Goal: Task Accomplishment & Management: Complete application form

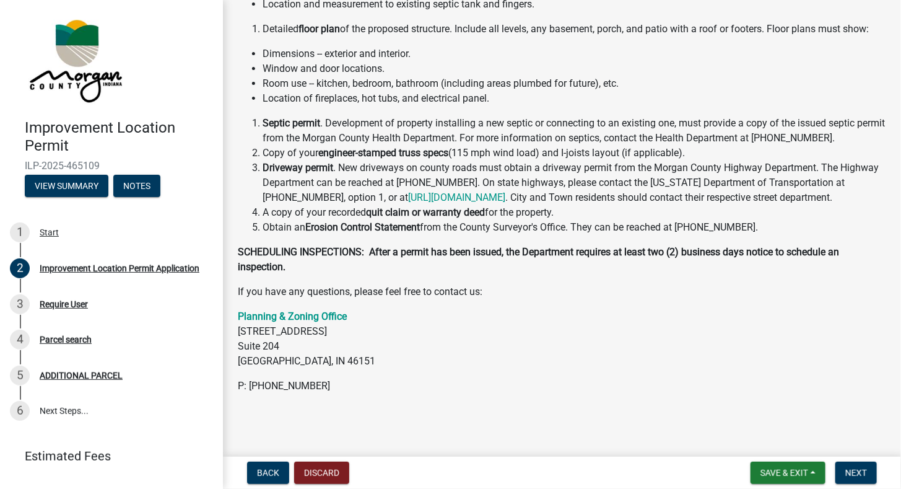
scroll to position [211, 0]
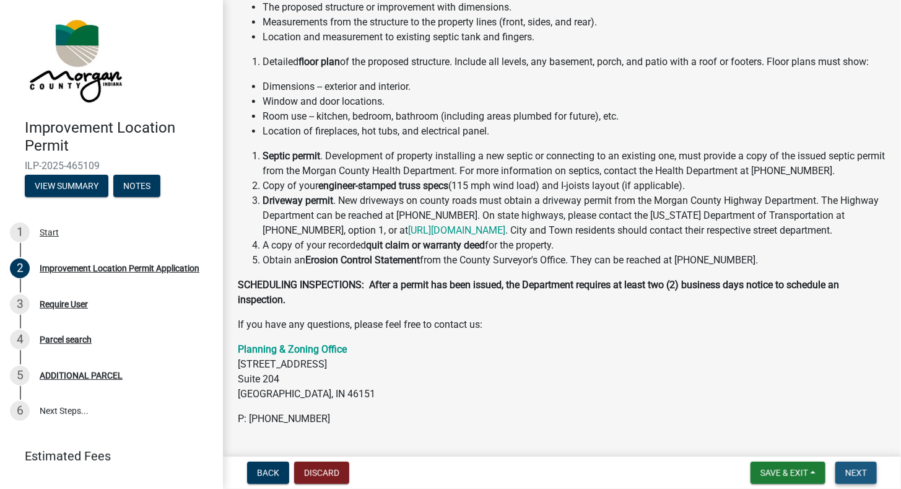
click at [857, 479] on button "Next" at bounding box center [855, 472] width 41 height 22
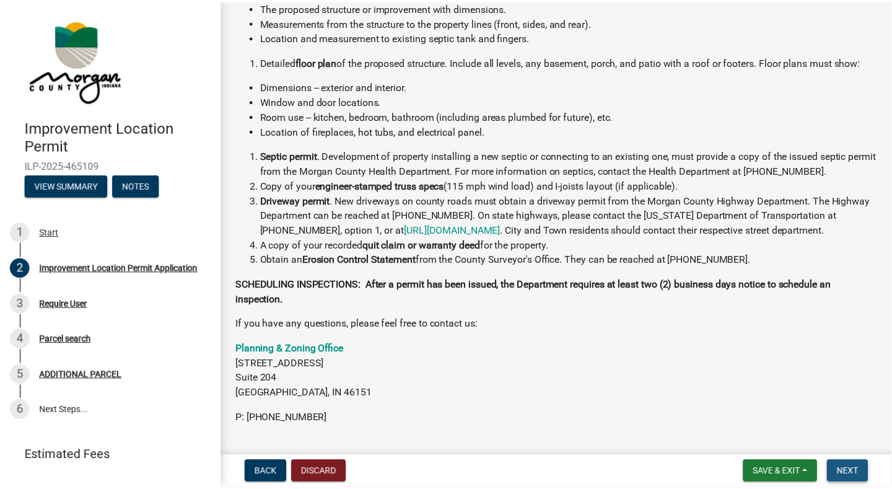
scroll to position [0, 0]
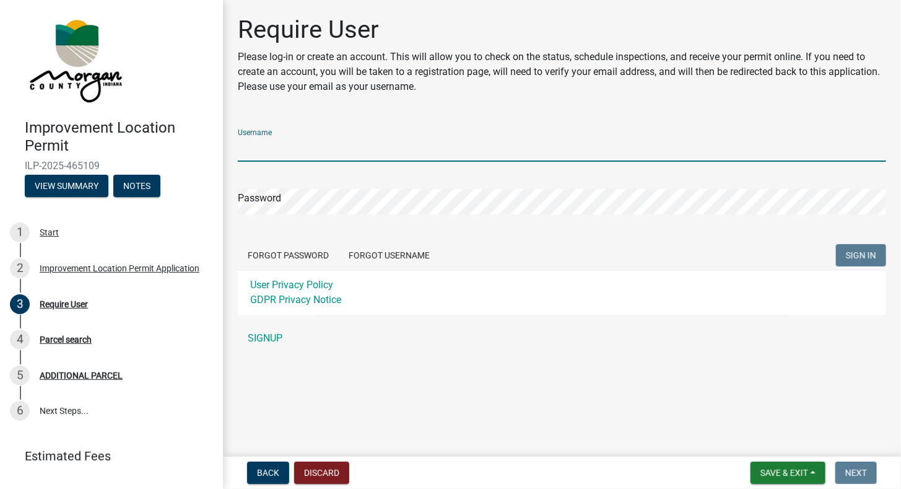
click at [398, 151] on input "Username" at bounding box center [562, 148] width 648 height 25
type input "M"
type input "[PERSON_NAME] Construction"
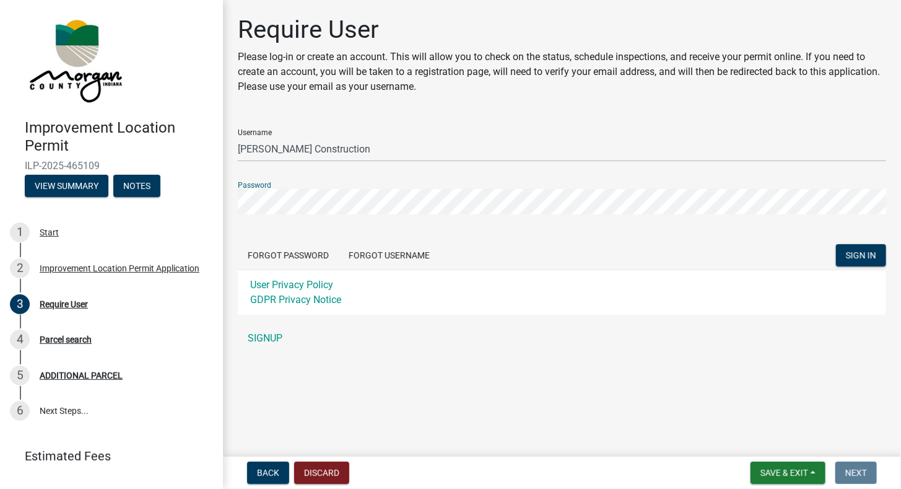
click at [836, 244] on button "SIGN IN" at bounding box center [861, 255] width 50 height 22
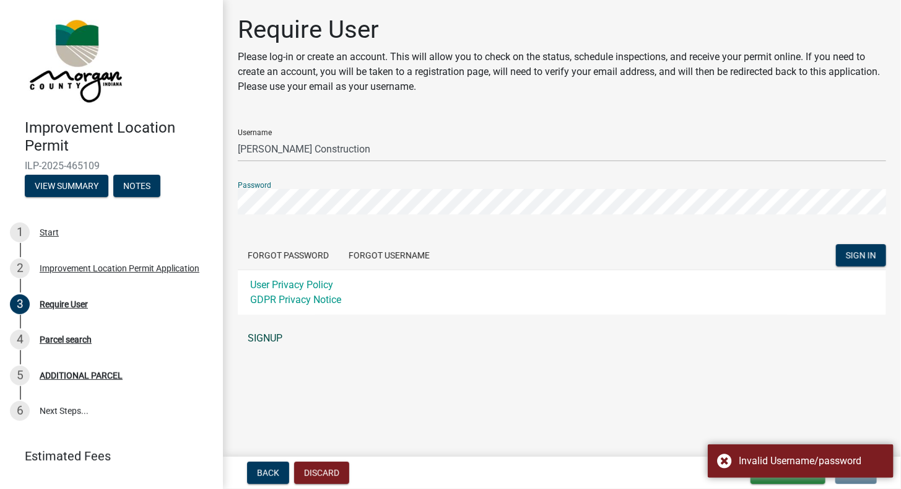
click at [280, 335] on link "SIGNUP" at bounding box center [562, 338] width 648 height 25
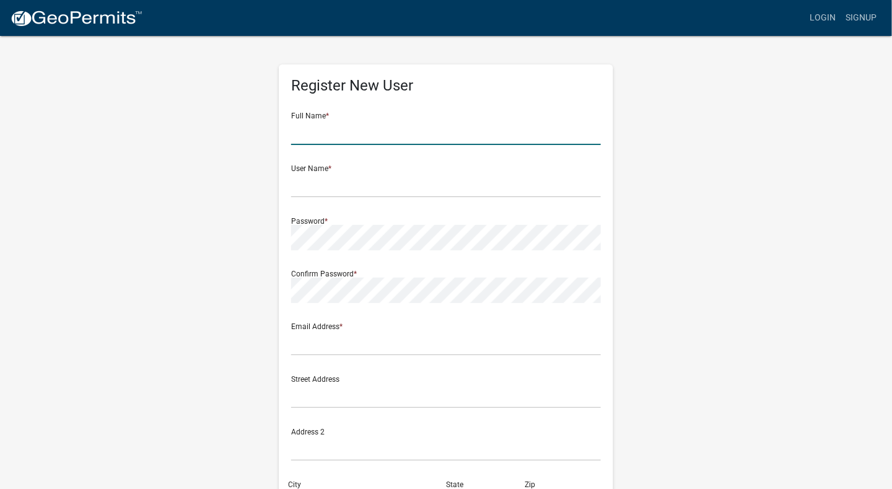
click at [328, 126] on input "text" at bounding box center [446, 131] width 310 height 25
type input "[PERSON_NAME]"
type input "[PERSON_NAME][EMAIL_ADDRESS][DOMAIN_NAME]"
type input "[GEOGRAPHIC_DATA]"
type input "[US_STATE]"
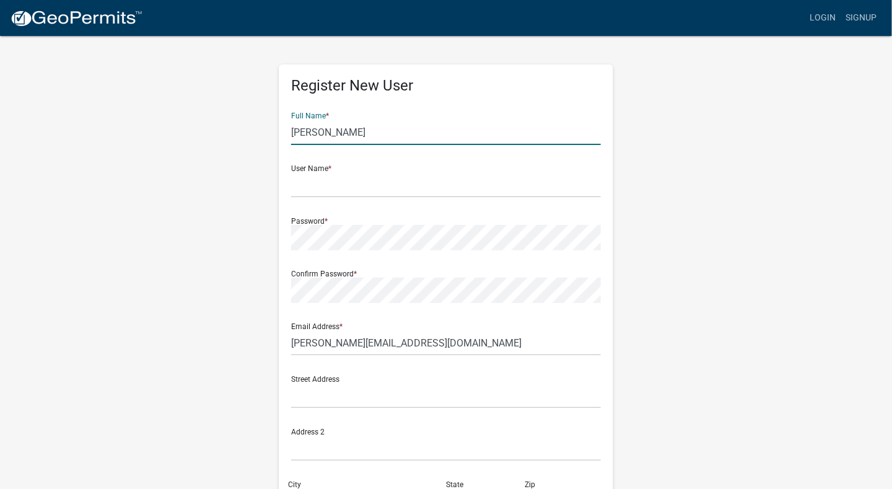
type input "3172256263"
click at [415, 185] on input "text" at bounding box center [446, 184] width 310 height 25
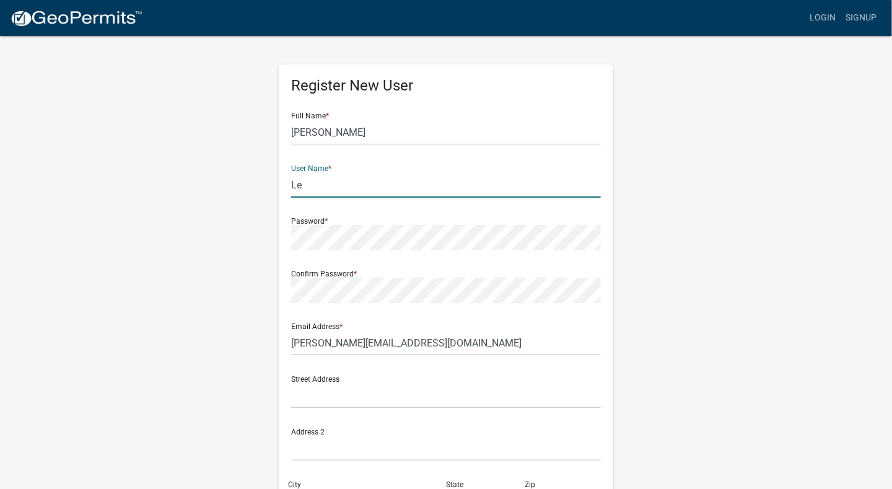
type input "L"
type input "[PERSON_NAME] Construction"
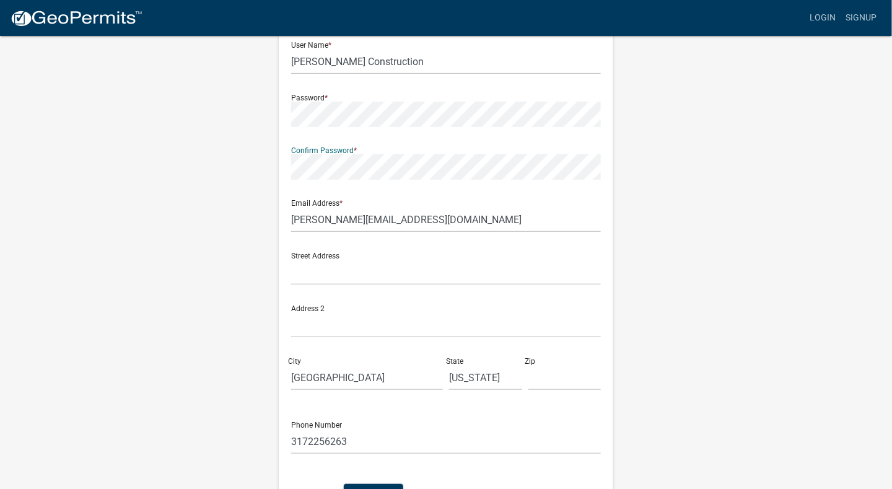
scroll to position [124, 0]
click at [412, 276] on input "text" at bounding box center [446, 271] width 310 height 25
type input "[STREET_ADDRESS]"
type input "46203"
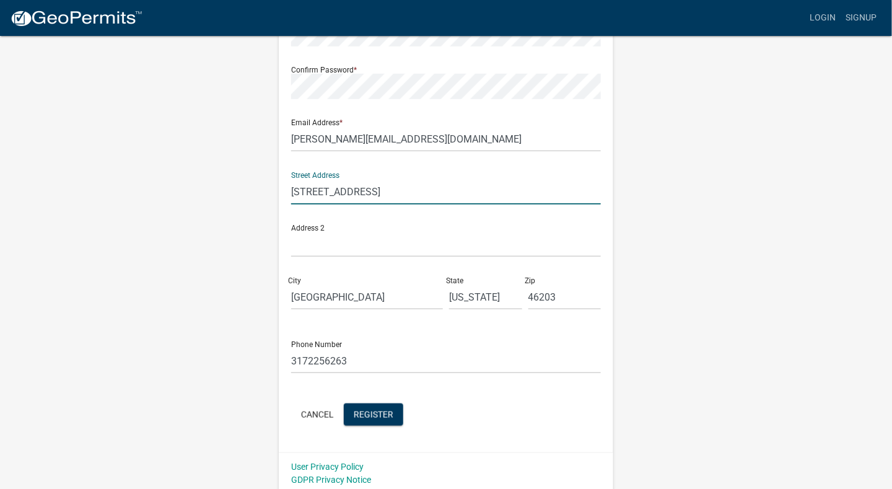
scroll to position [208, 0]
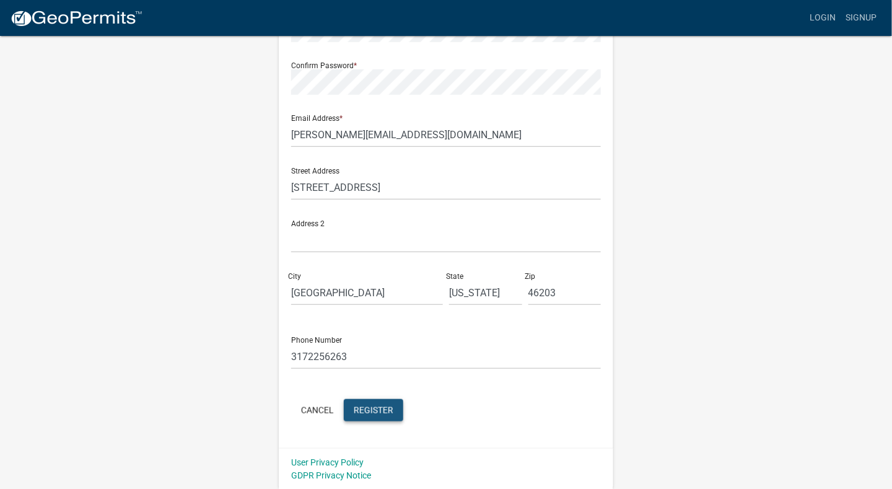
click at [375, 410] on span "Register" at bounding box center [374, 409] width 40 height 10
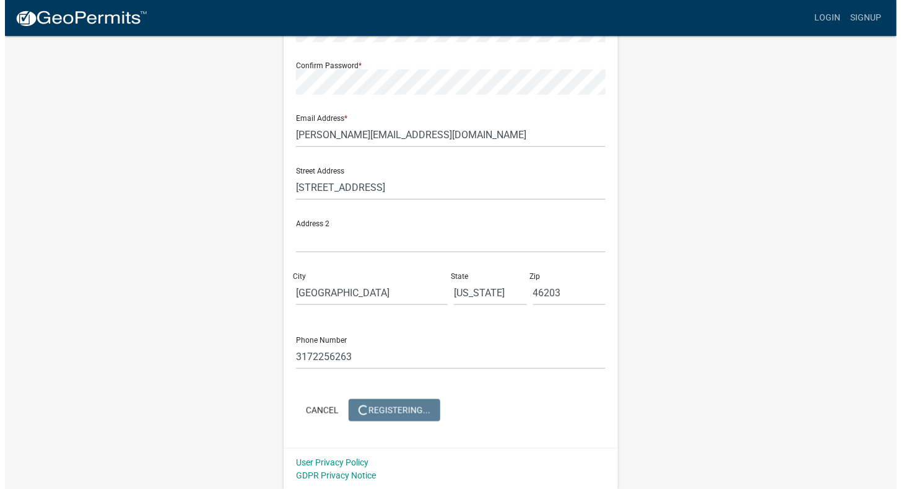
scroll to position [0, 0]
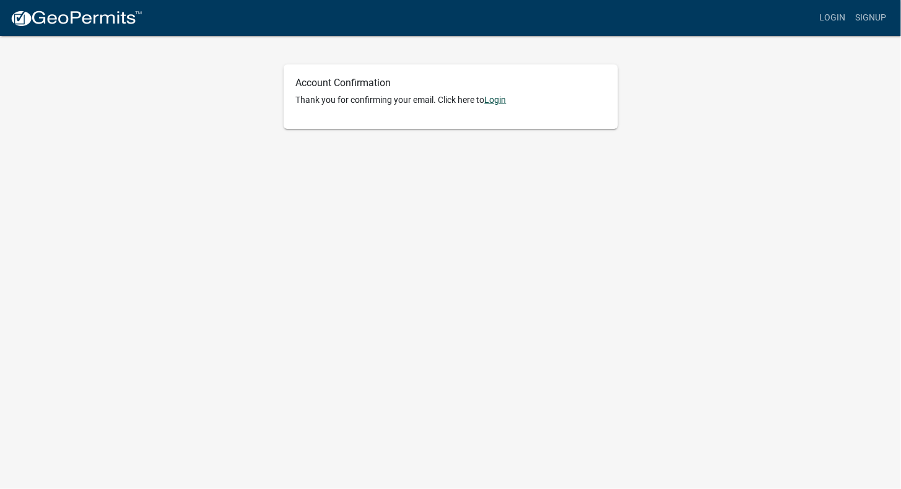
click at [501, 99] on link "Login" at bounding box center [496, 100] width 22 height 10
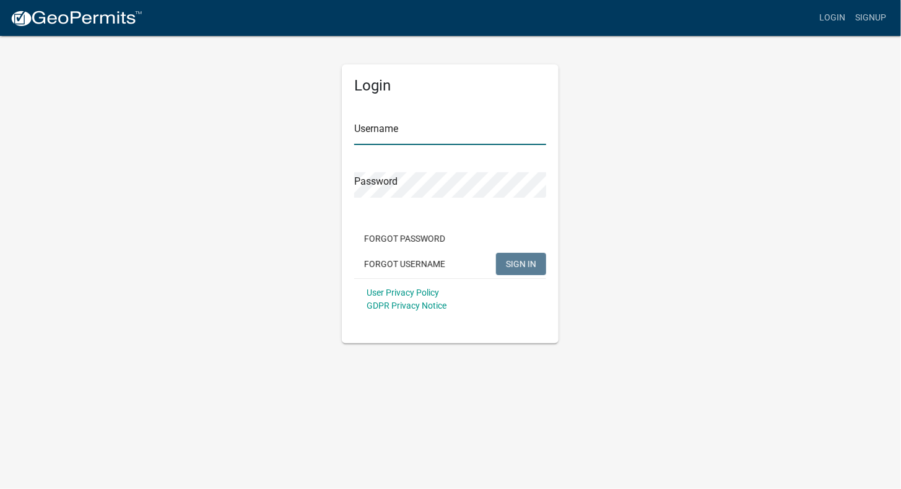
type input "[PERSON_NAME] Construction"
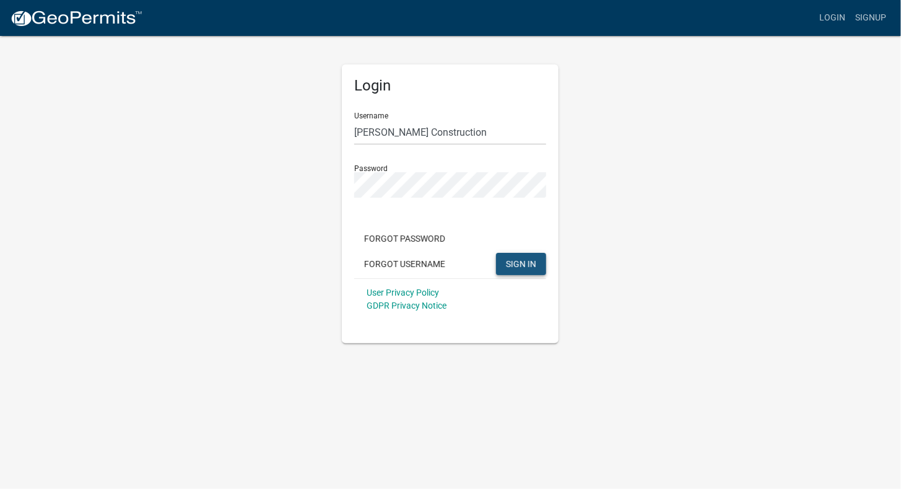
click at [541, 263] on button "SIGN IN" at bounding box center [521, 264] width 50 height 22
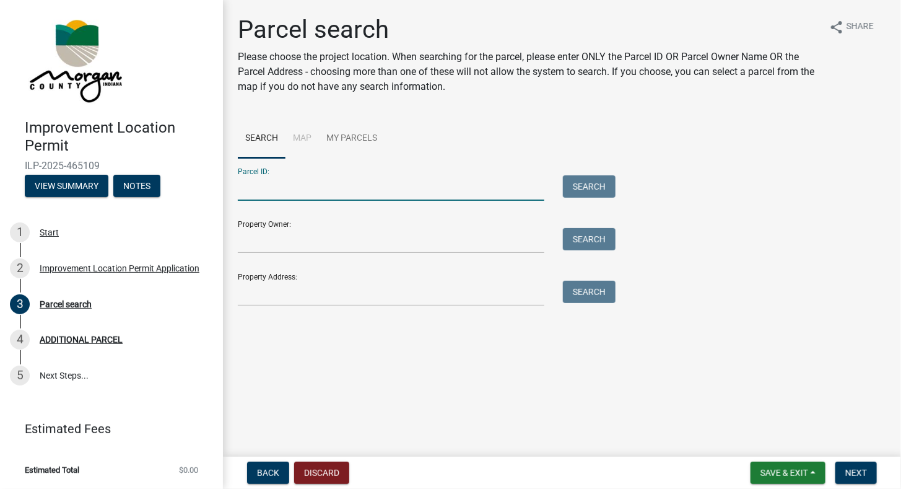
click at [392, 195] on input "Parcel ID:" at bounding box center [391, 187] width 306 height 25
type input "[STREET_ADDRESS]"
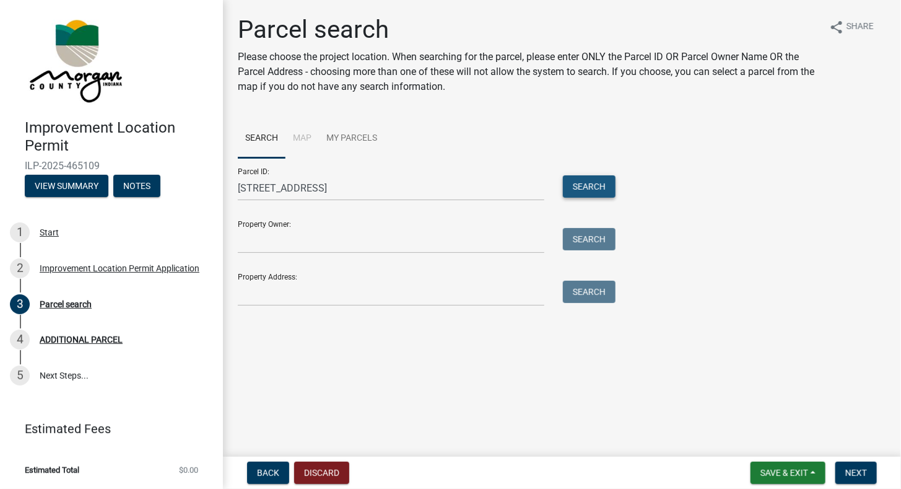
click at [578, 186] on button "Search" at bounding box center [589, 186] width 53 height 22
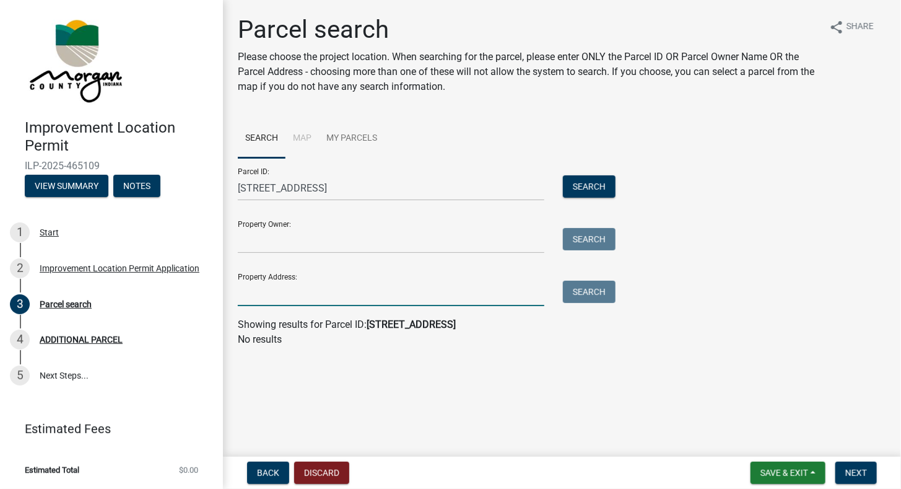
click at [313, 304] on input "Property Address:" at bounding box center [391, 292] width 306 height 25
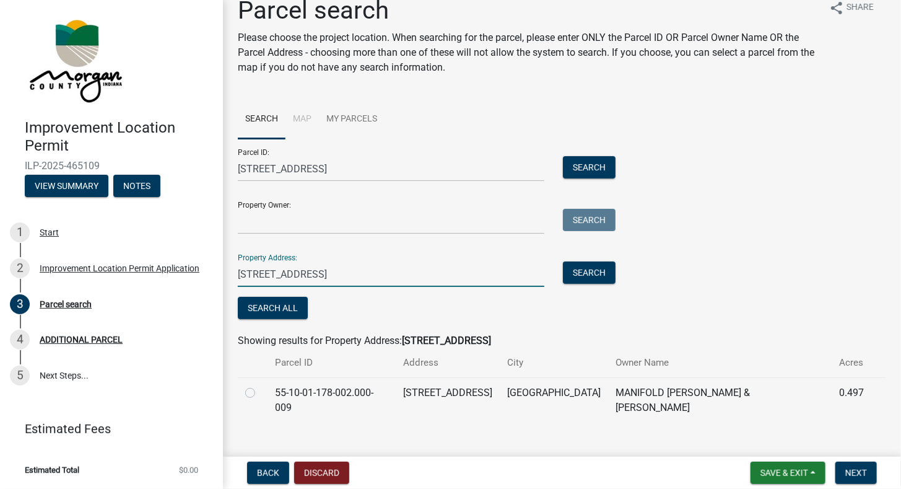
scroll to position [23, 0]
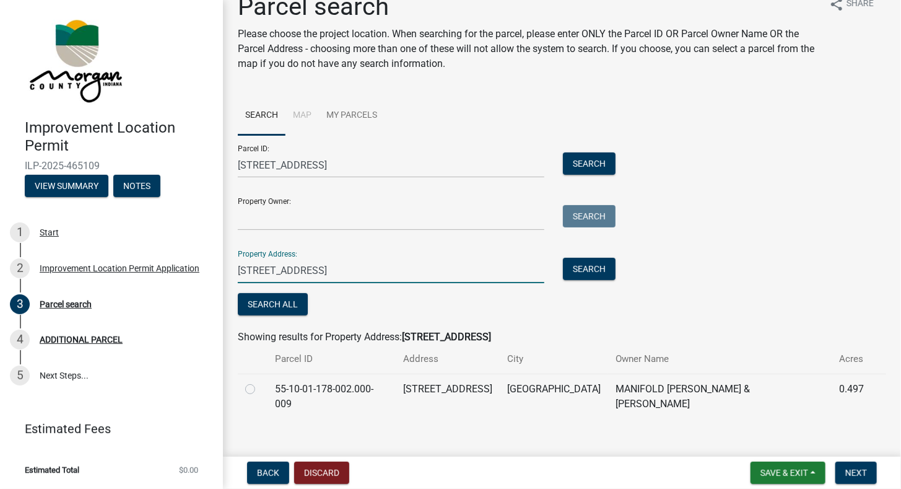
type input "5745 paradise Dr"
click at [260, 381] on label at bounding box center [260, 381] width 0 height 0
click at [260, 389] on input "radio" at bounding box center [264, 385] width 8 height 8
radio input "true"
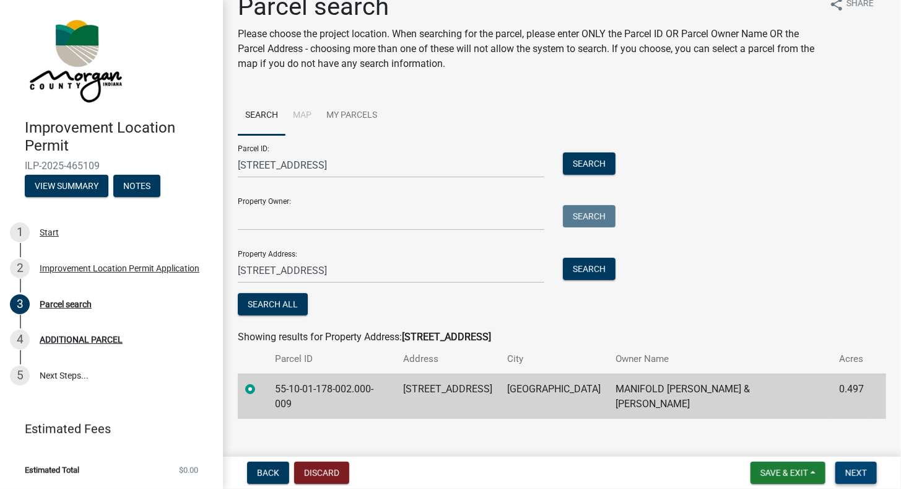
click at [864, 475] on span "Next" at bounding box center [856, 472] width 22 height 10
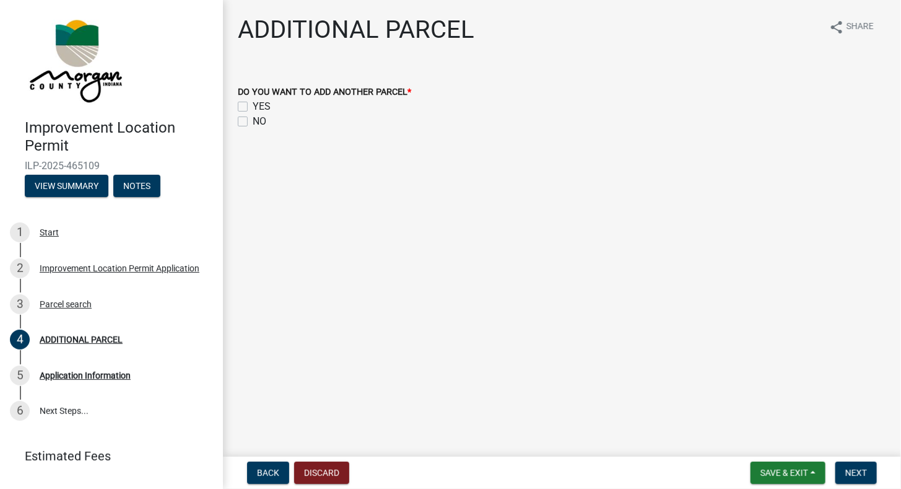
click at [253, 121] on label "NO" at bounding box center [260, 121] width 14 height 15
click at [253, 121] on input "NO" at bounding box center [257, 118] width 8 height 8
checkbox input "true"
checkbox input "false"
checkbox input "true"
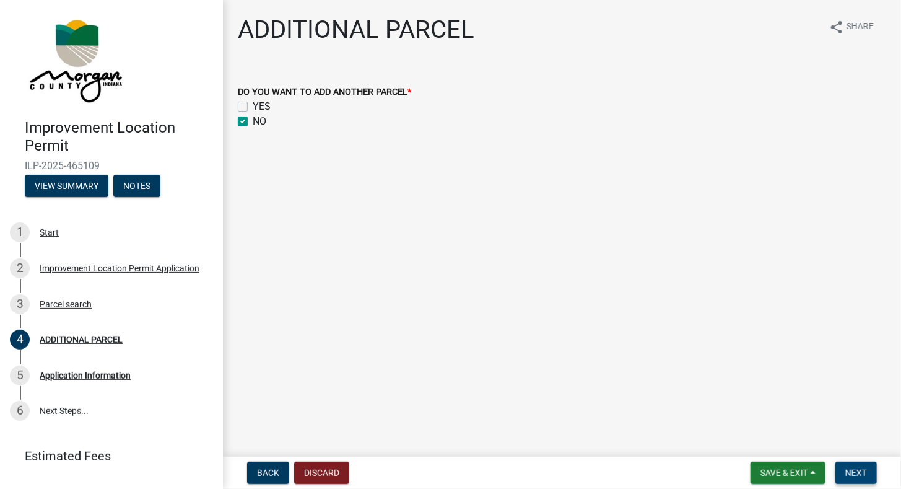
click at [848, 466] on button "Next" at bounding box center [855, 472] width 41 height 22
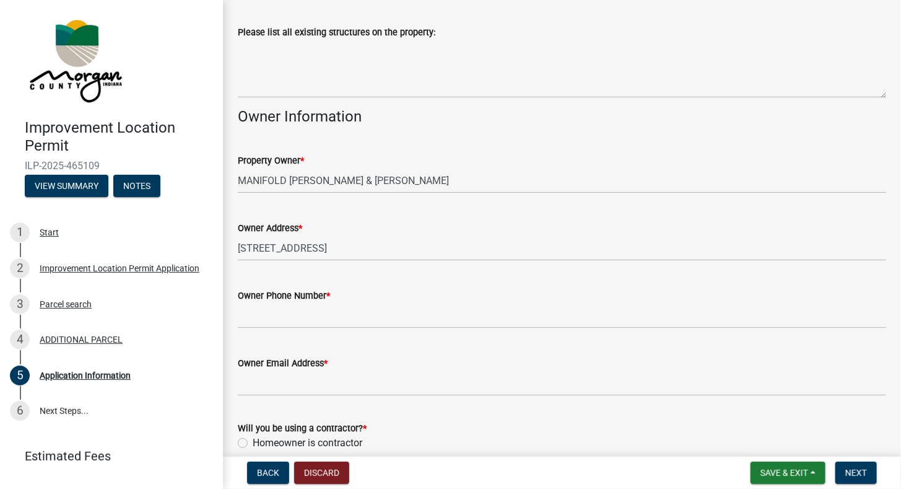
scroll to position [557, 0]
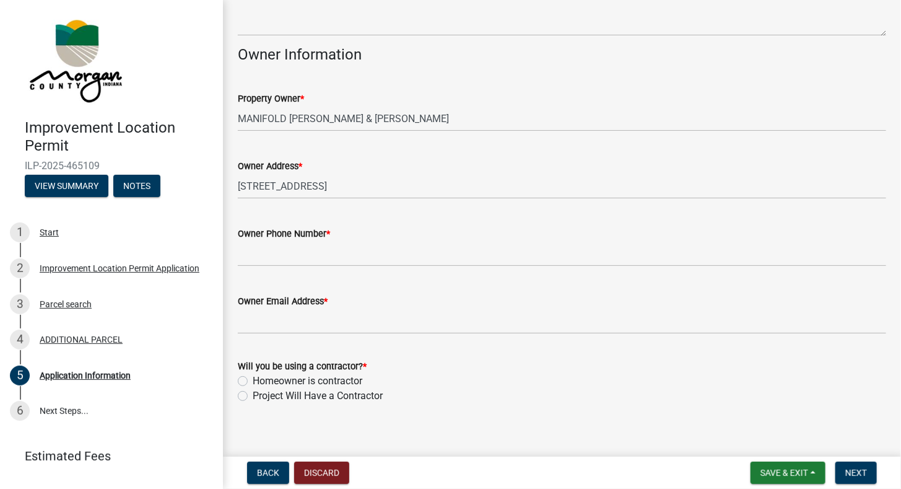
click at [253, 395] on label "Project Will Have a Contractor" at bounding box center [318, 395] width 130 height 15
click at [253, 395] on input "Project Will Have a Contractor" at bounding box center [257, 392] width 8 height 8
radio input "true"
click at [337, 259] on input "Owner Phone Number *" at bounding box center [562, 253] width 648 height 25
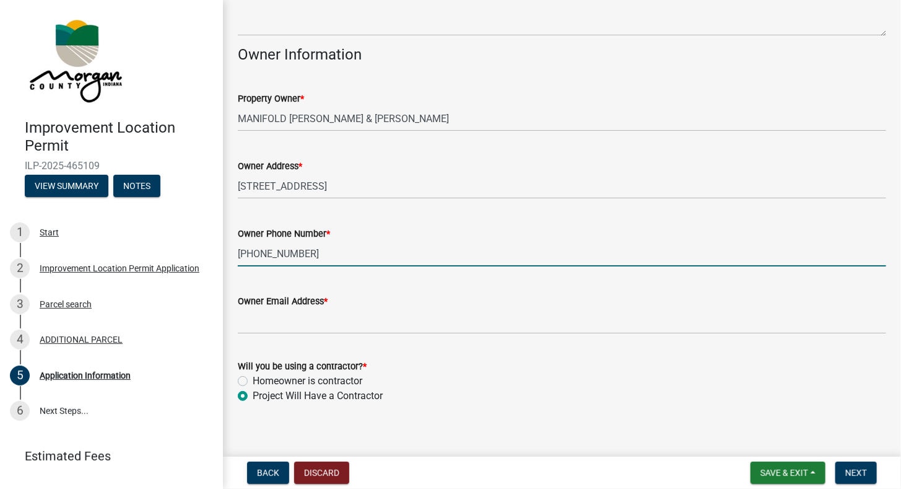
type input "317 439 9889"
click at [385, 332] on input "Owner Email Address *" at bounding box center [562, 320] width 648 height 25
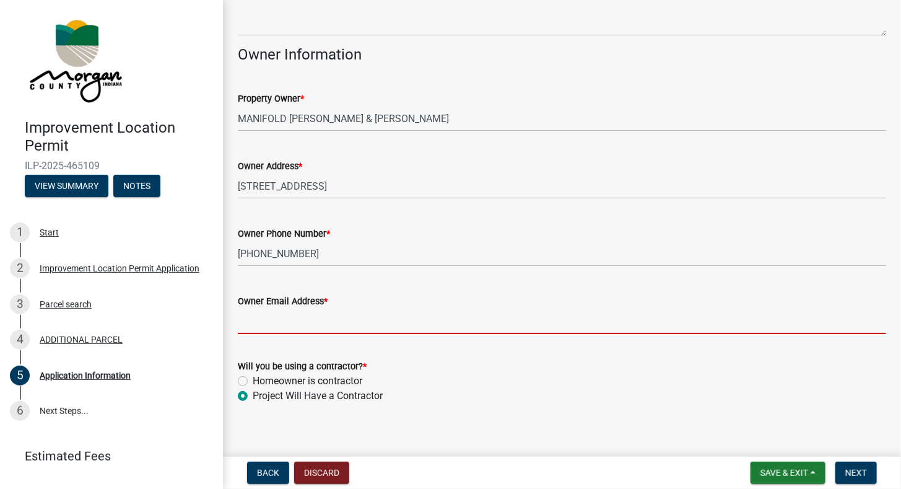
type input "[PERSON_NAME][EMAIL_ADDRESS][DOMAIN_NAME]"
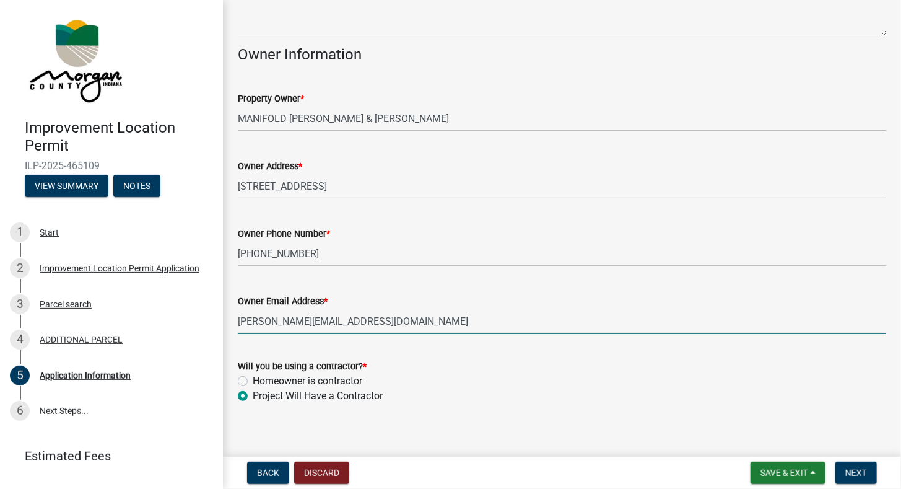
click at [489, 354] on form "Will you be using a contractor? * Homeowner is contractor Project Will Have a C…" at bounding box center [562, 373] width 648 height 59
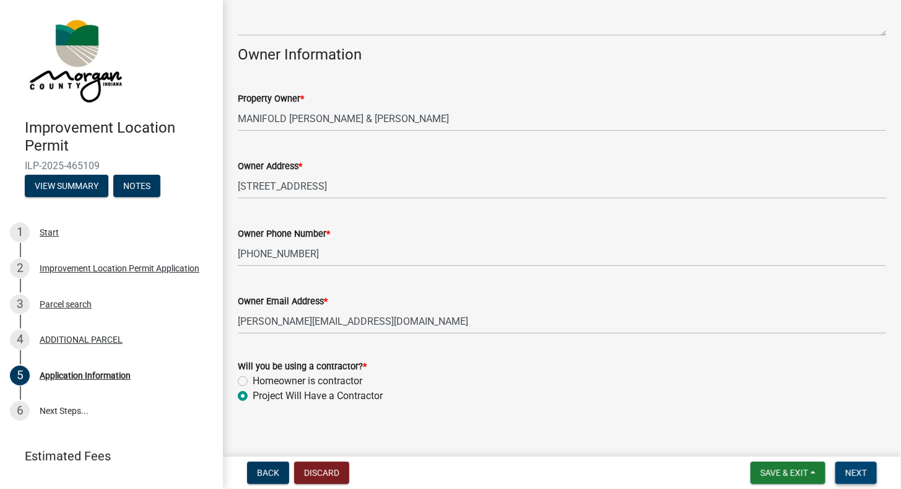
click at [860, 466] on button "Next" at bounding box center [855, 472] width 41 height 22
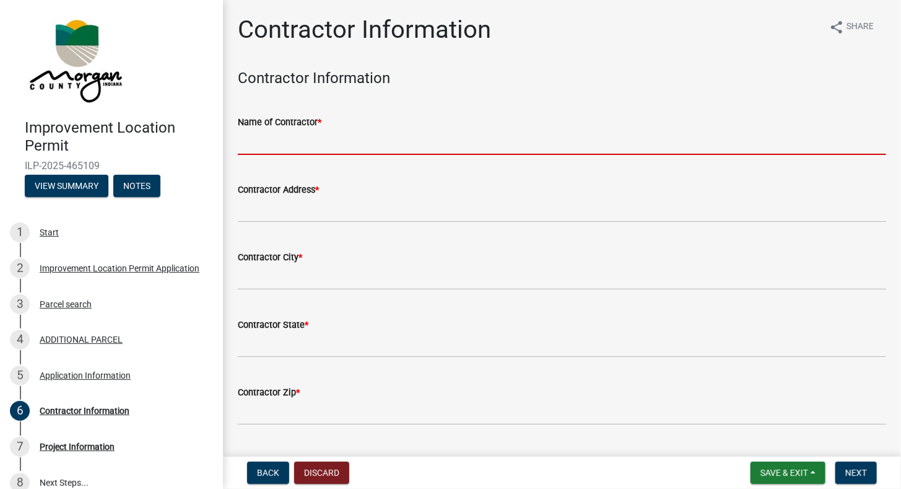
click at [330, 146] on input "Name of Contractor *" at bounding box center [562, 141] width 648 height 25
type input "[PERSON_NAME]"
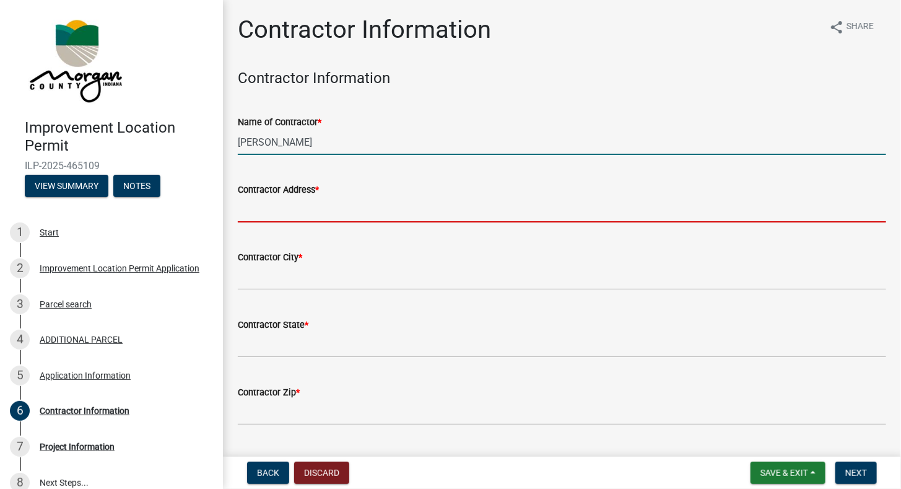
type input "[STREET_ADDRESS]"
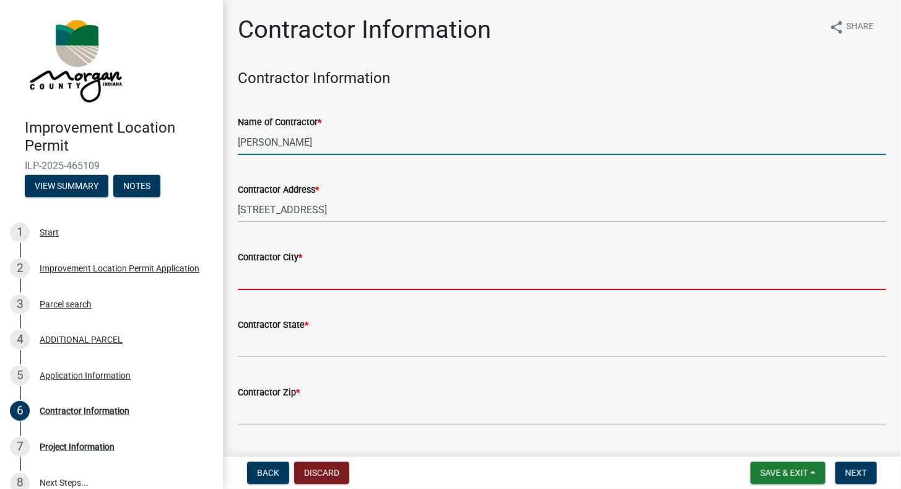
type input "[GEOGRAPHIC_DATA]"
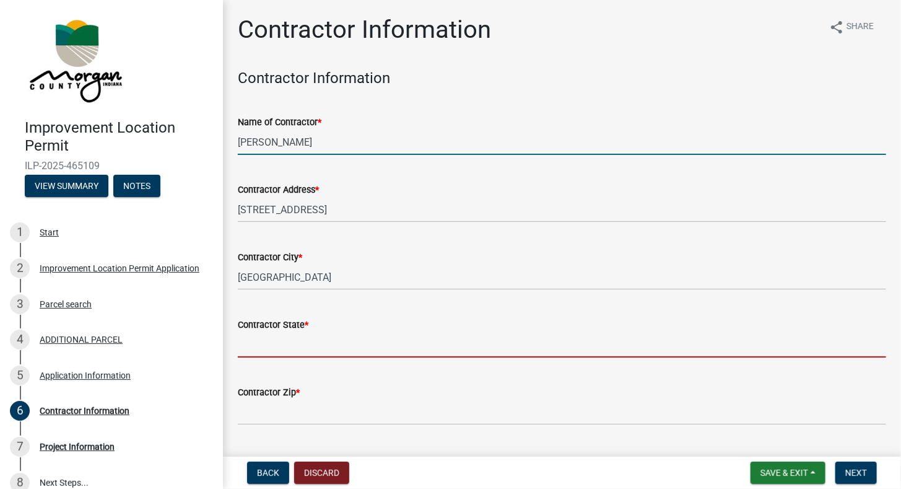
type input "[US_STATE]"
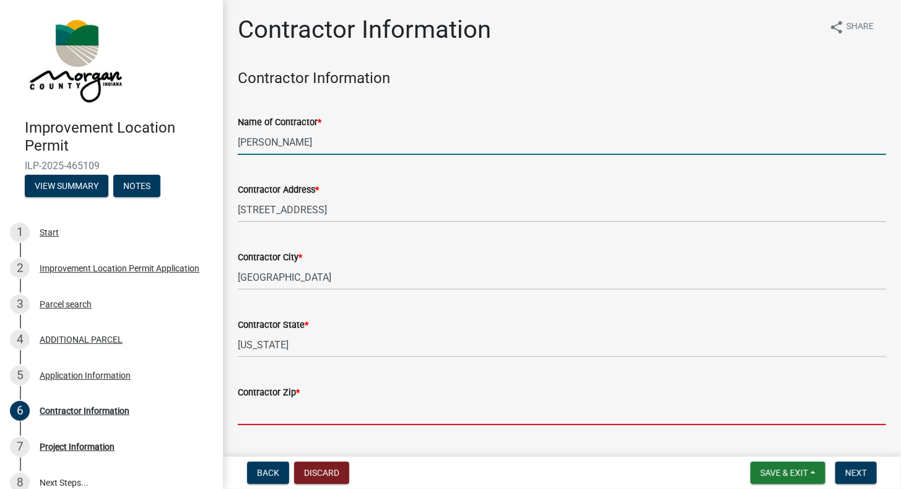
type input "46203"
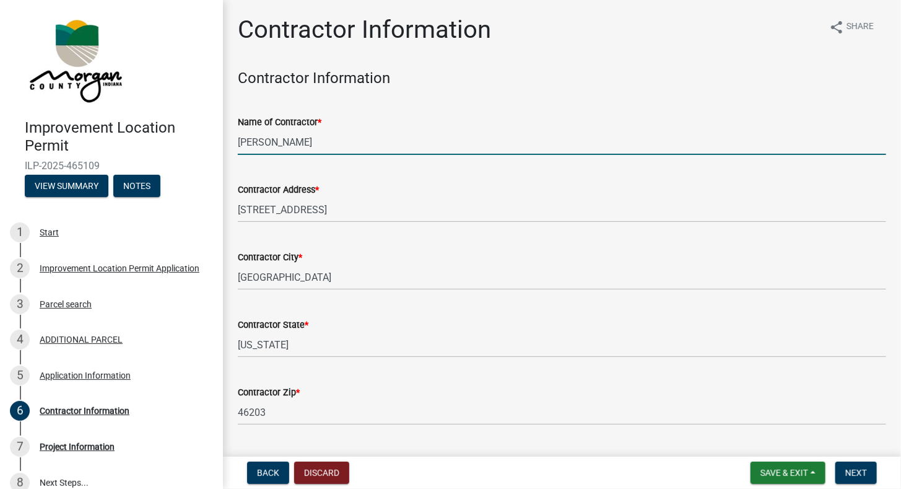
type input "3172256263"
type input "[PERSON_NAME][EMAIL_ADDRESS][DOMAIN_NAME]"
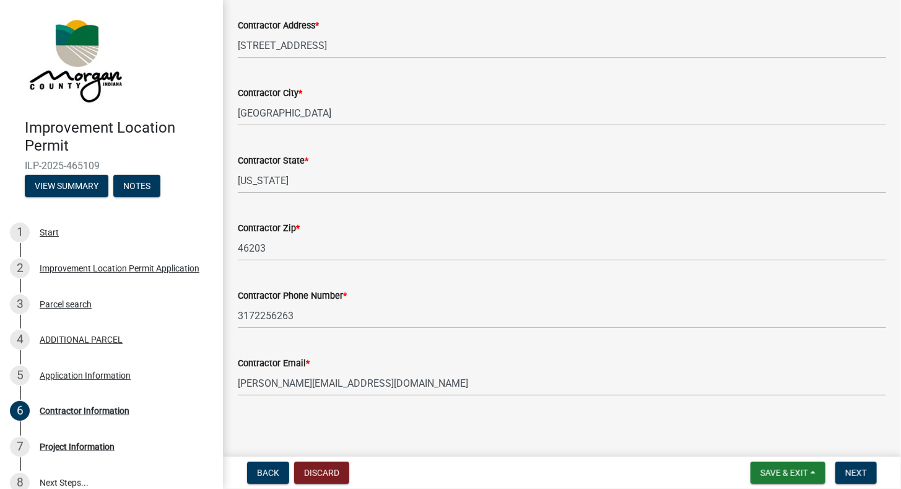
scroll to position [166, 0]
click at [870, 472] on button "Next" at bounding box center [855, 472] width 41 height 22
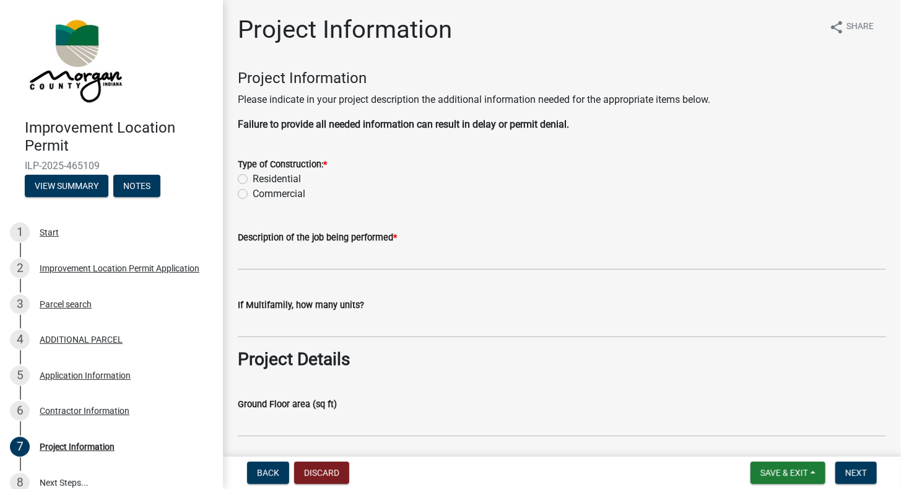
click at [253, 178] on label "Residential" at bounding box center [277, 179] width 48 height 15
click at [253, 178] on input "Residential" at bounding box center [257, 176] width 8 height 8
radio input "true"
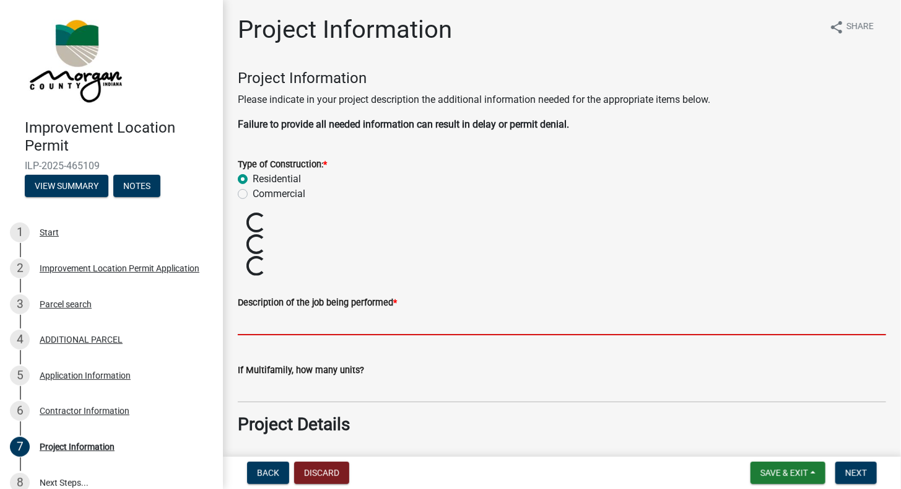
click at [379, 329] on input "Description of the job being performed *" at bounding box center [562, 322] width 648 height 25
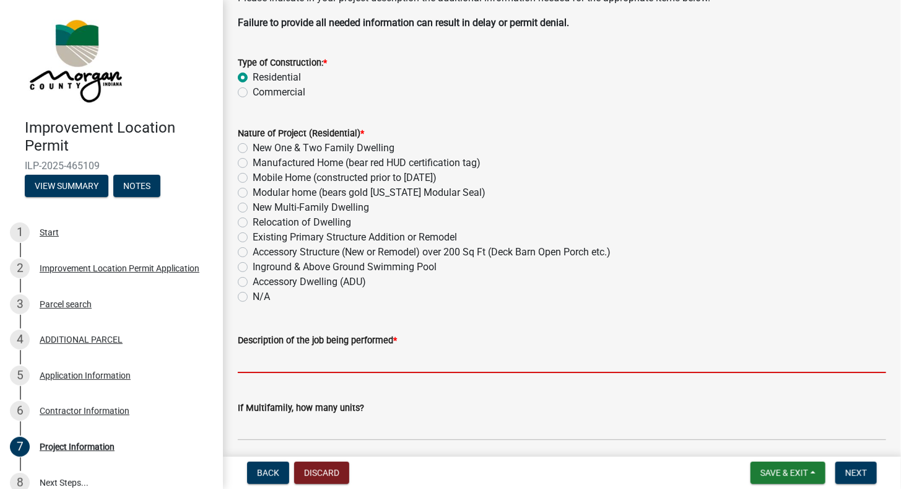
scroll to position [124, 0]
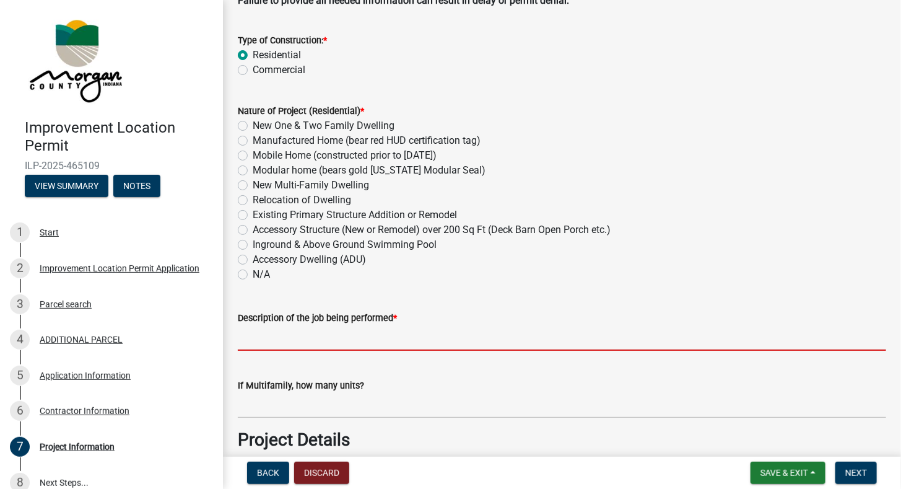
click at [253, 230] on label "Accessory Structure (New or Remodel) over 200 Sq Ft (Deck Barn Open Porch etc.)" at bounding box center [432, 229] width 358 height 15
click at [253, 230] on input "Accessory Structure (New or Remodel) over 200 Sq Ft (Deck Barn Open Porch etc.)" at bounding box center [257, 226] width 8 height 8
radio input "true"
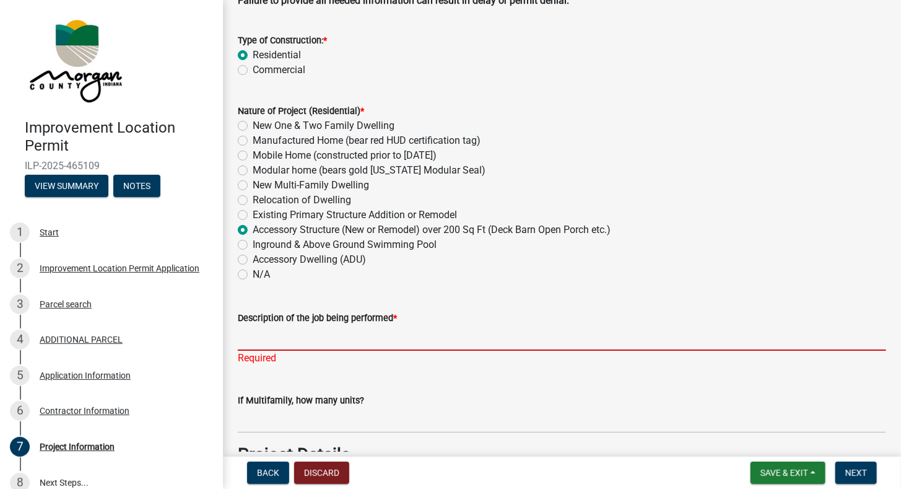
click at [342, 339] on input "Description of the job being performed *" at bounding box center [562, 337] width 648 height 25
type input "&"
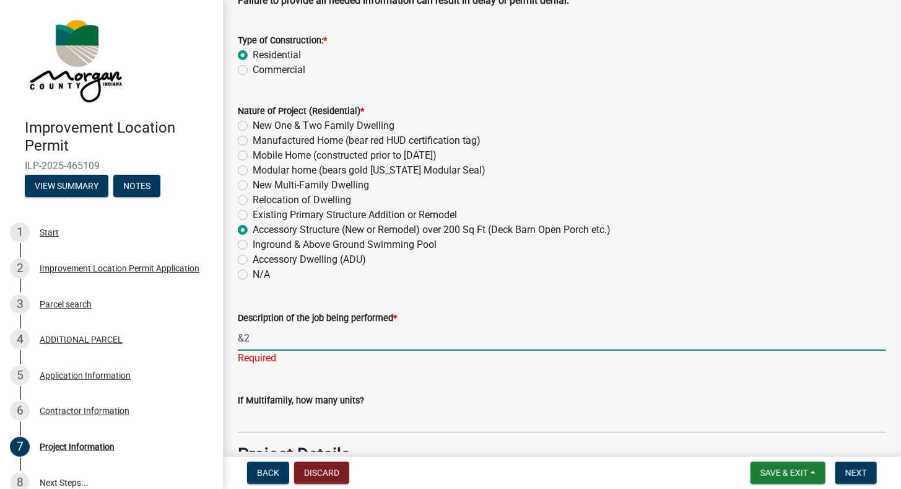
type input "&"
type input "720 Sqf Detached Storage Building"
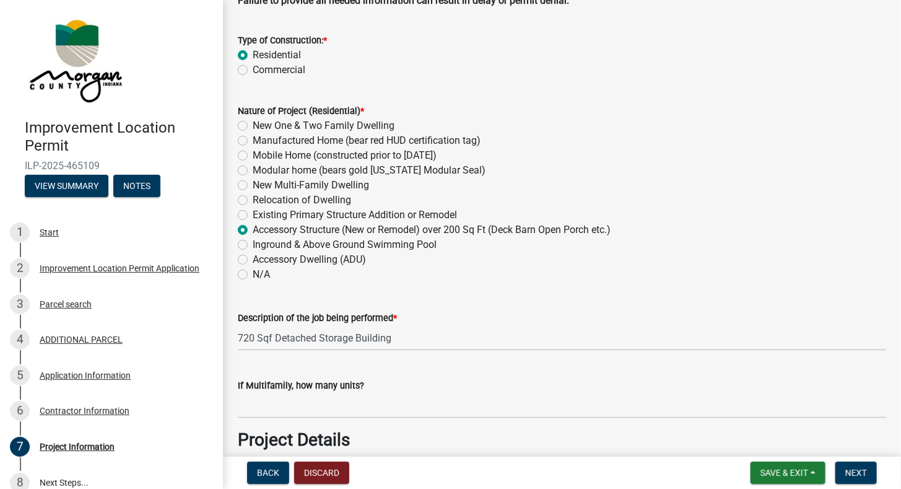
click at [448, 406] on form "If Multifamily, how many units?" at bounding box center [562, 398] width 648 height 40
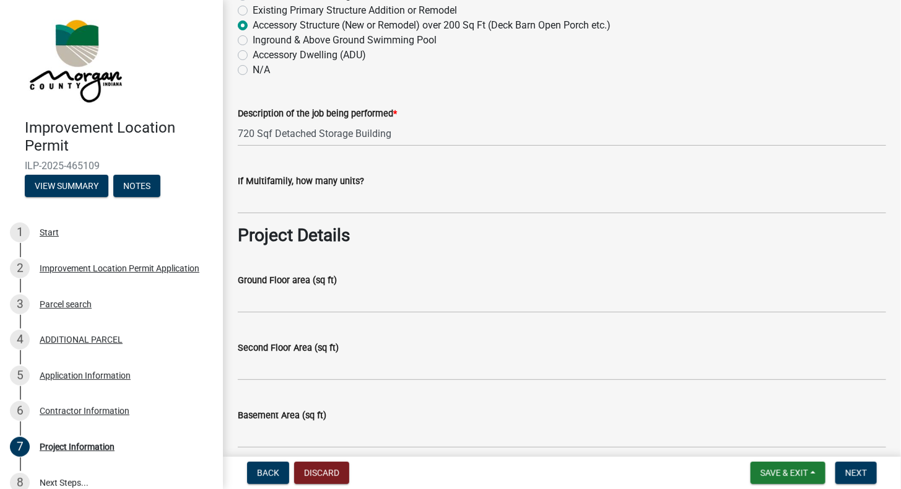
scroll to position [372, 0]
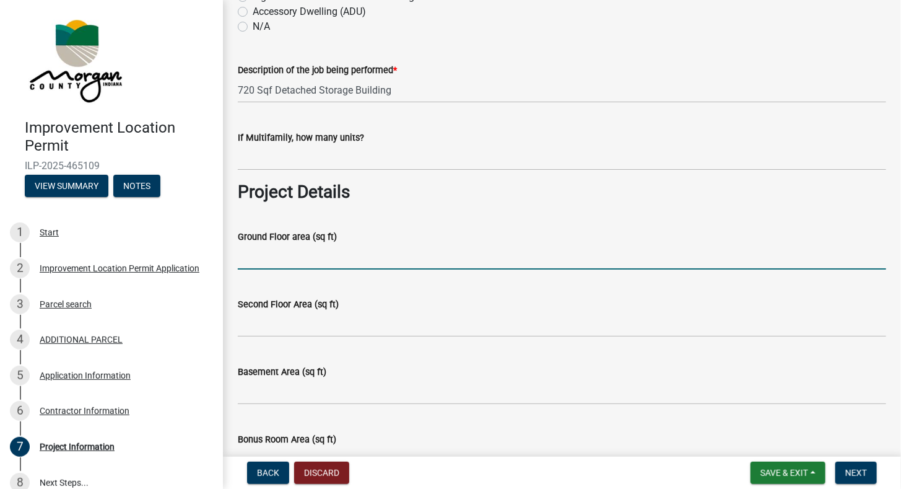
click at [354, 257] on input "Ground Floor area (sq ft)" at bounding box center [562, 256] width 648 height 25
type input "&"
type input "720"
click at [375, 357] on div "Basement Area (sq ft)" at bounding box center [562, 376] width 648 height 58
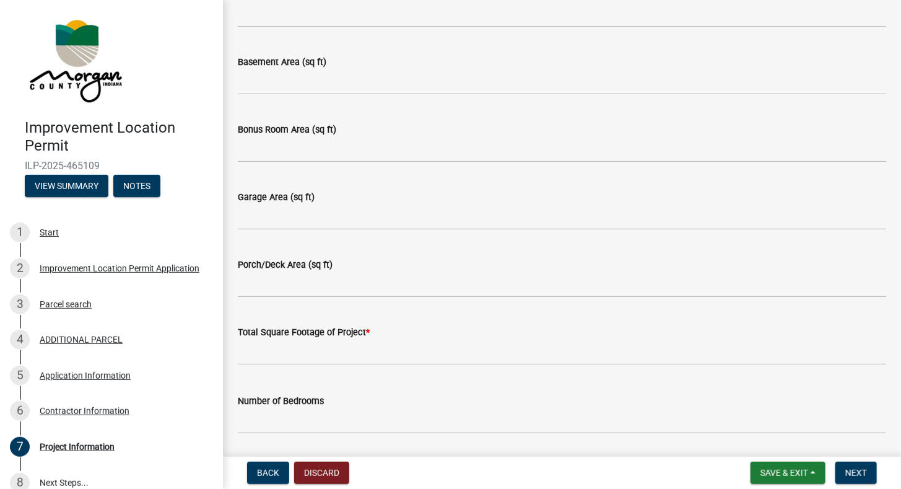
scroll to position [743, 0]
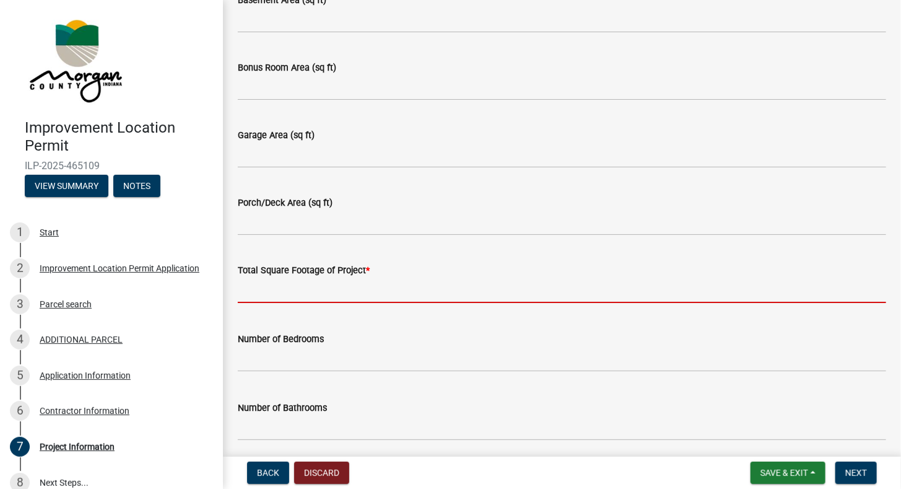
click at [378, 299] on input "text" at bounding box center [562, 289] width 648 height 25
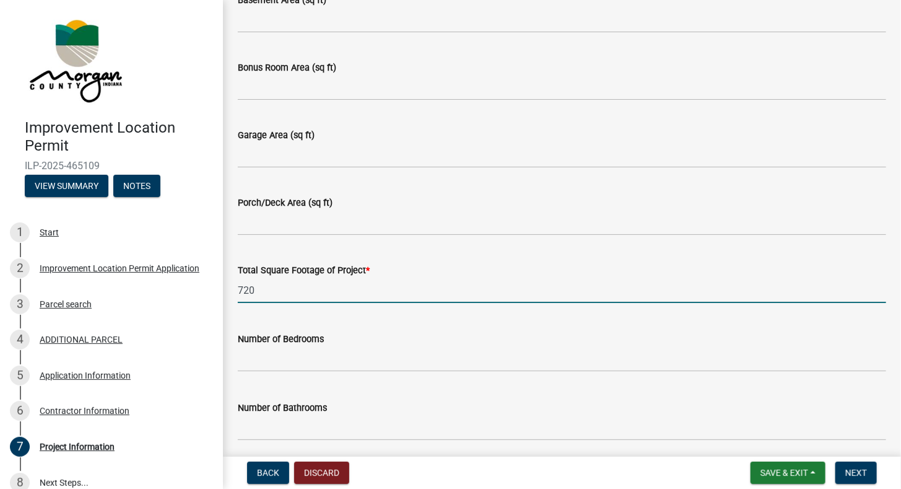
type input "720"
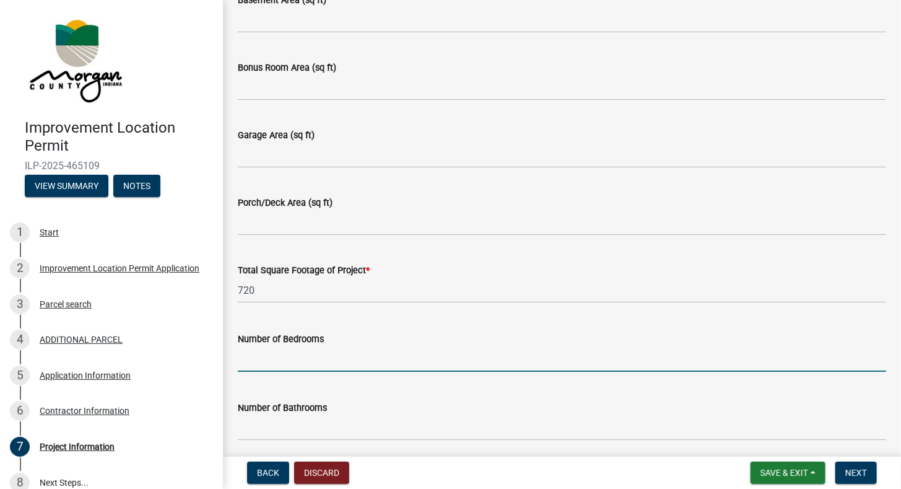
click at [367, 349] on input "text" at bounding box center [562, 358] width 648 height 25
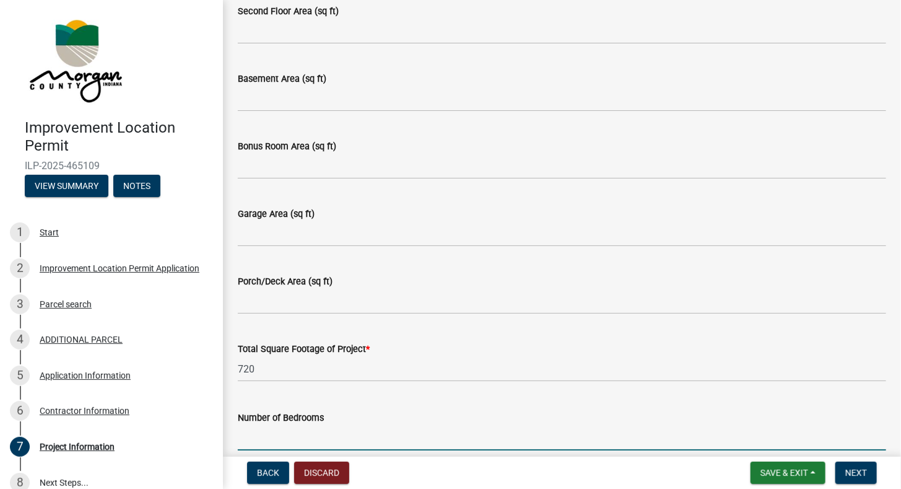
scroll to position [681, 0]
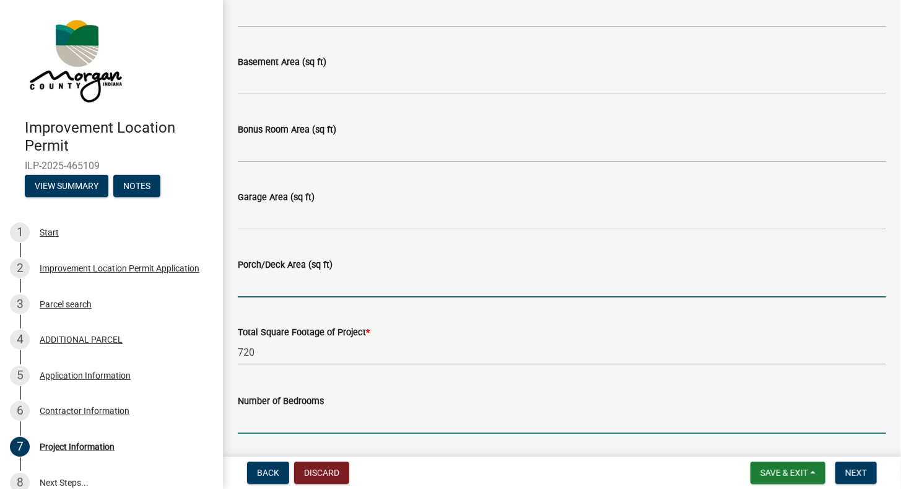
click at [338, 295] on input "Porch/Deck Area (sq ft)" at bounding box center [562, 284] width 648 height 25
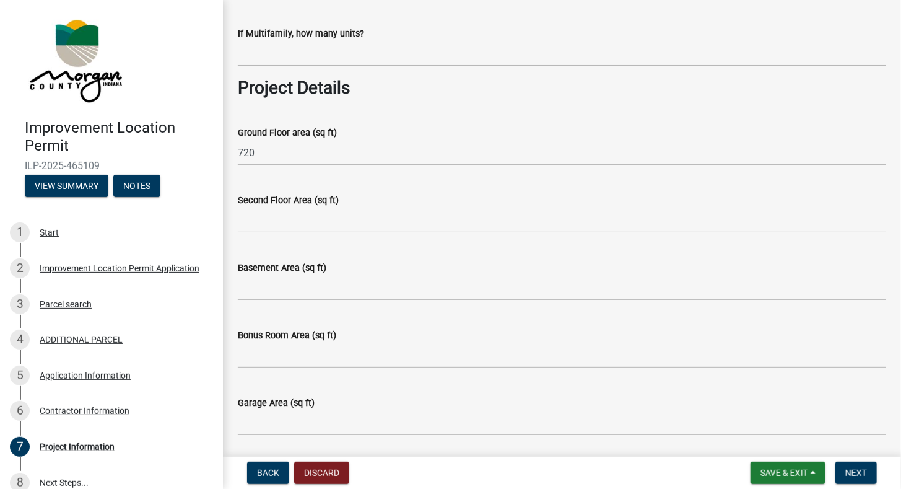
scroll to position [433, 0]
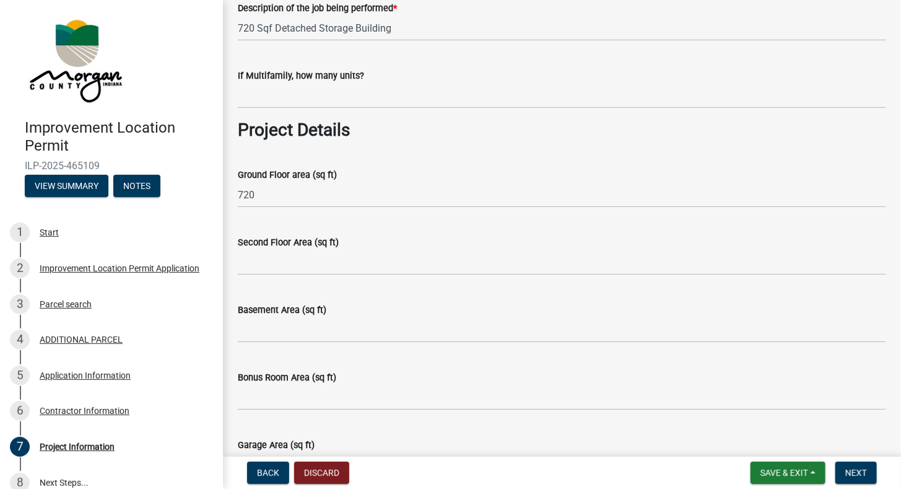
type input "240"
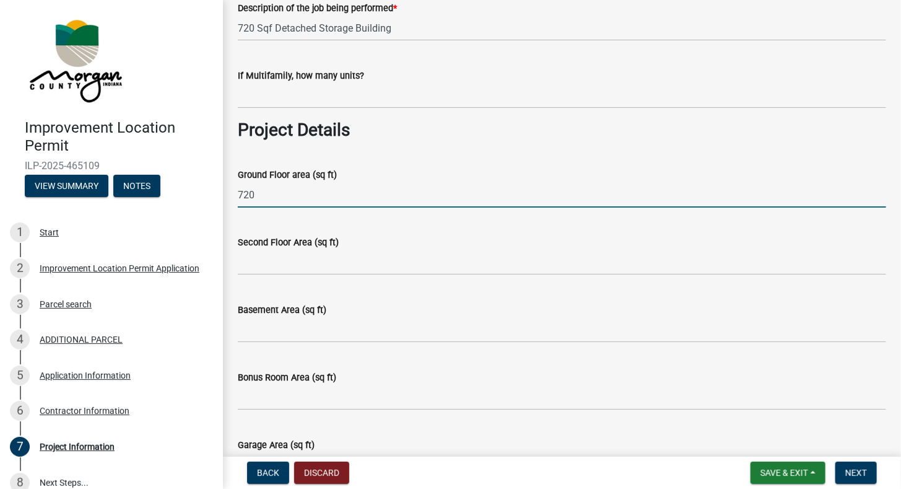
click at [297, 201] on input "720" at bounding box center [562, 194] width 648 height 25
type input "7"
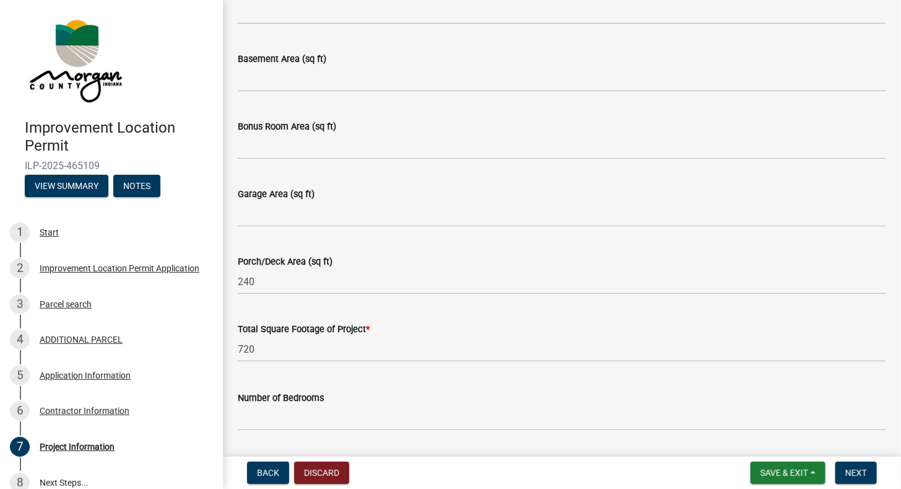
scroll to position [805, 0]
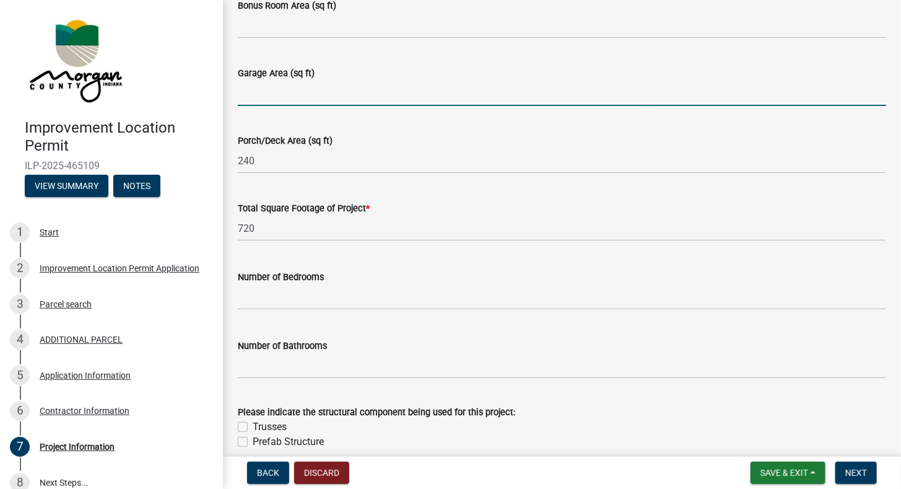
click at [310, 93] on input "Garage Area (sq ft)" at bounding box center [562, 92] width 648 height 25
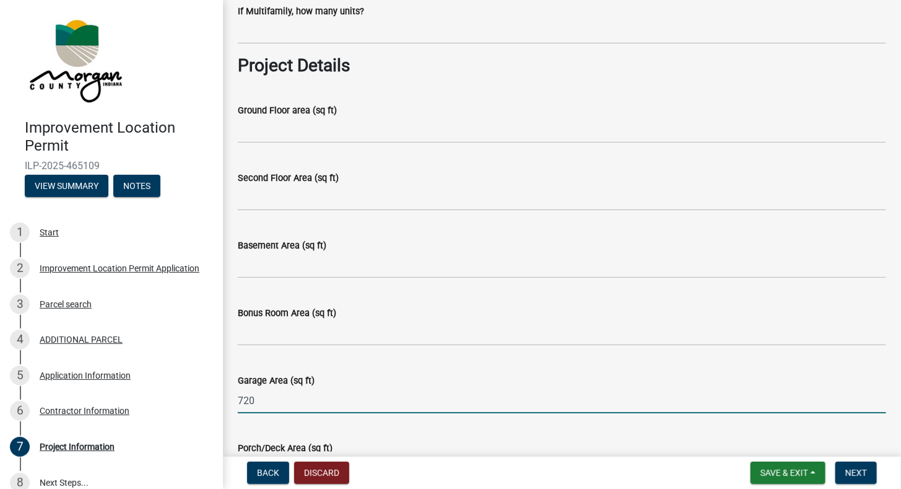
scroll to position [495, 0]
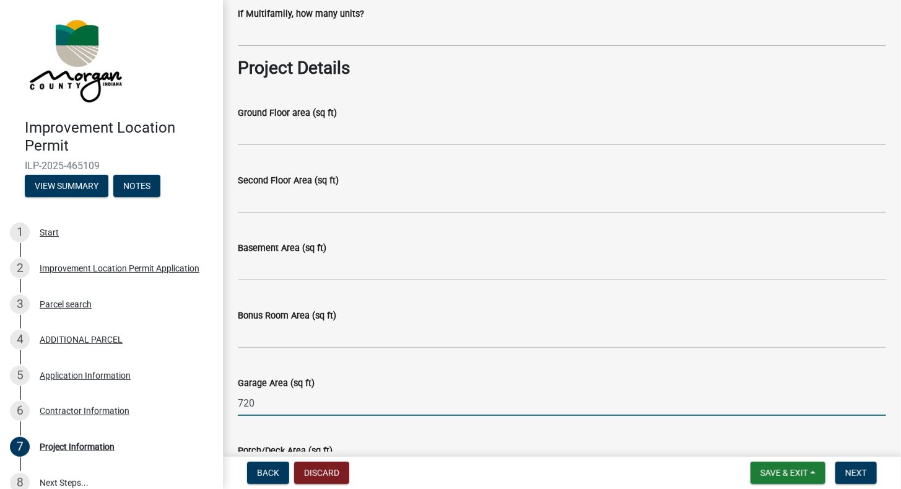
type input "720"
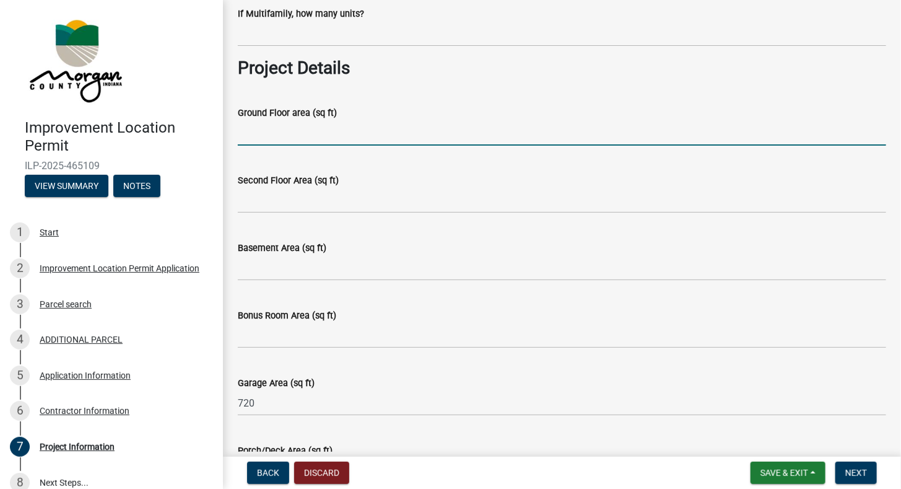
click at [288, 133] on input "Ground Floor area (sq ft)" at bounding box center [562, 132] width 648 height 25
type input "0"
click at [269, 204] on input "Second Floor Area (sq ft)" at bounding box center [562, 200] width 648 height 25
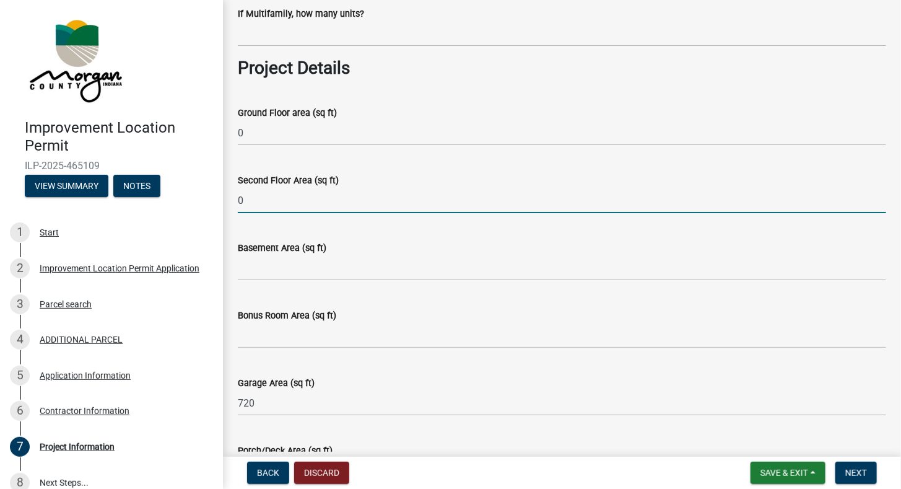
type input "0"
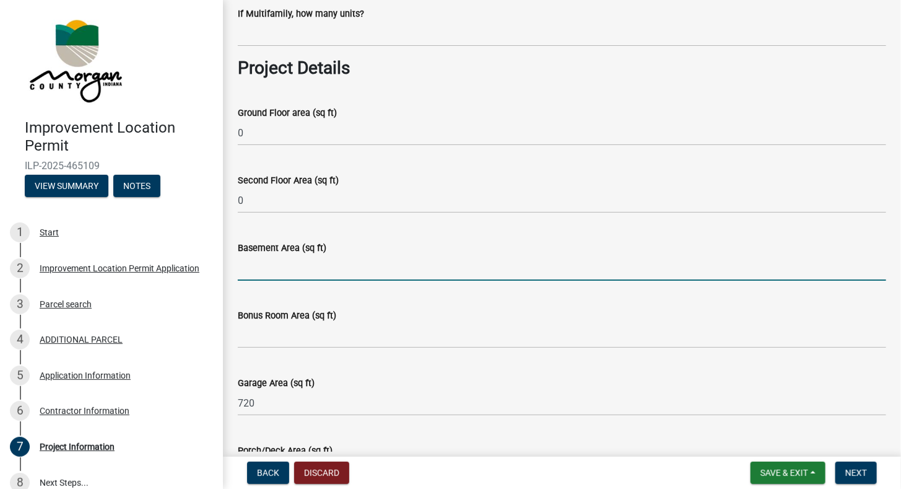
click at [278, 277] on input "Basement Area (sq ft)" at bounding box center [562, 267] width 648 height 25
type input "0"
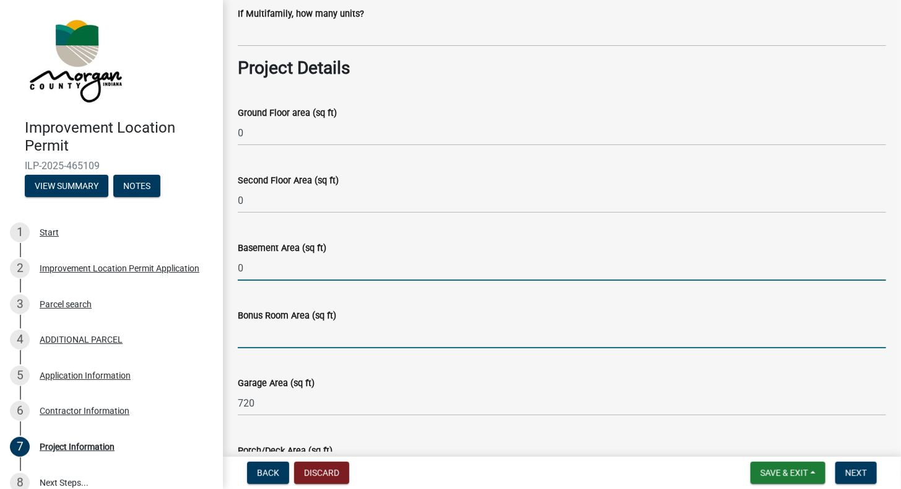
click at [279, 344] on input "Bonus Room Area (sq ft)" at bounding box center [562, 335] width 648 height 25
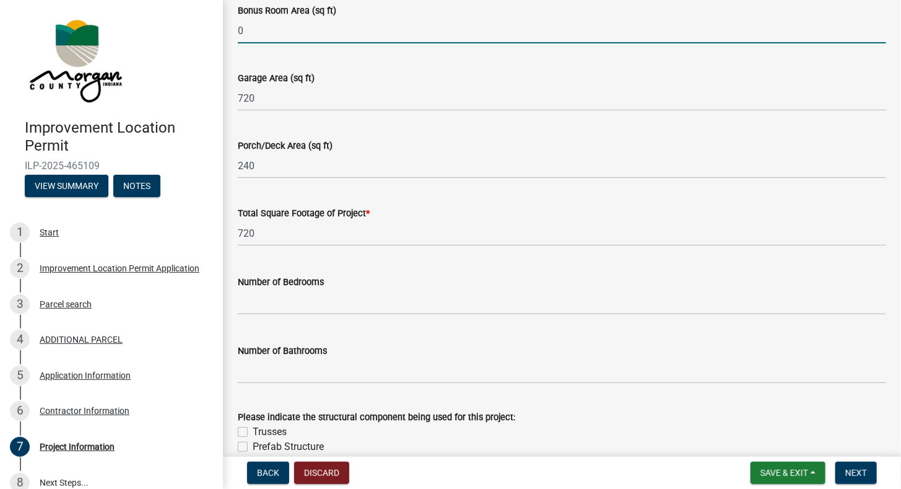
scroll to position [805, 0]
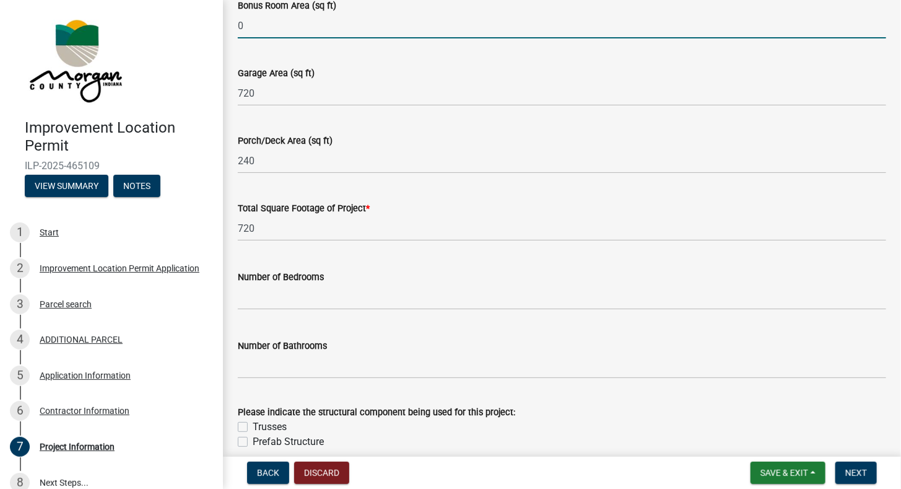
type input "0"
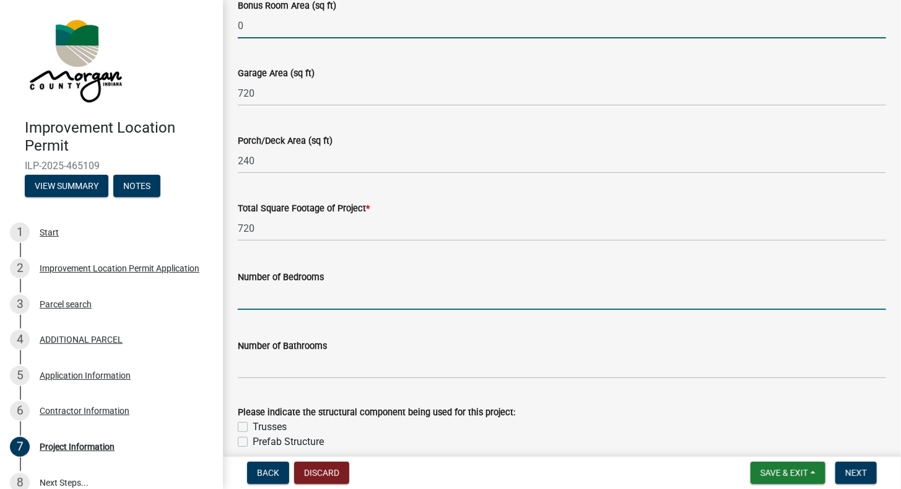
click at [261, 305] on input "text" at bounding box center [562, 296] width 648 height 25
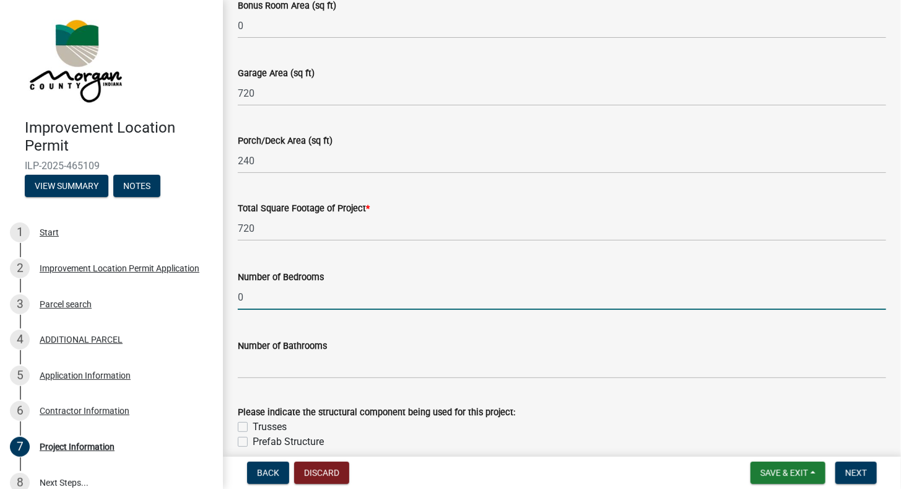
type input "0"
click at [245, 372] on input "text" at bounding box center [562, 365] width 648 height 25
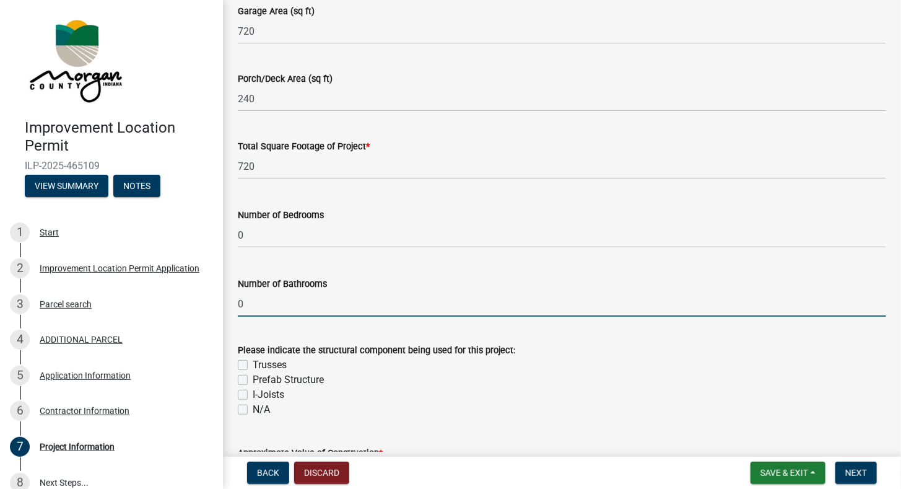
scroll to position [743, 0]
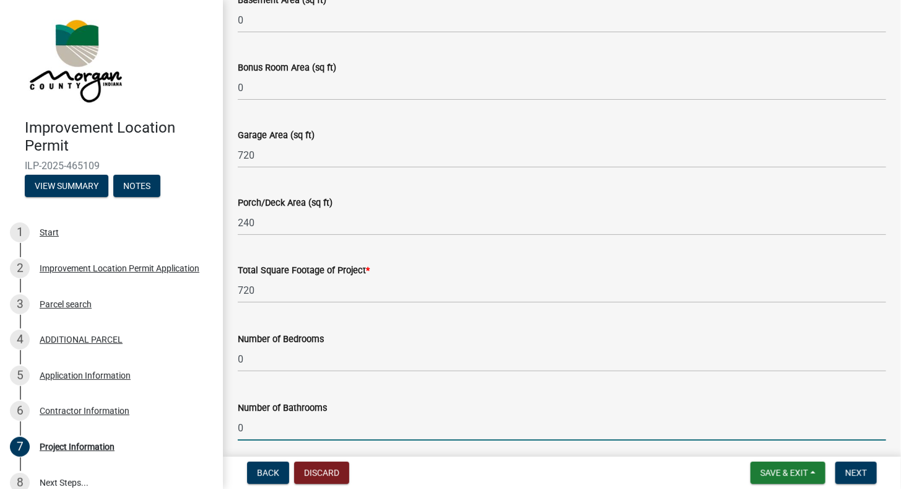
type input "0"
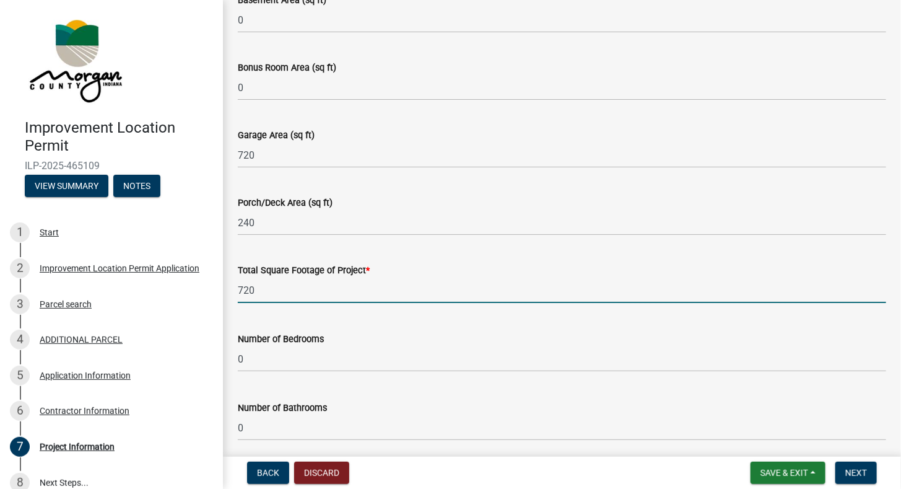
click at [264, 294] on input "720" at bounding box center [562, 289] width 648 height 25
type input "7"
type input "960"
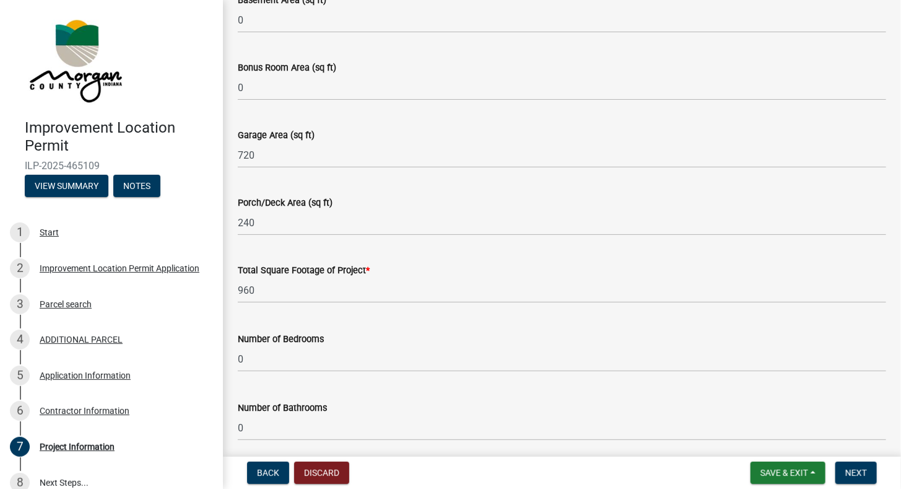
click at [271, 251] on div "Total Square Footage of Project * 960" at bounding box center [562, 274] width 648 height 58
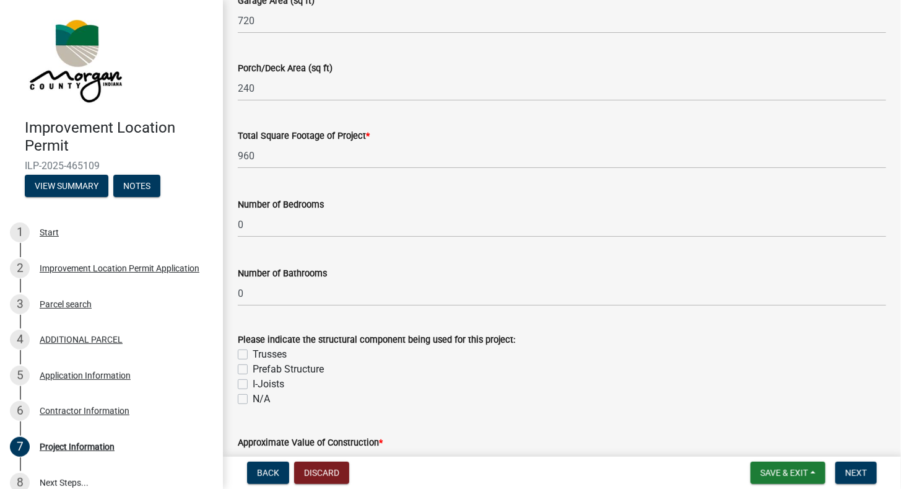
scroll to position [991, 0]
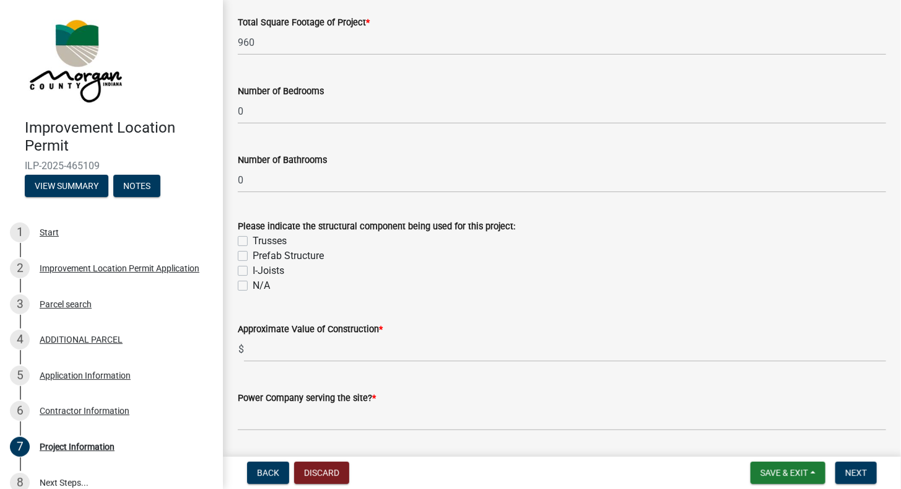
click at [253, 241] on label "Trusses" at bounding box center [270, 240] width 34 height 15
click at [253, 241] on input "Trusses" at bounding box center [257, 237] width 8 height 8
checkbox input "true"
checkbox input "false"
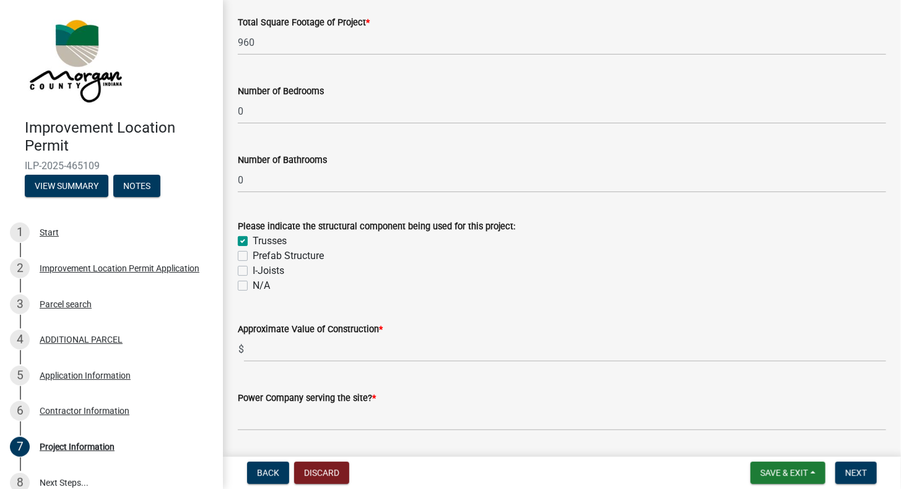
checkbox input "false"
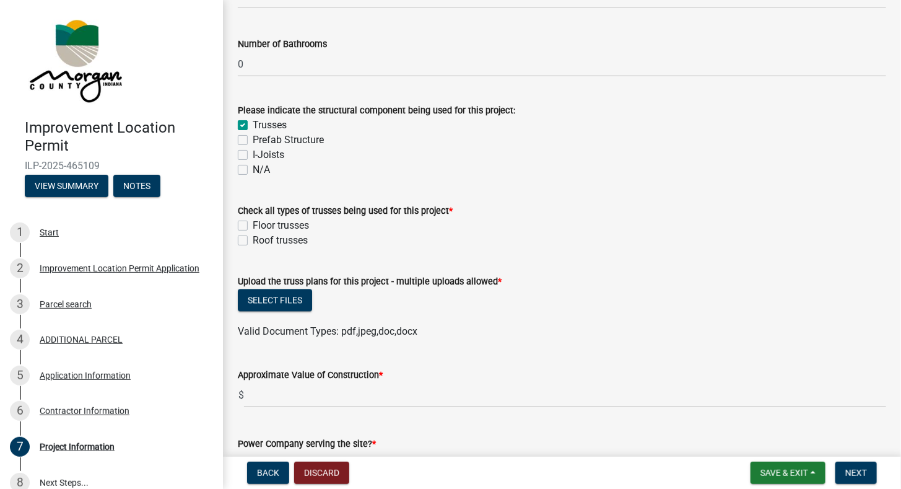
scroll to position [1115, 0]
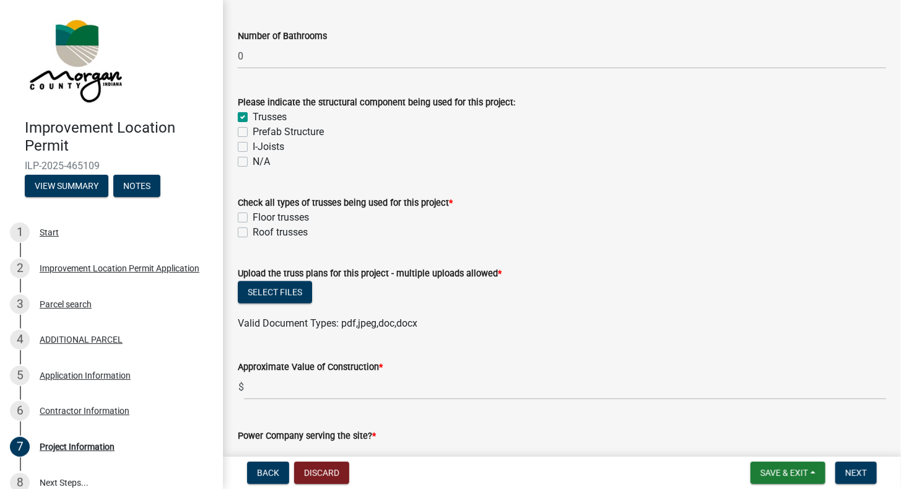
click at [253, 233] on label "Roof trusses" at bounding box center [280, 232] width 55 height 15
click at [253, 233] on input "Roof trusses" at bounding box center [257, 229] width 8 height 8
checkbox input "true"
checkbox input "false"
checkbox input "true"
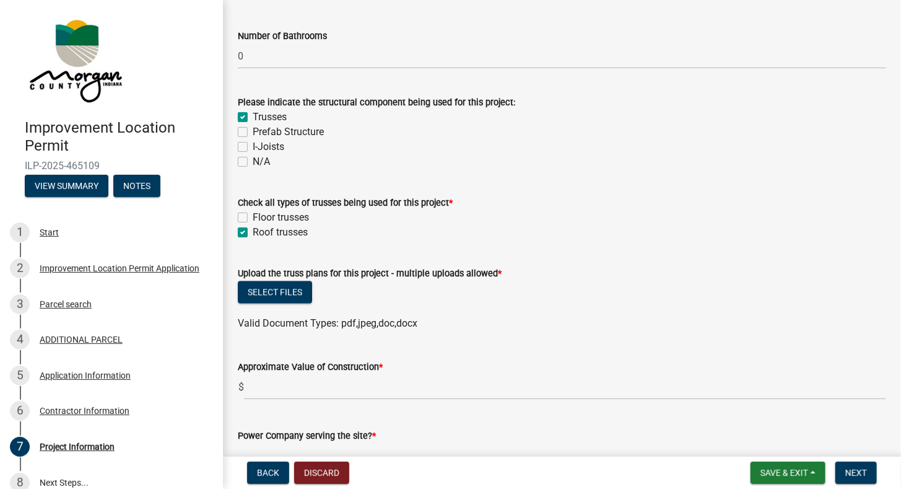
scroll to position [1176, 0]
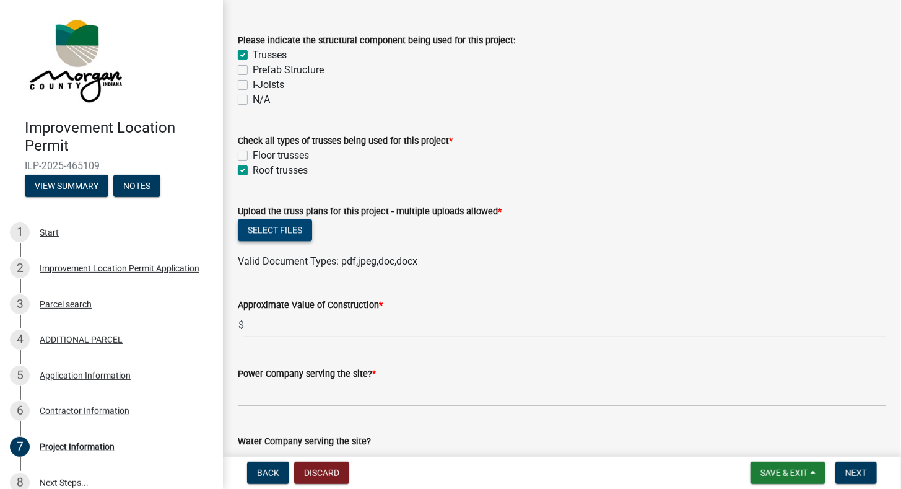
click at [295, 228] on button "Select files" at bounding box center [275, 230] width 74 height 22
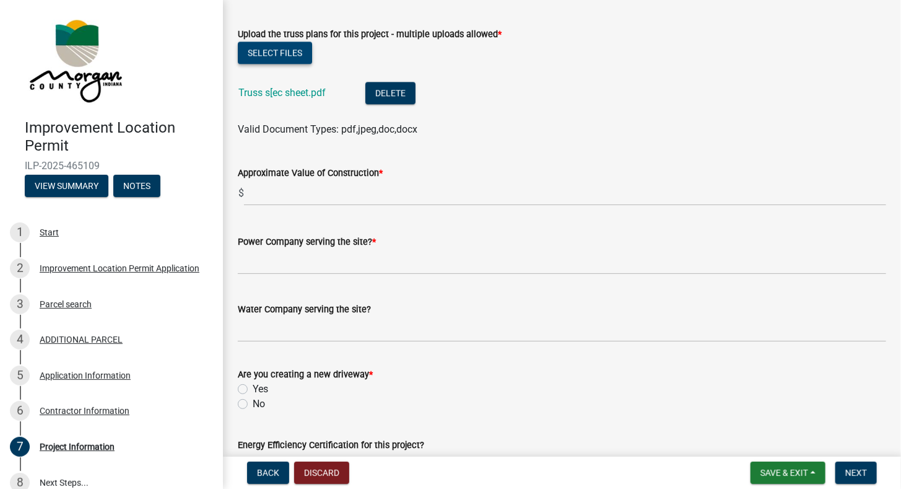
scroll to position [1362, 0]
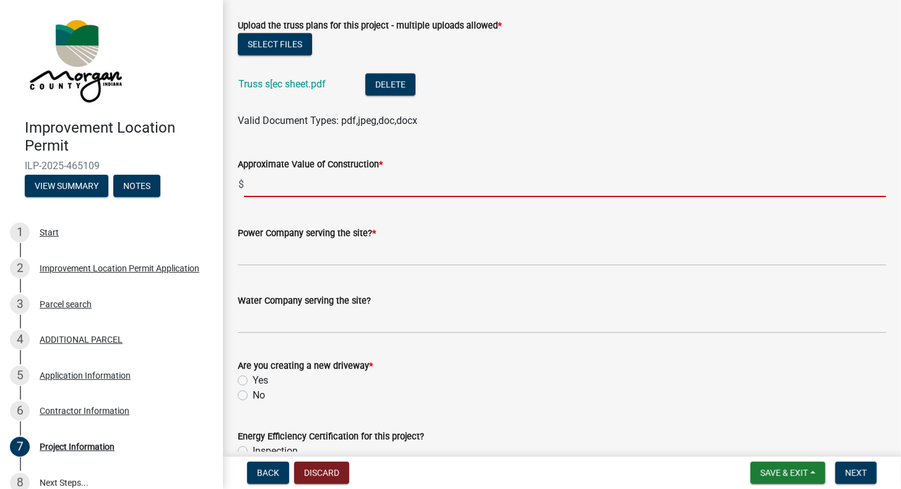
click at [340, 188] on input "text" at bounding box center [565, 184] width 642 height 25
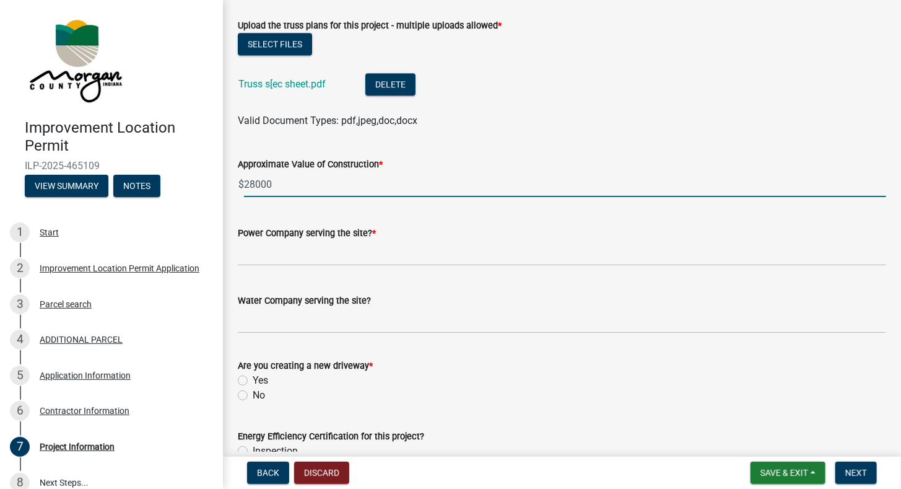
type input "28000"
click at [388, 259] on input "Power Company serving the site? *" at bounding box center [562, 252] width 648 height 25
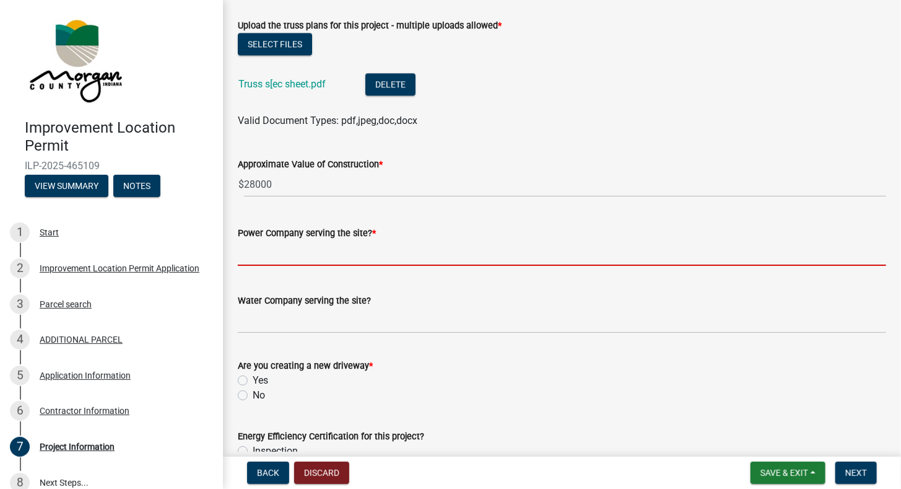
click at [243, 391] on div "Are you creating a new driveway * Yes No" at bounding box center [562, 380] width 648 height 45
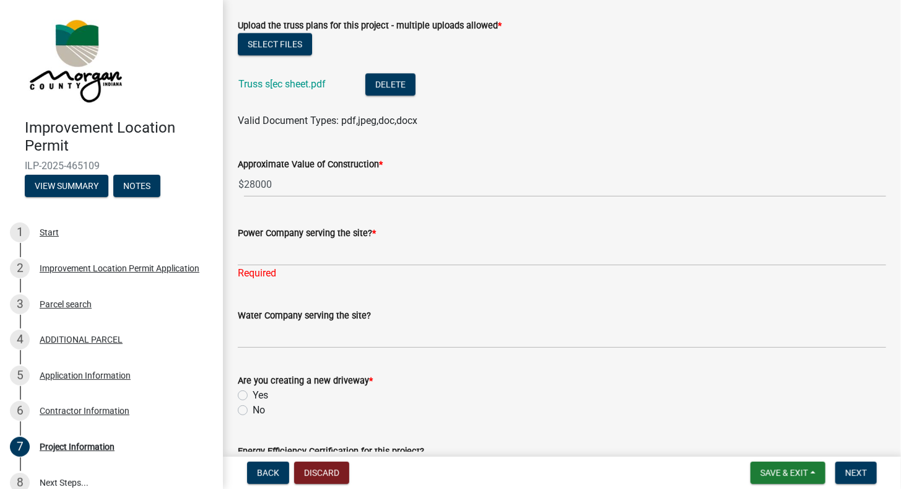
click at [253, 410] on label "No" at bounding box center [259, 409] width 12 height 15
click at [253, 410] on input "No" at bounding box center [257, 406] width 8 height 8
radio input "true"
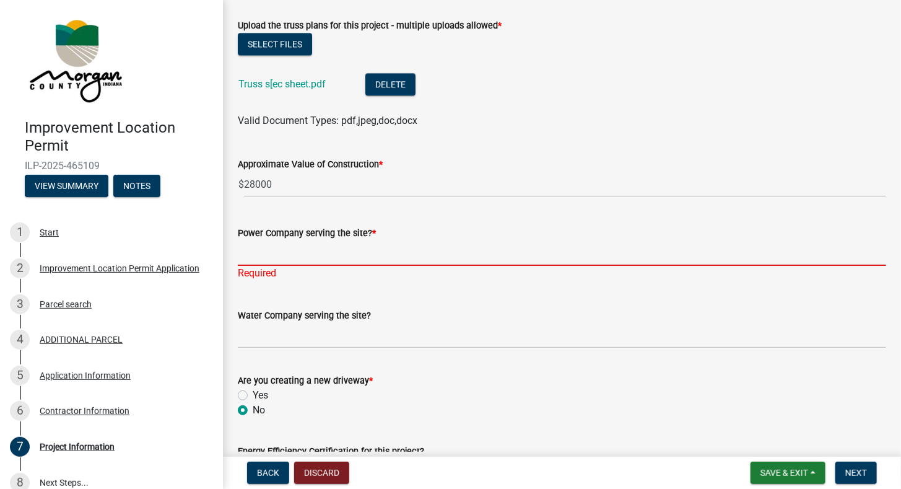
click at [353, 261] on input "Power Company serving the site? *" at bounding box center [562, 252] width 648 height 25
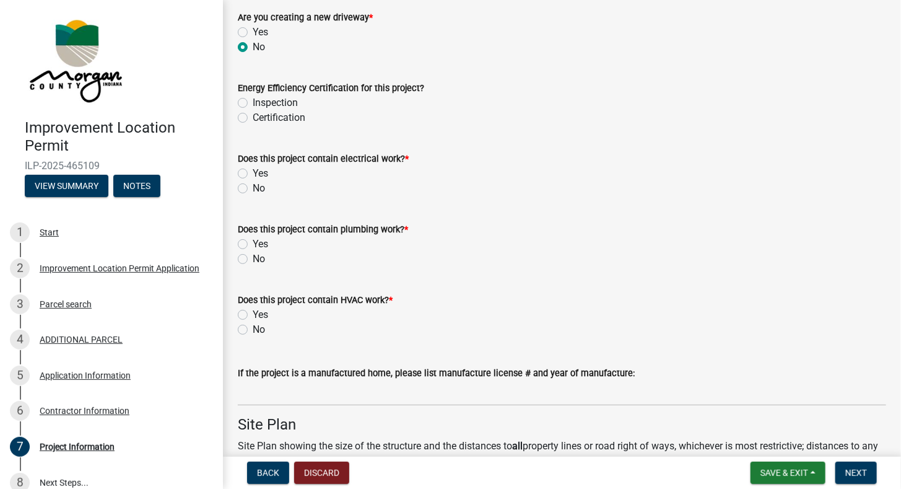
scroll to position [1734, 0]
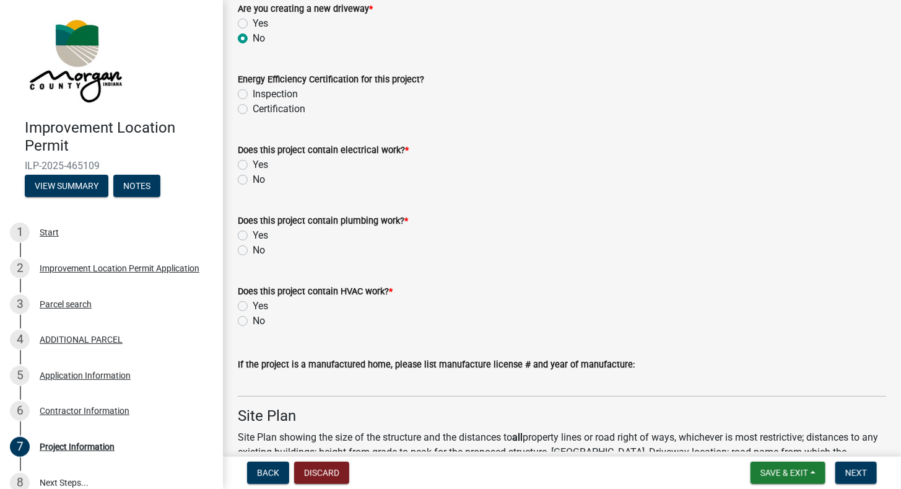
type input "South Central REMC"
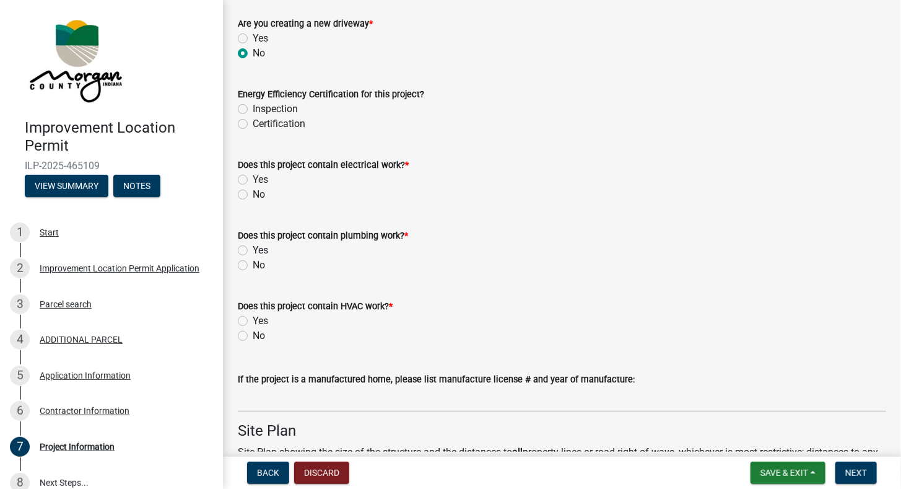
click at [253, 187] on label "No" at bounding box center [259, 194] width 12 height 15
click at [253, 187] on input "No" at bounding box center [257, 191] width 8 height 8
radio input "true"
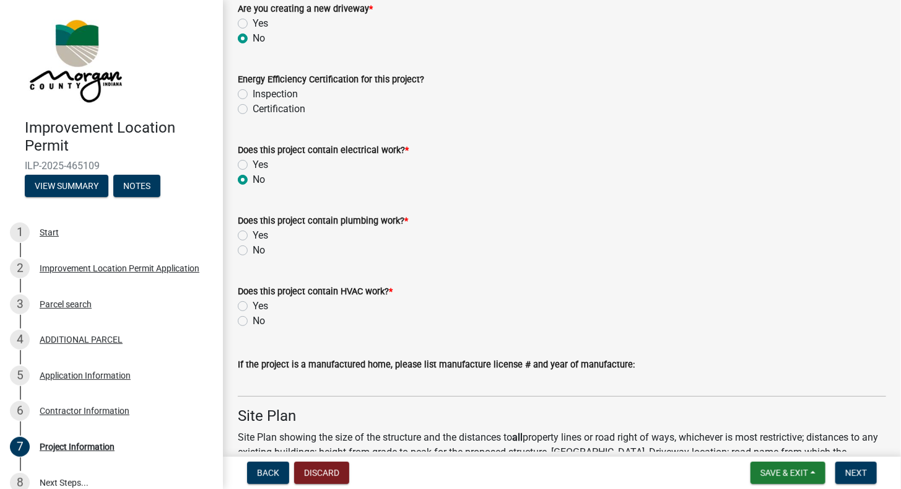
click at [253, 252] on label "No" at bounding box center [259, 250] width 12 height 15
click at [253, 251] on input "No" at bounding box center [257, 247] width 8 height 8
radio input "true"
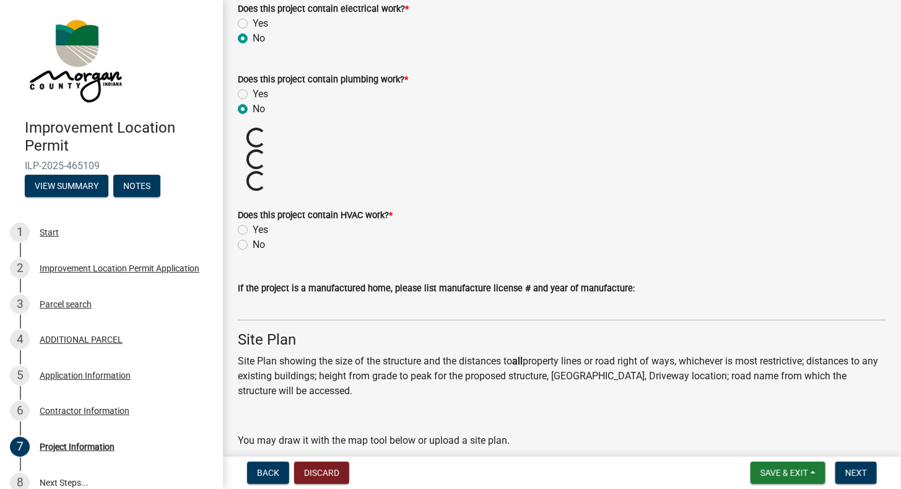
scroll to position [1905, 0]
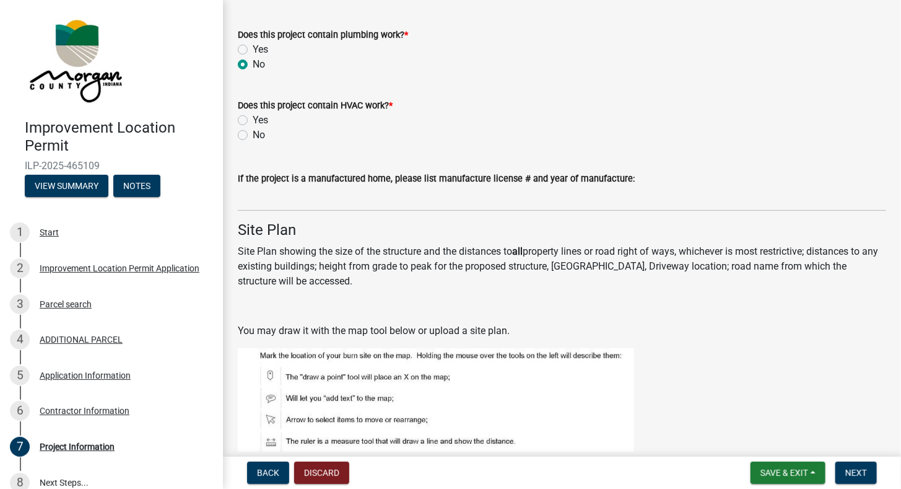
click at [253, 135] on label "No" at bounding box center [259, 135] width 12 height 15
click at [253, 135] on input "No" at bounding box center [257, 132] width 8 height 8
radio input "true"
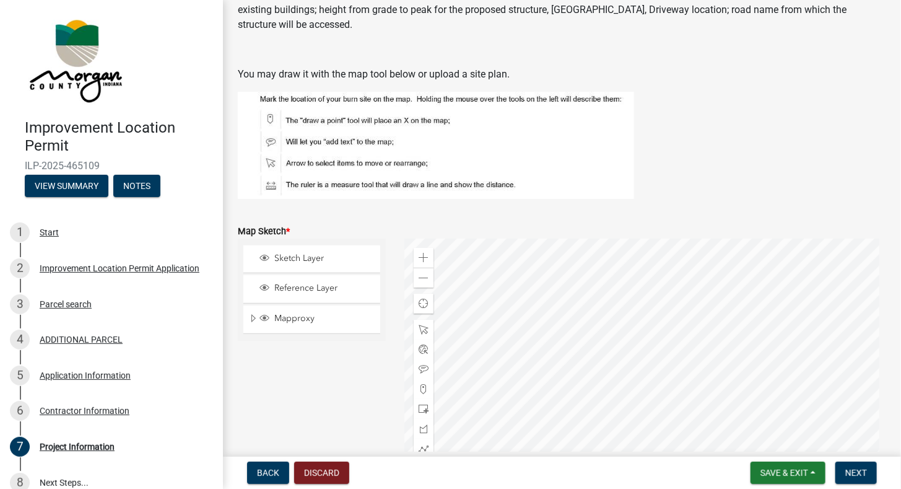
scroll to position [2214, 0]
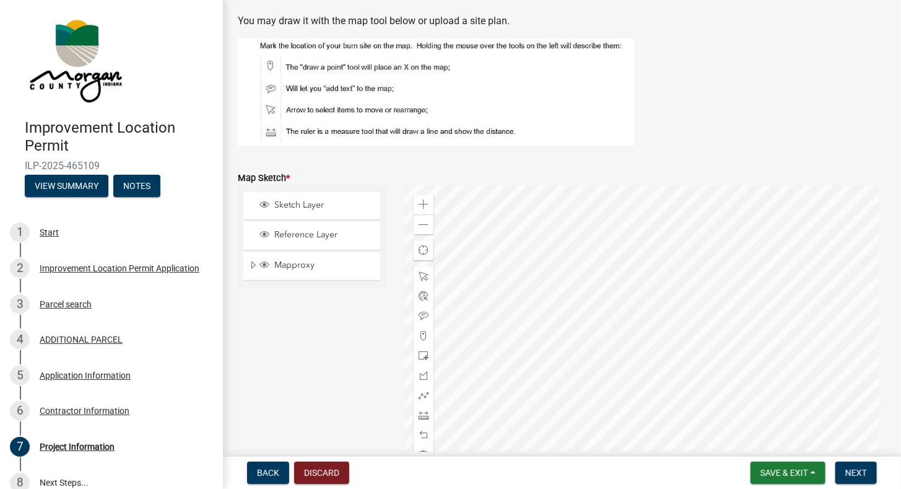
click at [801, 324] on div at bounding box center [645, 340] width 482 height 310
click at [825, 303] on div at bounding box center [645, 340] width 482 height 310
click at [793, 309] on div at bounding box center [645, 340] width 482 height 310
click at [738, 315] on div at bounding box center [645, 340] width 482 height 310
click at [776, 308] on div at bounding box center [645, 340] width 482 height 310
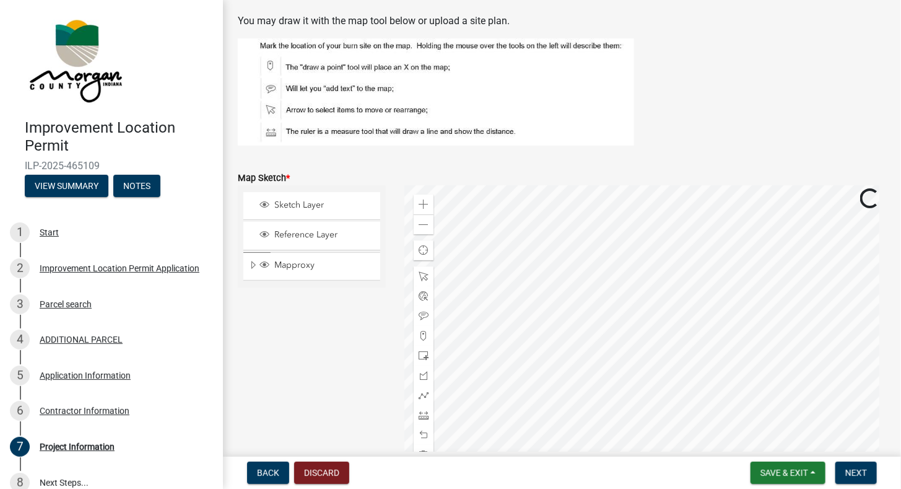
click at [663, 312] on div at bounding box center [645, 340] width 482 height 310
click at [711, 305] on div at bounding box center [645, 340] width 482 height 310
click at [600, 333] on div at bounding box center [645, 340] width 482 height 310
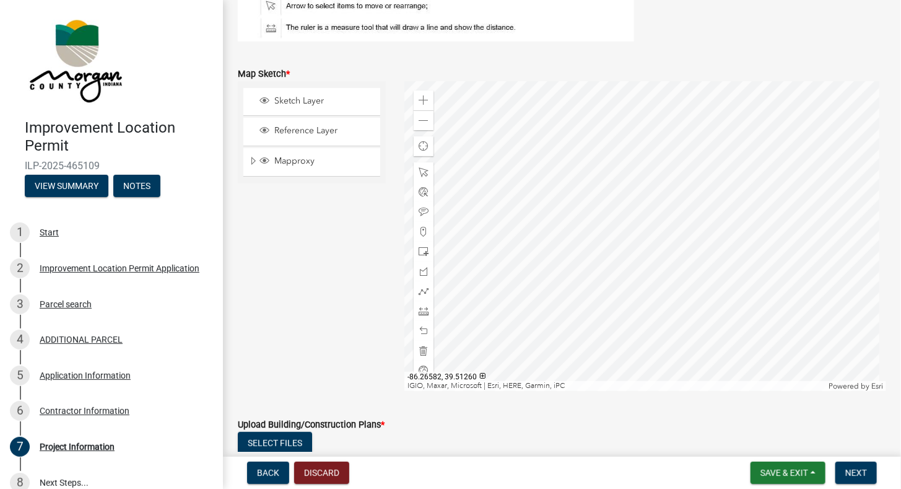
scroll to position [2276, 0]
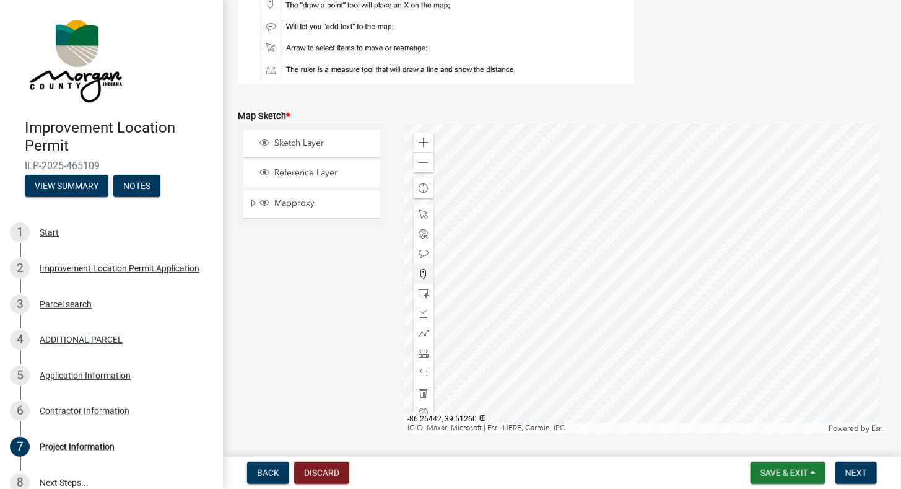
click at [672, 243] on div at bounding box center [645, 278] width 482 height 310
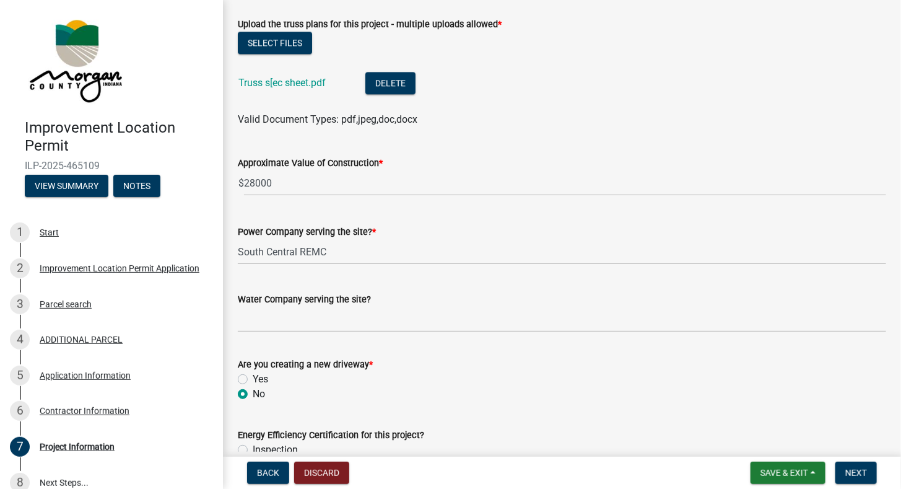
scroll to position [1347, 0]
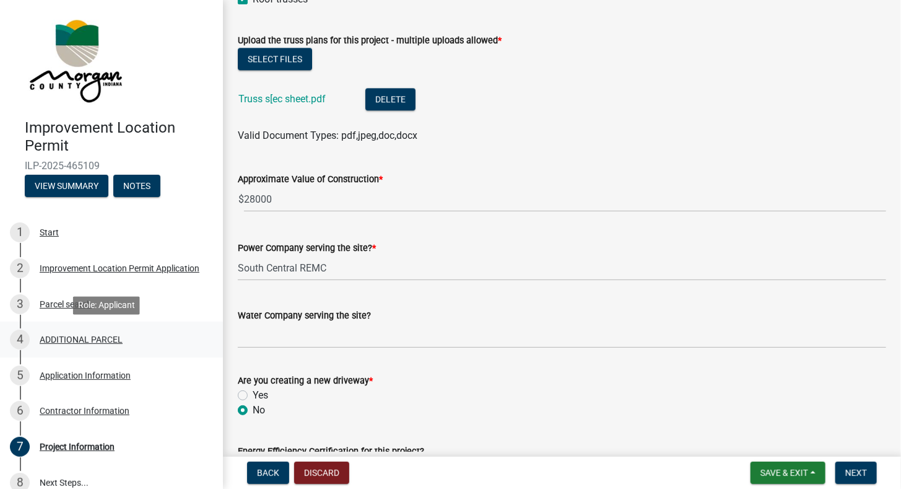
click at [74, 339] on div "ADDITIONAL PARCEL" at bounding box center [81, 339] width 83 height 9
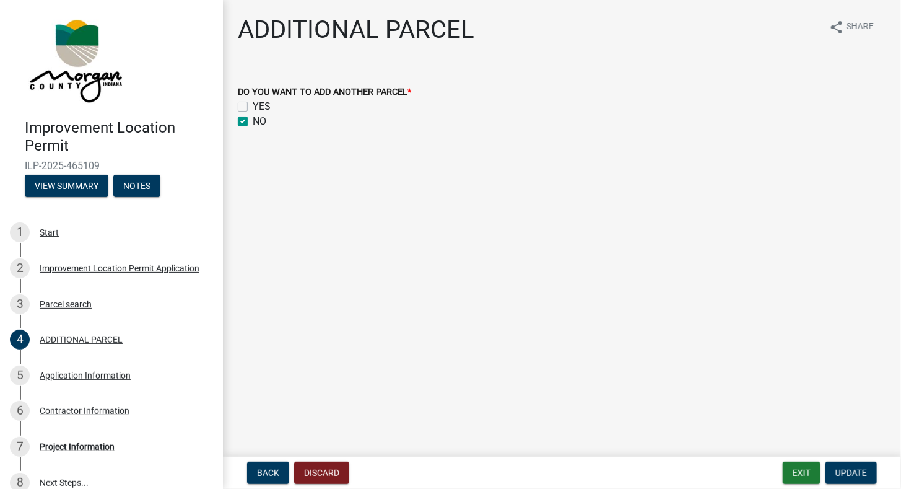
click at [253, 106] on label "YES" at bounding box center [262, 106] width 18 height 15
click at [253, 106] on input "YES" at bounding box center [257, 103] width 8 height 8
checkbox input "true"
click at [248, 122] on div "NO" at bounding box center [562, 121] width 648 height 15
click at [253, 120] on label "NO" at bounding box center [260, 121] width 14 height 15
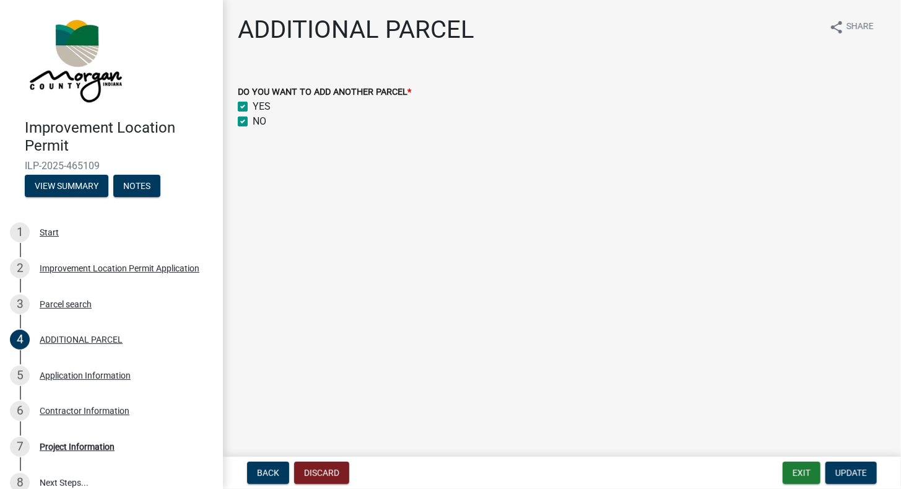
click at [253, 120] on input "NO" at bounding box center [257, 118] width 8 height 8
checkbox input "false"
checkbox input "true"
checkbox input "false"
click at [850, 469] on span "Update" at bounding box center [851, 472] width 32 height 10
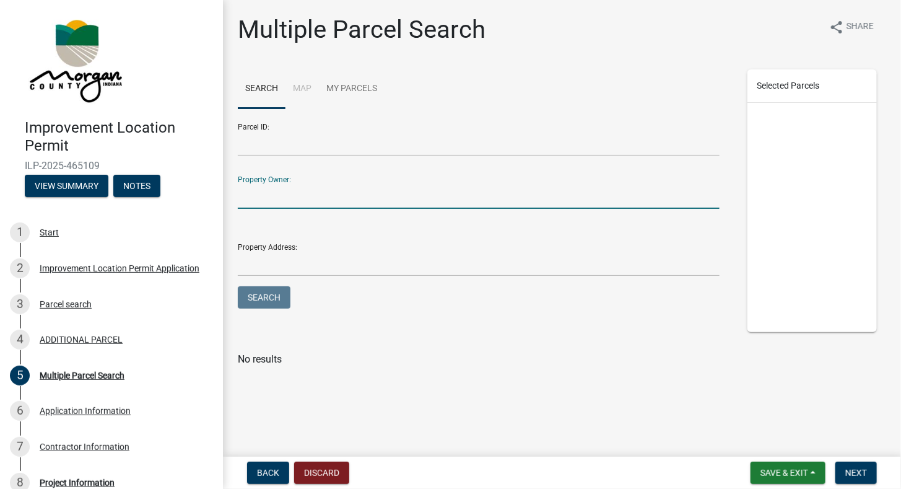
click at [337, 202] on input "Property Owner:" at bounding box center [479, 195] width 482 height 25
type input "Bill Lucy Manifold"
click at [238, 286] on button "Search" at bounding box center [264, 297] width 53 height 22
drag, startPoint x: 334, startPoint y: 200, endPoint x: 238, endPoint y: 215, distance: 97.8
click at [238, 215] on div "Property Owner: Bill Lucy Manifold" at bounding box center [479, 195] width 482 height 58
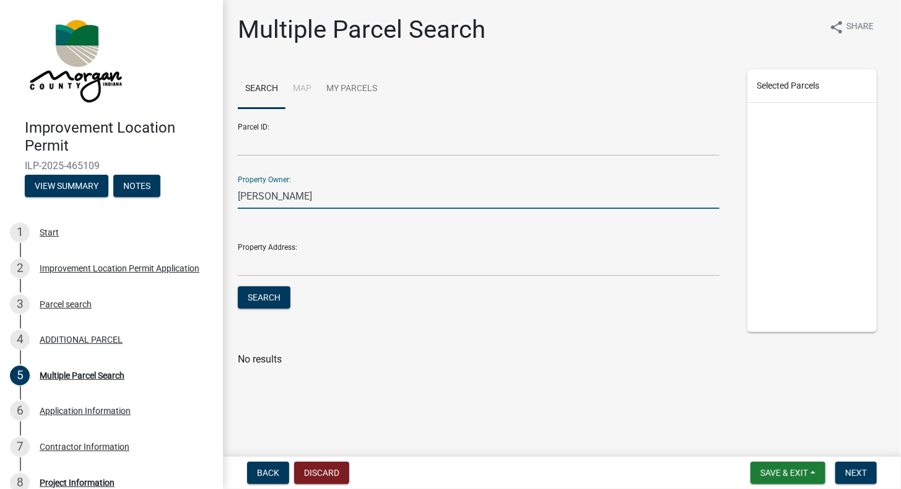
type input "Bill Manifold"
click at [238, 286] on button "Search" at bounding box center [264, 297] width 53 height 22
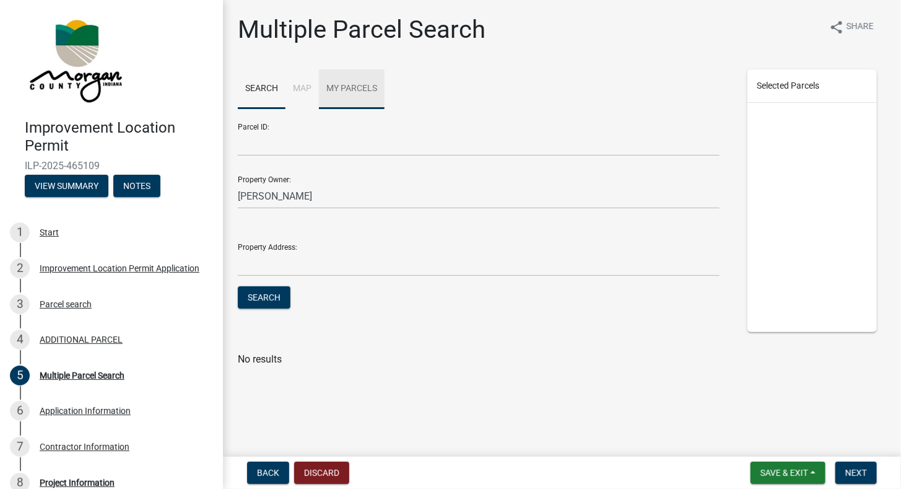
click at [342, 86] on link "My Parcels" at bounding box center [352, 89] width 66 height 40
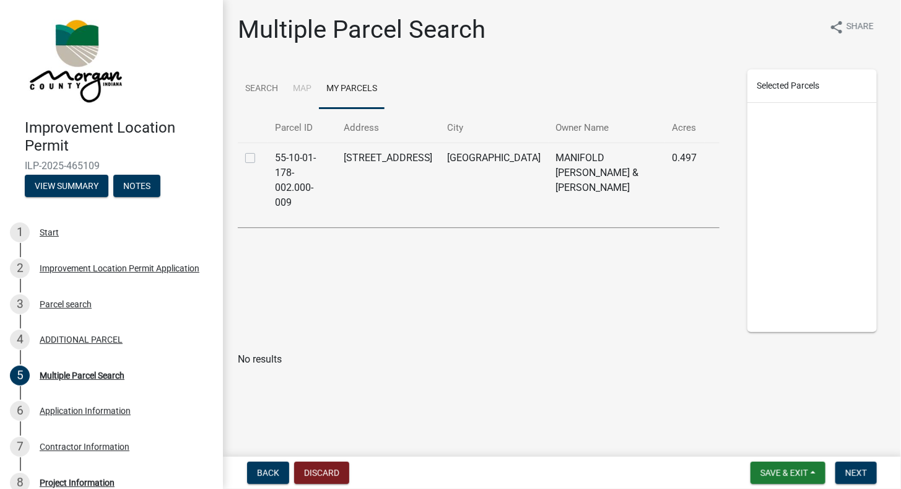
click at [398, 280] on div "Search Map My Parcels Parcel ID Address City Owner Name Acres Select 55-10-01-1…" at bounding box center [478, 200] width 500 height 263
click at [274, 93] on link "Search" at bounding box center [262, 89] width 48 height 40
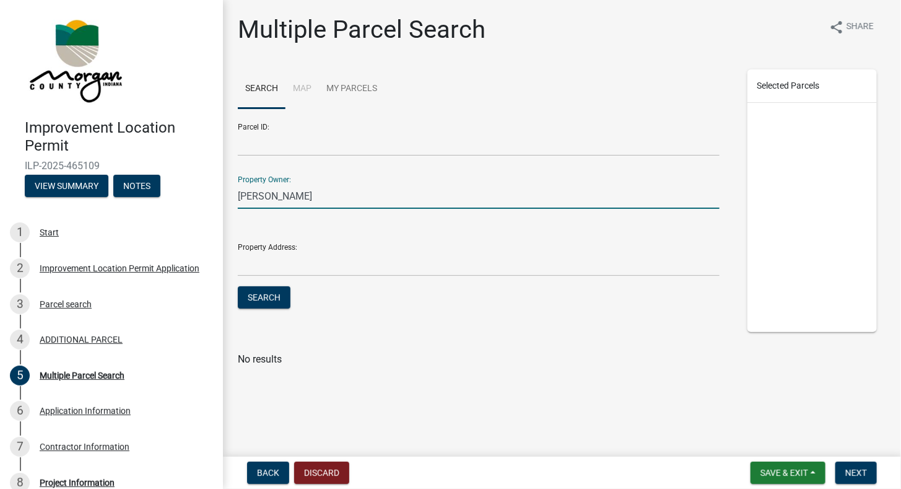
click at [315, 202] on input "Bill Manifold" at bounding box center [479, 195] width 482 height 25
drag, startPoint x: 253, startPoint y: 201, endPoint x: 240, endPoint y: 197, distance: 13.1
click at [232, 202] on div "Parcel ID: Property Owner: Bill Manifold Property Address: Search" at bounding box center [478, 217] width 500 height 209
type input "Lucy Manifold"
click at [238, 286] on button "Search" at bounding box center [264, 297] width 53 height 22
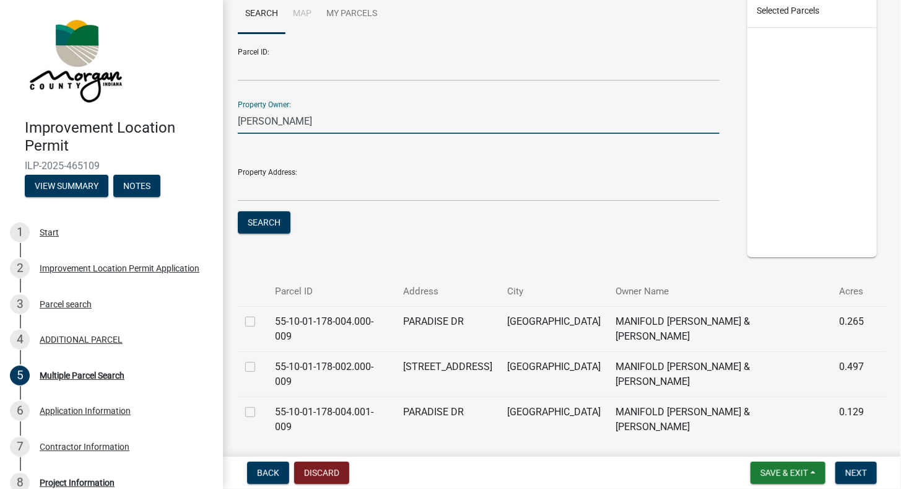
scroll to position [77, 0]
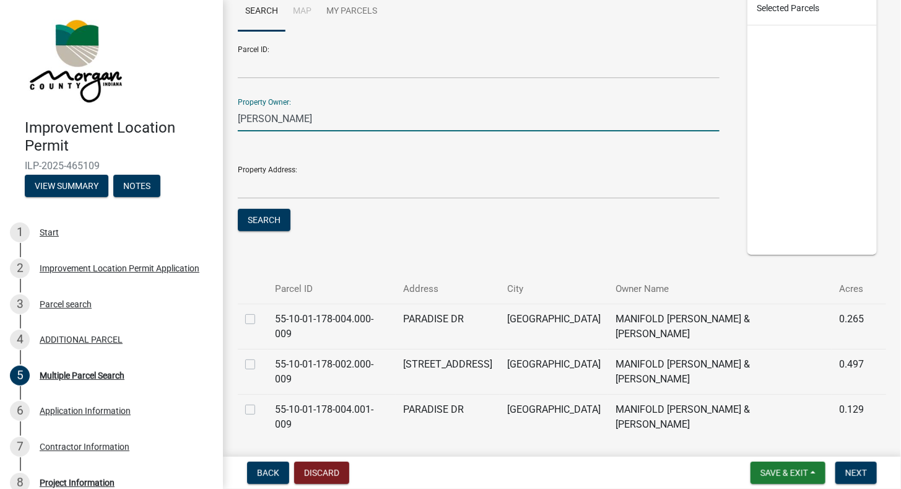
click at [249, 324] on div at bounding box center [252, 318] width 15 height 15
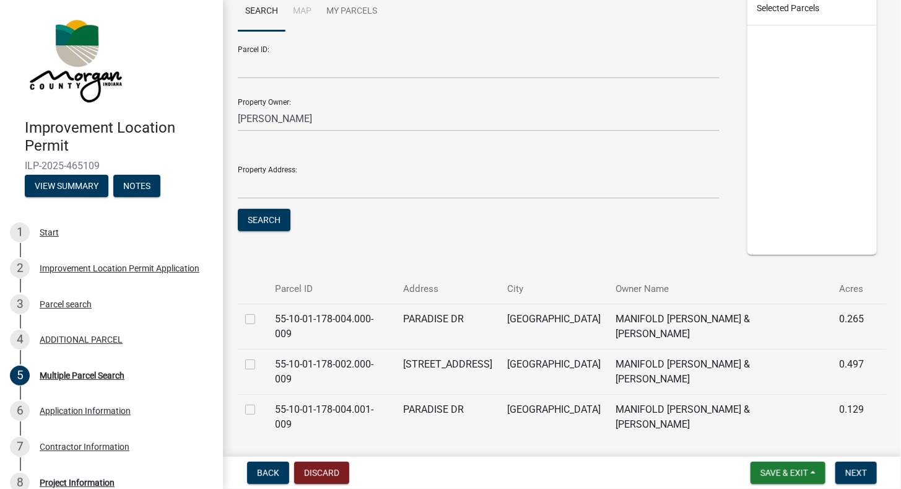
click at [260, 311] on label at bounding box center [260, 311] width 0 height 0
click at [260, 319] on input "checkbox" at bounding box center [264, 315] width 8 height 8
checkbox input "true"
click at [260, 357] on label at bounding box center [260, 357] width 0 height 0
click at [260, 357] on input "checkbox" at bounding box center [264, 361] width 8 height 8
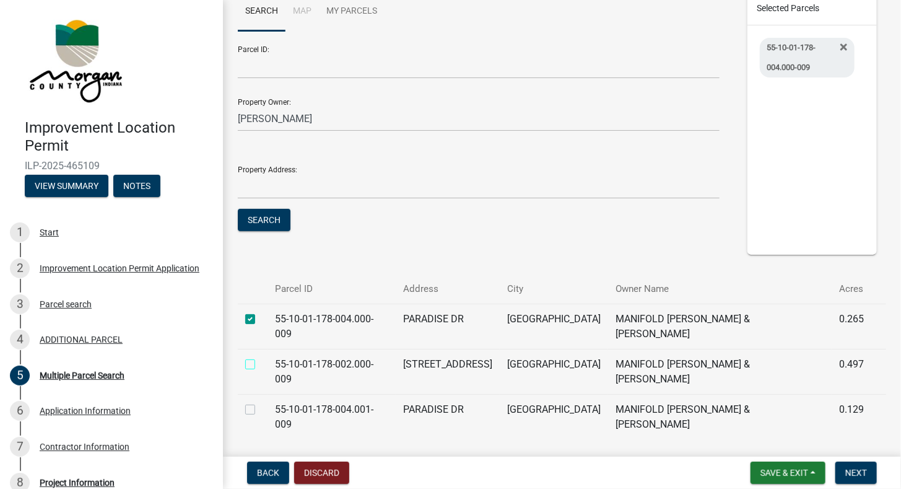
checkbox input "true"
click at [260, 402] on label at bounding box center [260, 402] width 0 height 0
click at [260, 402] on input "checkbox" at bounding box center [264, 406] width 8 height 8
checkbox input "true"
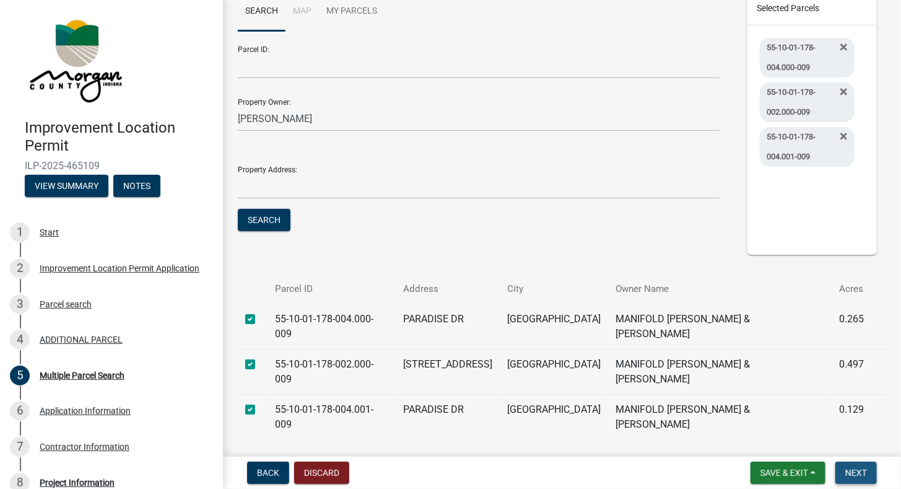
click at [843, 477] on button "Next" at bounding box center [855, 472] width 41 height 22
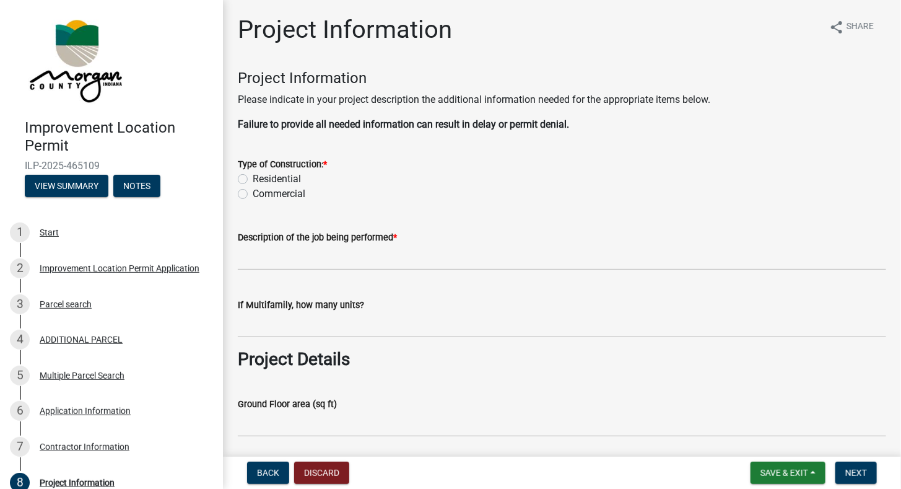
click at [253, 178] on label "Residential" at bounding box center [277, 179] width 48 height 15
click at [253, 178] on input "Residential" at bounding box center [257, 176] width 8 height 8
radio input "true"
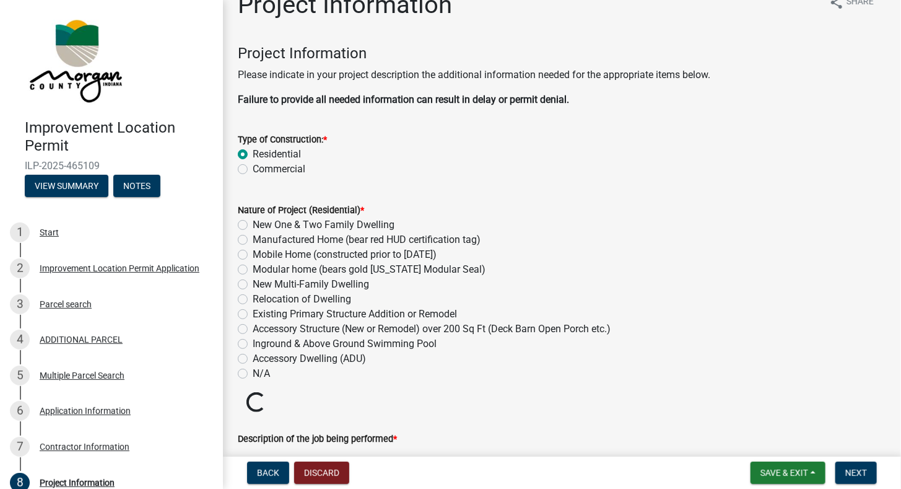
scroll to position [124, 0]
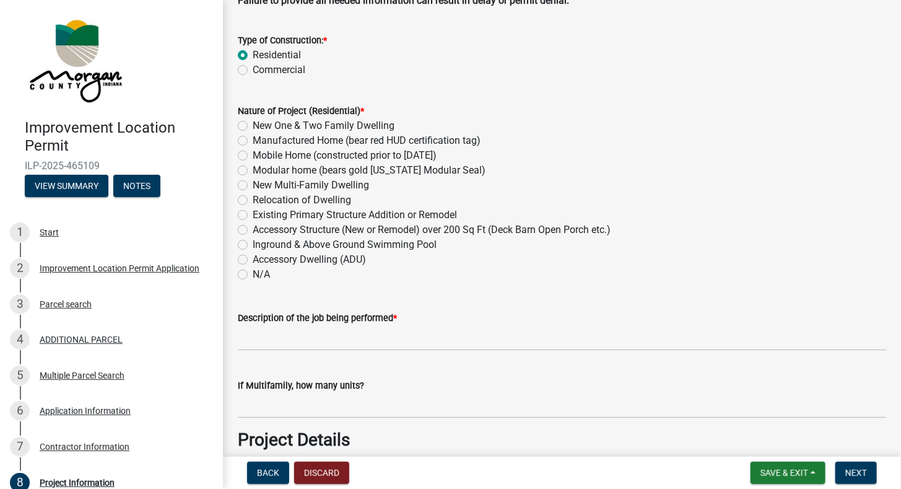
click at [253, 227] on label "Accessory Structure (New or Remodel) over 200 Sq Ft (Deck Barn Open Porch etc.)" at bounding box center [432, 229] width 358 height 15
click at [253, 227] on input "Accessory Structure (New or Remodel) over 200 Sq Ft (Deck Barn Open Porch etc.)" at bounding box center [257, 226] width 8 height 8
radio input "true"
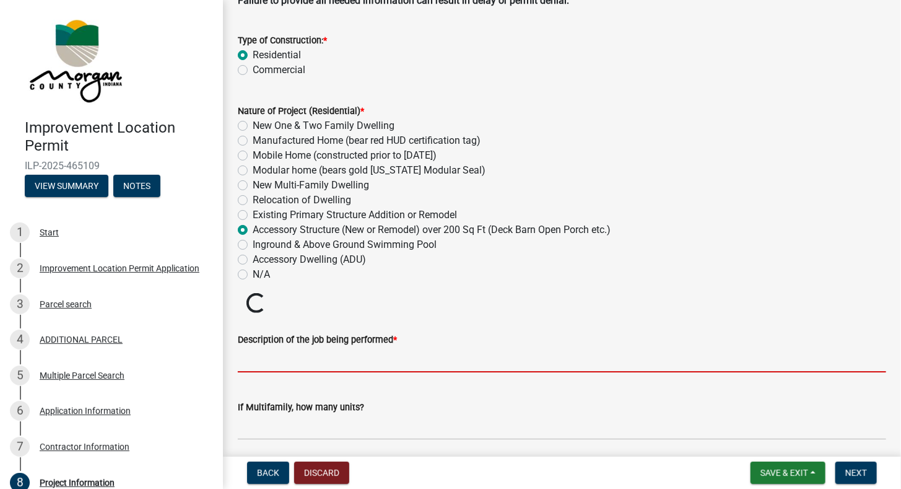
click at [316, 368] on input "Description of the job being performed *" at bounding box center [562, 359] width 648 height 25
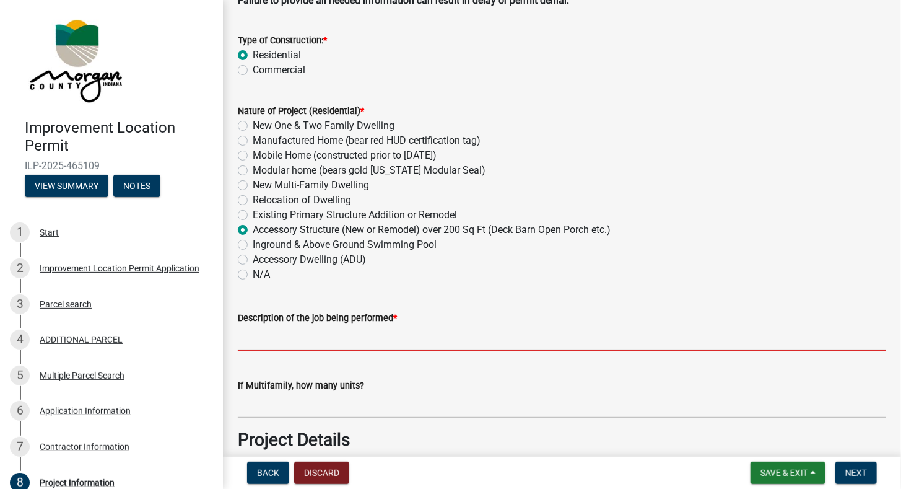
type input "720 Sqf Detached Storage Building"
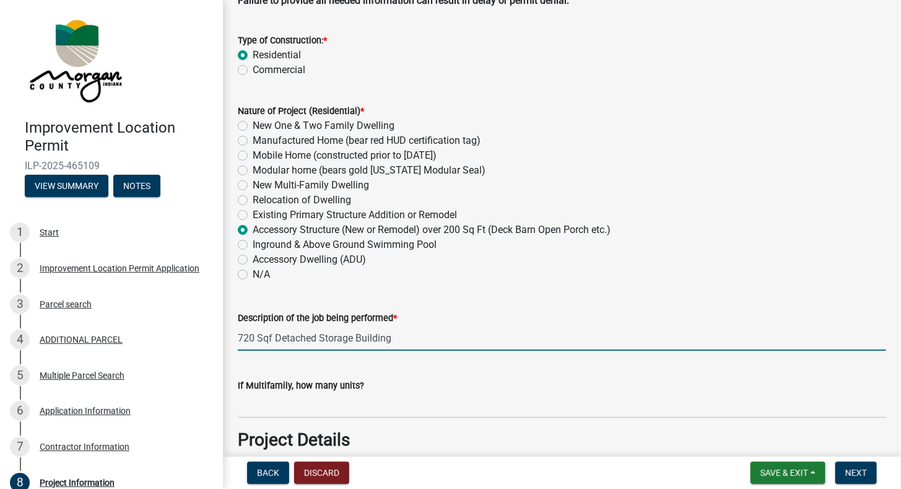
type input "0"
type input "720"
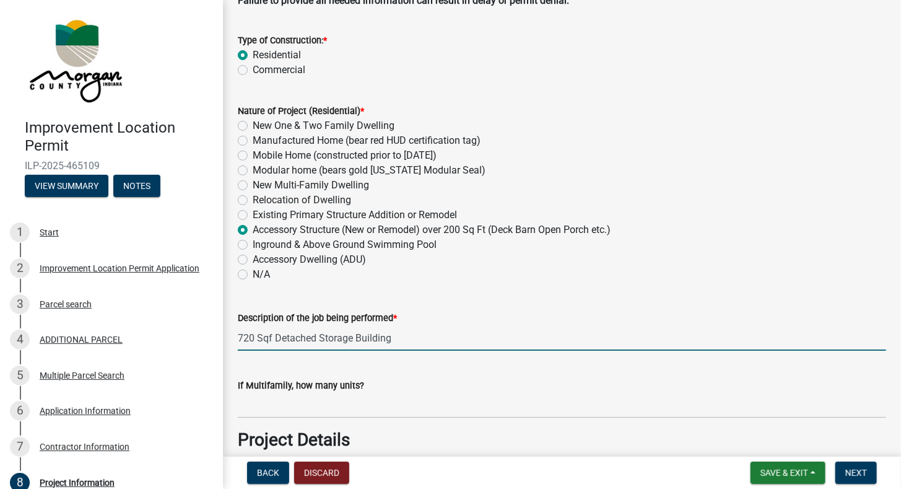
type input "240"
type input "960"
type input "0"
type input "28000"
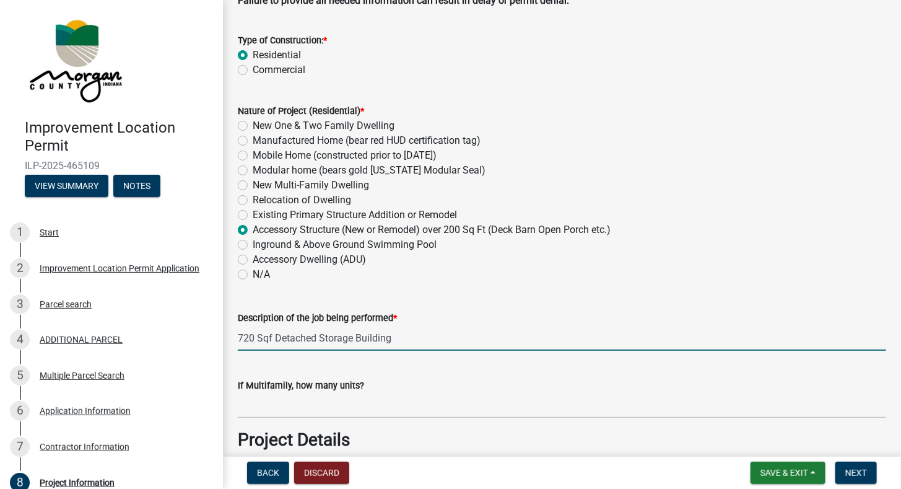
type input "South Central REMC"
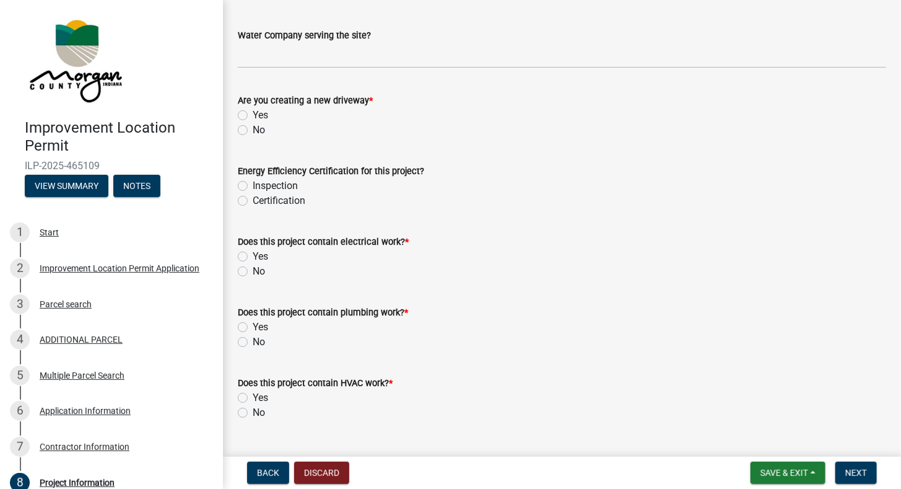
scroll to position [1424, 0]
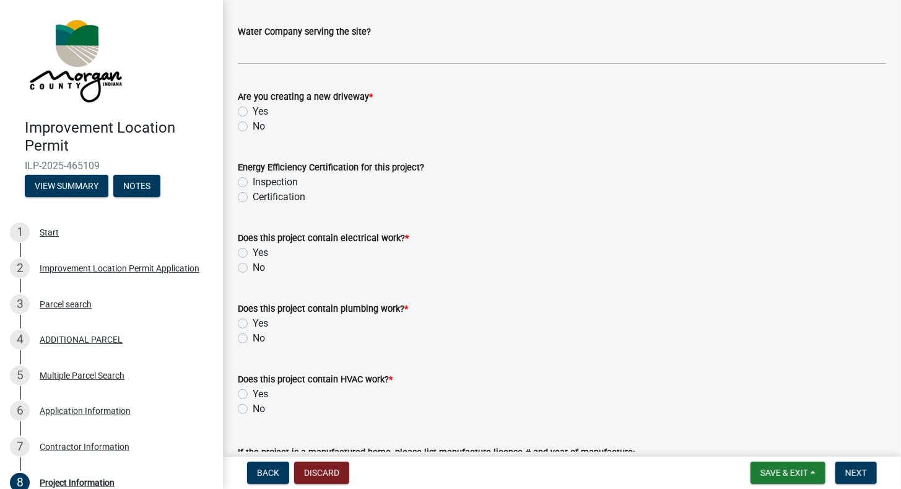
click at [253, 126] on label "No" at bounding box center [259, 126] width 12 height 15
click at [253, 126] on input "No" at bounding box center [257, 123] width 8 height 8
radio input "true"
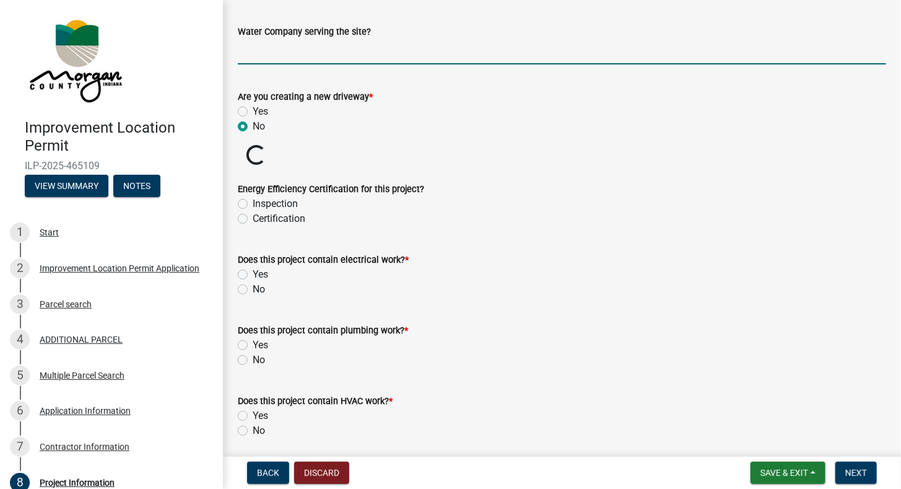
click at [312, 61] on input "Water Company serving the site?" at bounding box center [562, 51] width 648 height 25
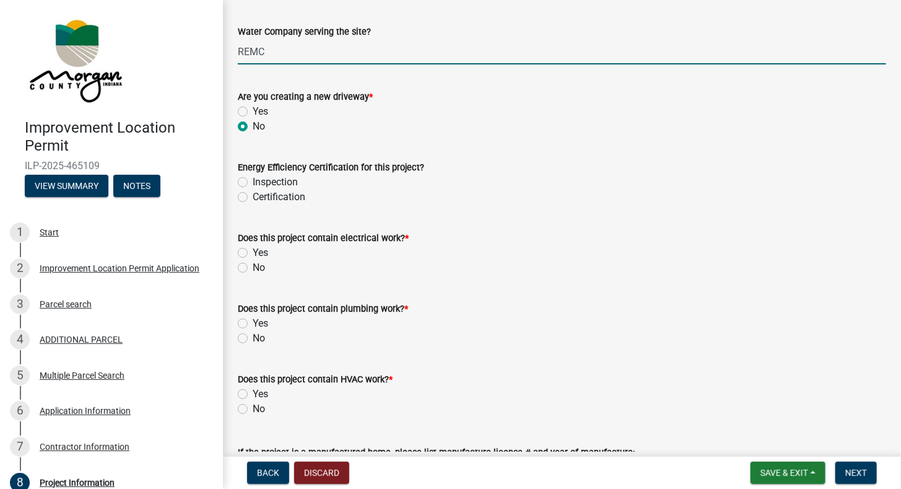
type input "REMC"
click at [253, 266] on label "No" at bounding box center [259, 267] width 12 height 15
click at [253, 266] on input "No" at bounding box center [257, 264] width 8 height 8
radio input "true"
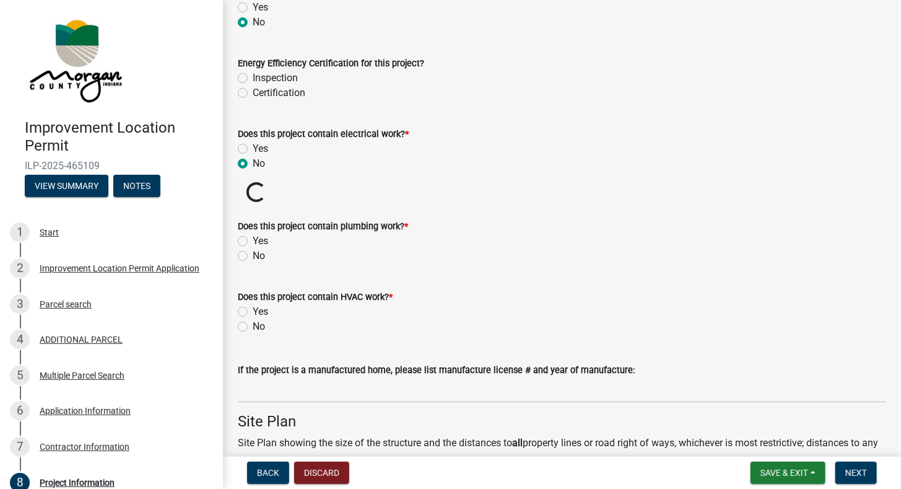
scroll to position [1610, 0]
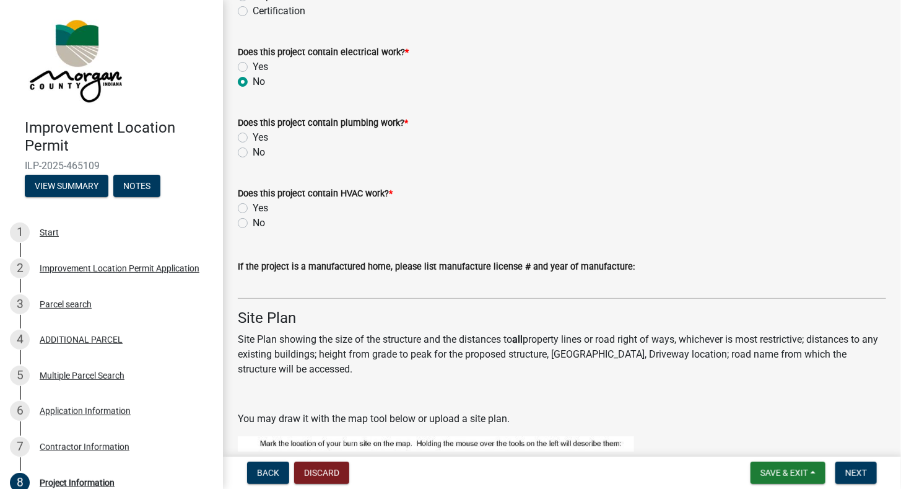
click at [253, 155] on label "No" at bounding box center [259, 152] width 12 height 15
click at [253, 153] on input "No" at bounding box center [257, 149] width 8 height 8
radio input "true"
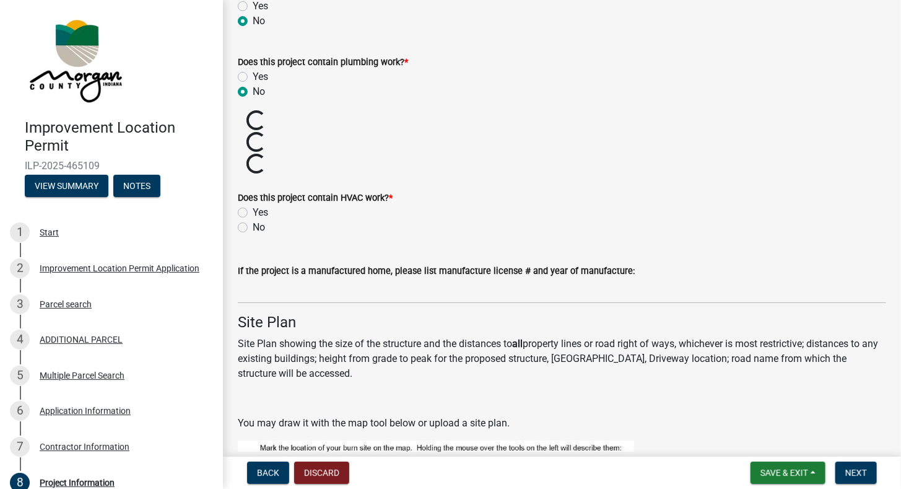
scroll to position [1672, 0]
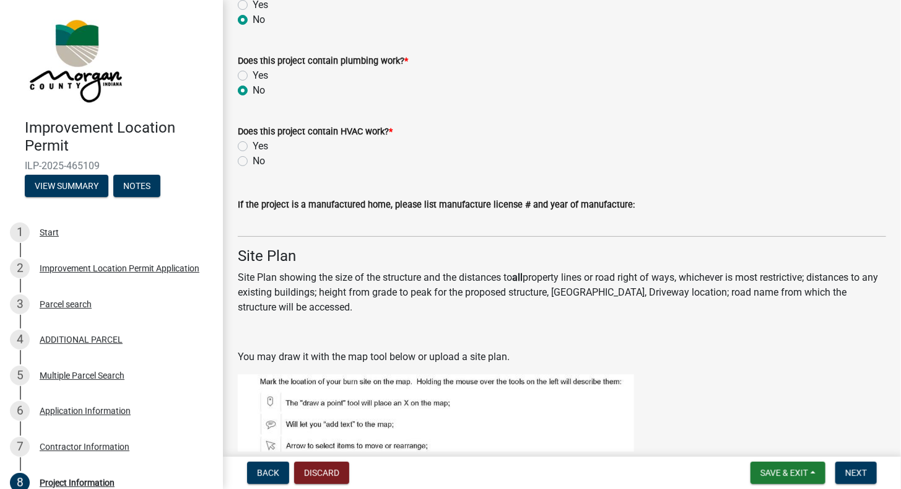
click at [253, 162] on label "No" at bounding box center [259, 161] width 12 height 15
click at [253, 162] on input "No" at bounding box center [257, 158] width 8 height 8
radio input "true"
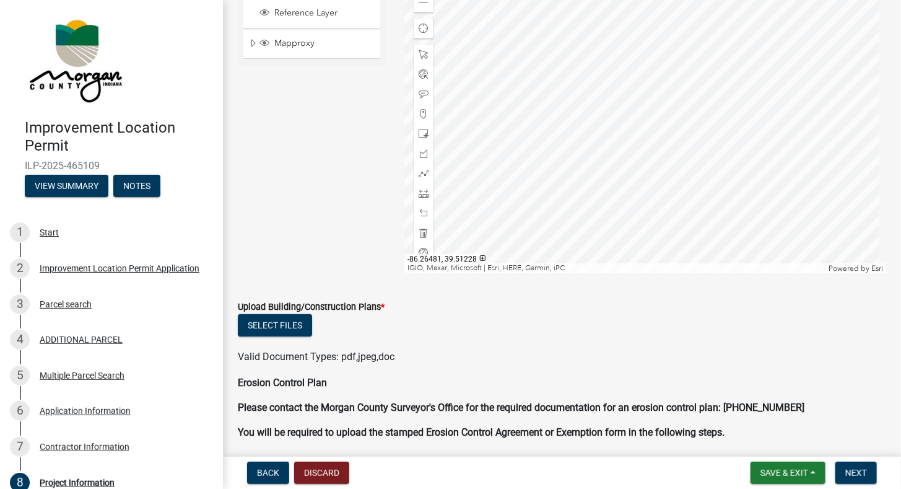
scroll to position [2167, 0]
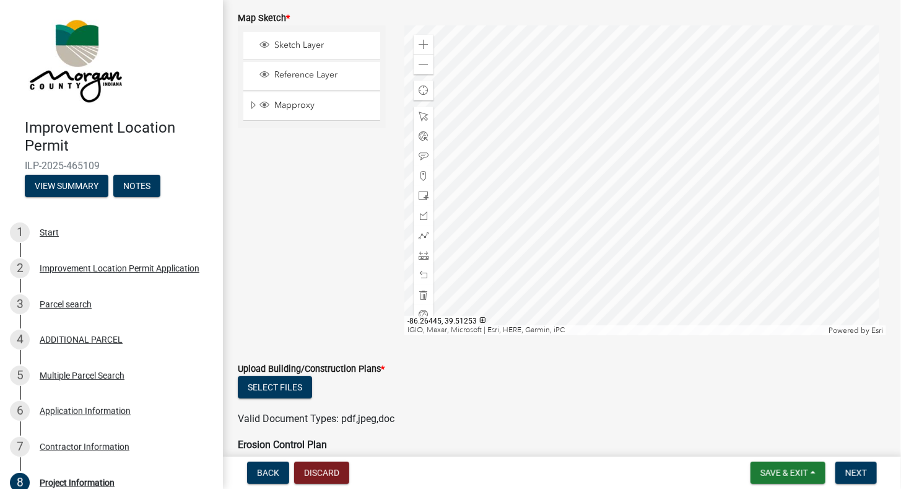
click at [792, 167] on div at bounding box center [645, 180] width 482 height 310
click at [674, 205] on div at bounding box center [645, 180] width 482 height 310
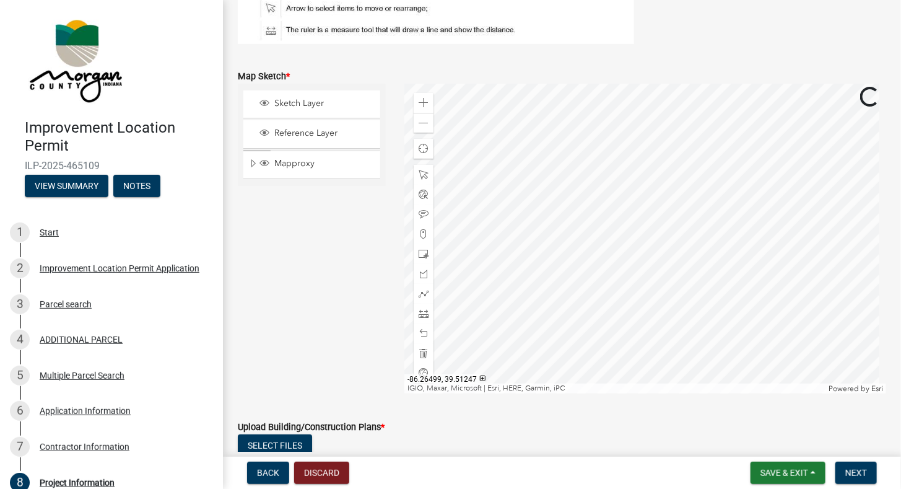
scroll to position [2105, 0]
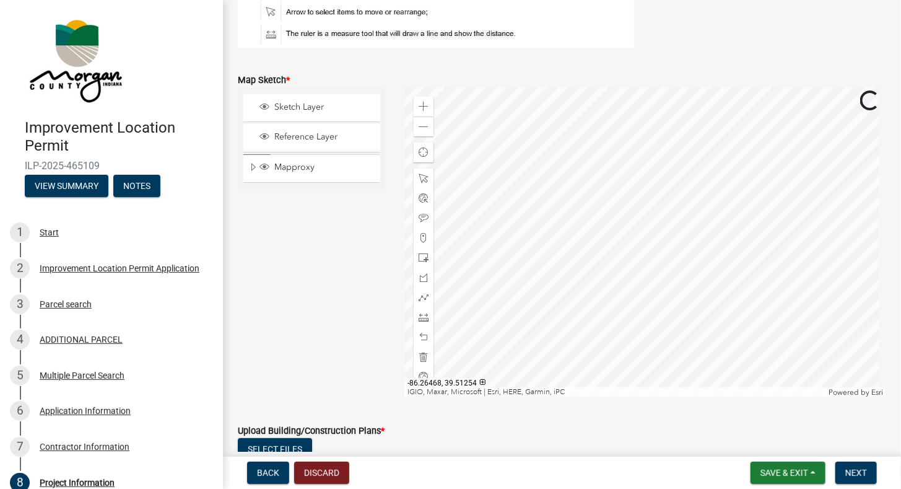
click at [575, 258] on div at bounding box center [645, 242] width 482 height 310
click at [302, 105] on span "Sketch Layer" at bounding box center [323, 107] width 105 height 11
click at [422, 177] on span at bounding box center [424, 178] width 10 height 10
click at [697, 230] on div at bounding box center [645, 242] width 482 height 310
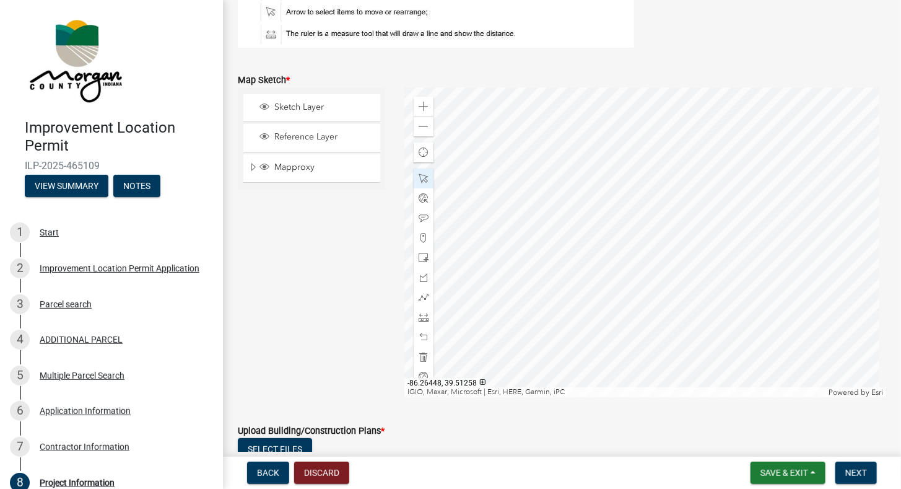
click at [639, 245] on div at bounding box center [645, 242] width 482 height 310
click at [422, 258] on span at bounding box center [424, 258] width 10 height 10
click at [669, 222] on div at bounding box center [645, 242] width 482 height 310
click at [741, 265] on div at bounding box center [645, 242] width 482 height 310
click at [730, 241] on div at bounding box center [645, 242] width 482 height 310
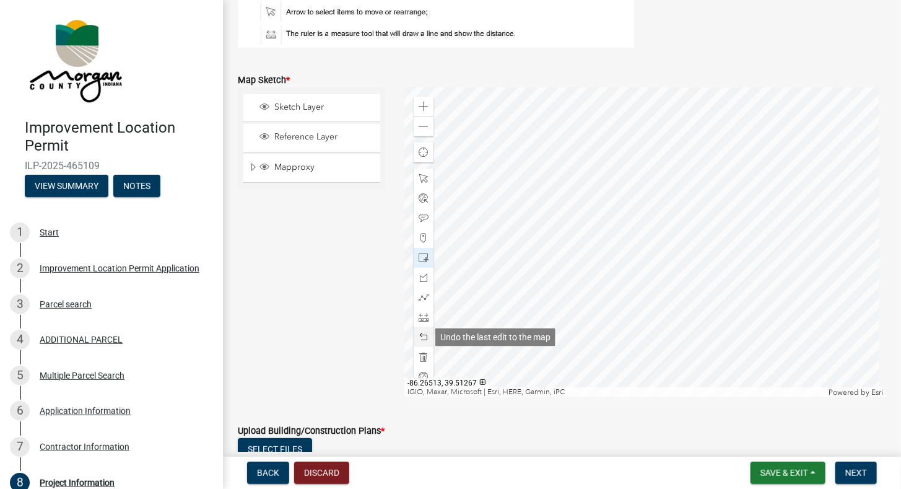
click at [425, 334] on span at bounding box center [424, 337] width 10 height 10
click at [425, 180] on span at bounding box center [424, 178] width 10 height 10
click at [719, 237] on div at bounding box center [645, 242] width 482 height 310
click at [739, 215] on div at bounding box center [645, 242] width 482 height 310
click at [745, 213] on div at bounding box center [645, 242] width 482 height 310
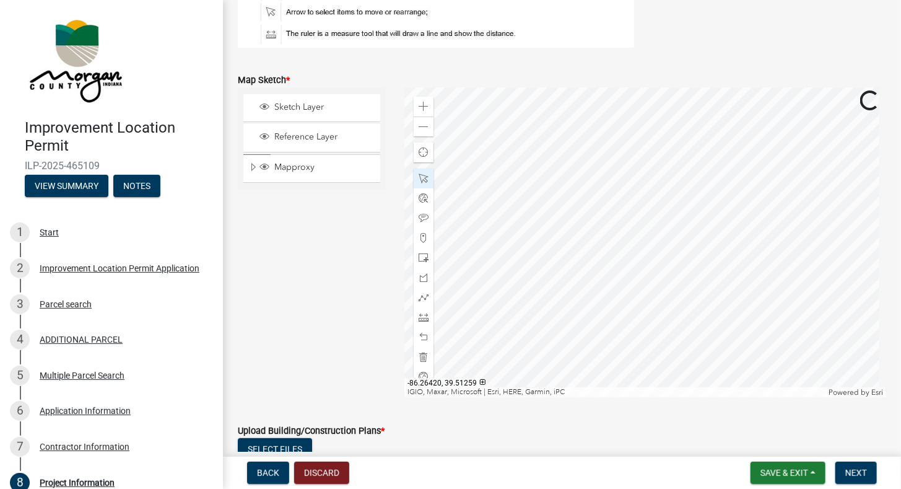
click at [736, 232] on div at bounding box center [645, 242] width 482 height 310
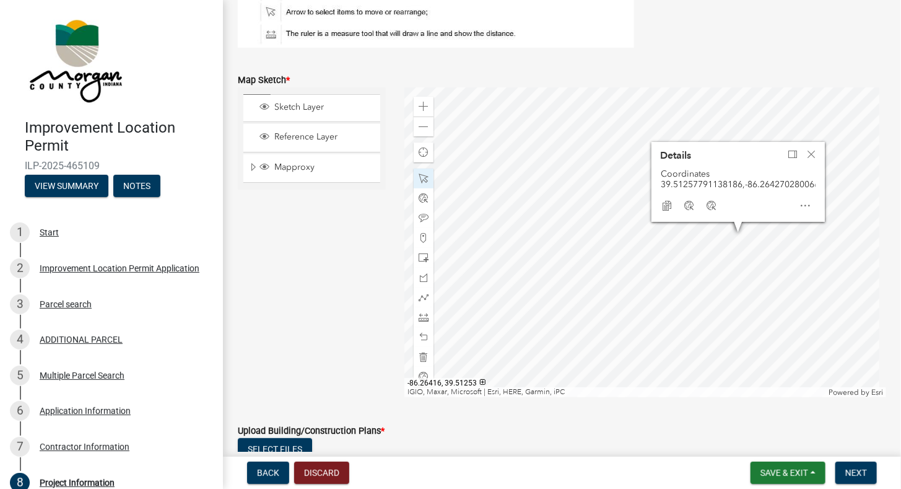
click at [748, 256] on div at bounding box center [645, 242] width 482 height 310
click at [744, 235] on div at bounding box center [645, 242] width 482 height 310
click at [810, 149] on span "Close" at bounding box center [811, 154] width 10 height 10
click at [706, 200] on div at bounding box center [645, 242] width 482 height 310
click at [751, 232] on div at bounding box center [645, 242] width 482 height 310
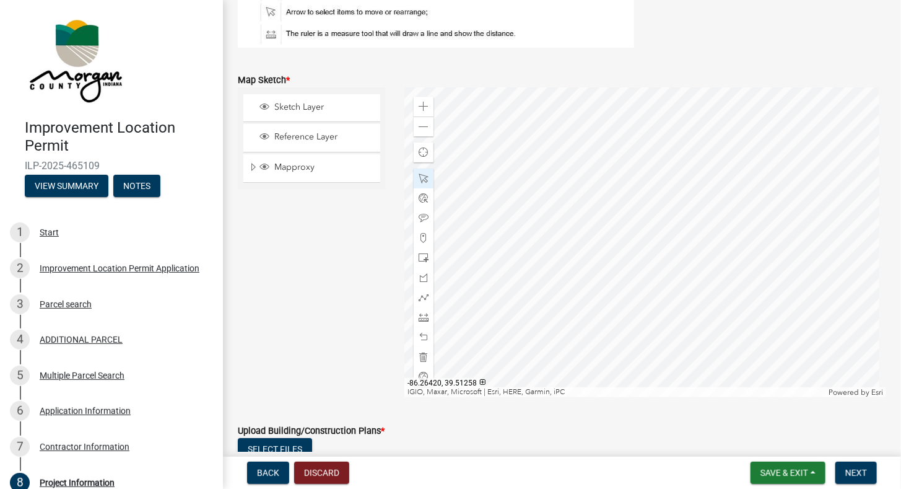
click at [738, 235] on div at bounding box center [645, 242] width 482 height 310
drag, startPoint x: 424, startPoint y: 316, endPoint x: 417, endPoint y: 316, distance: 6.8
click at [420, 316] on span at bounding box center [424, 317] width 10 height 10
click at [571, 248] on div at bounding box center [645, 242] width 482 height 310
click at [709, 228] on div at bounding box center [645, 242] width 482 height 310
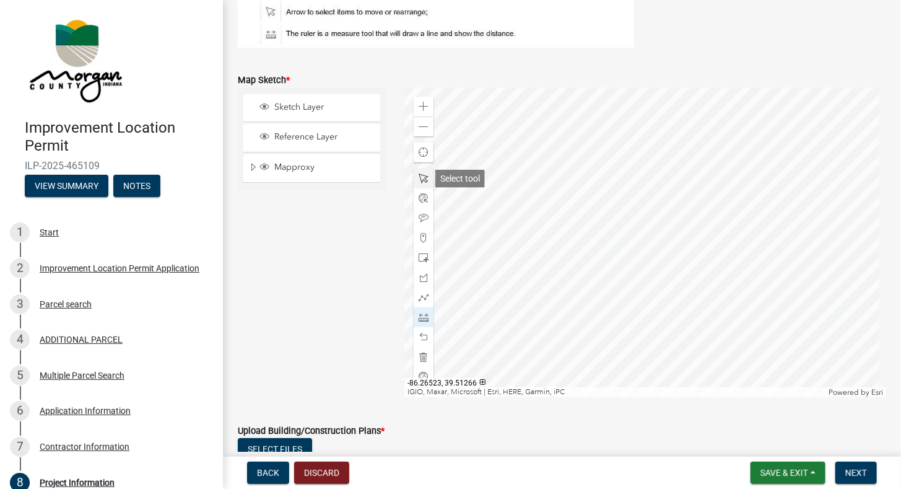
click at [423, 173] on span at bounding box center [424, 178] width 10 height 10
click at [744, 240] on div at bounding box center [645, 242] width 482 height 310
click at [711, 225] on div at bounding box center [645, 242] width 482 height 310
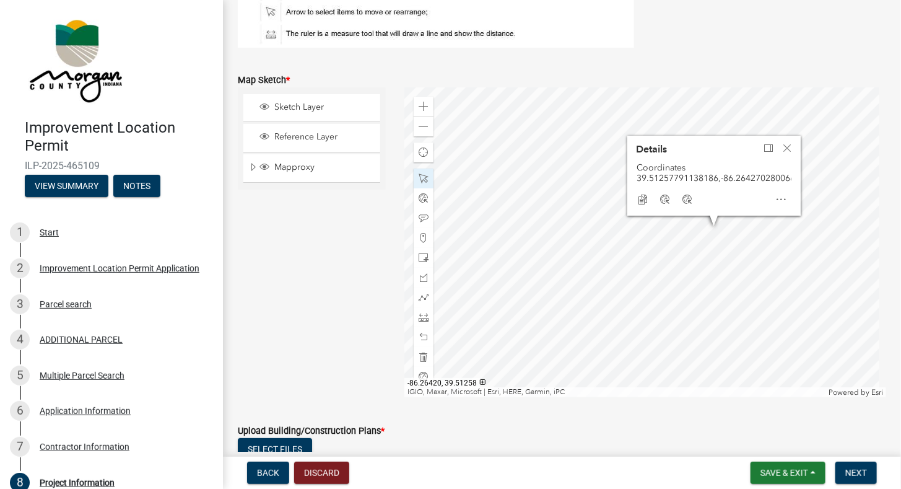
click at [744, 234] on div at bounding box center [645, 242] width 482 height 310
click at [737, 296] on div at bounding box center [645, 242] width 482 height 310
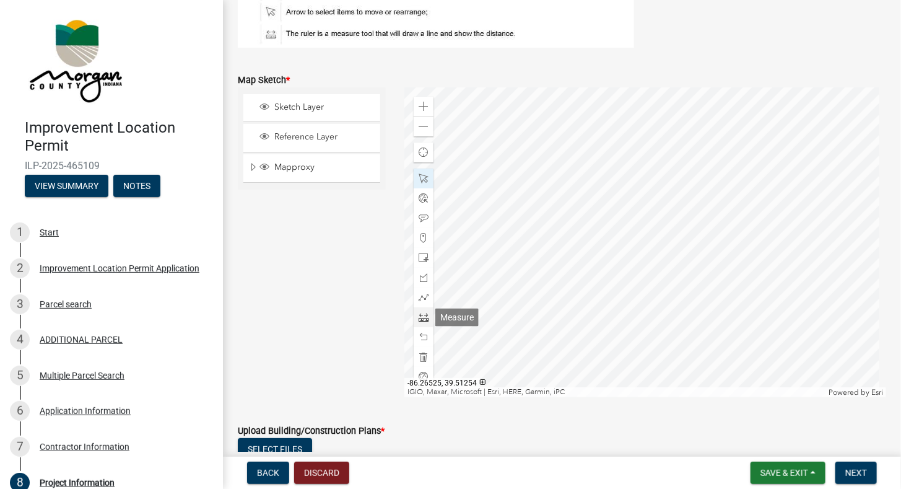
click at [425, 319] on span at bounding box center [424, 317] width 10 height 10
click at [577, 248] on div at bounding box center [645, 242] width 482 height 310
click at [650, 210] on div at bounding box center [645, 242] width 482 height 310
click at [651, 218] on div at bounding box center [645, 242] width 482 height 310
click at [425, 182] on span at bounding box center [424, 178] width 10 height 10
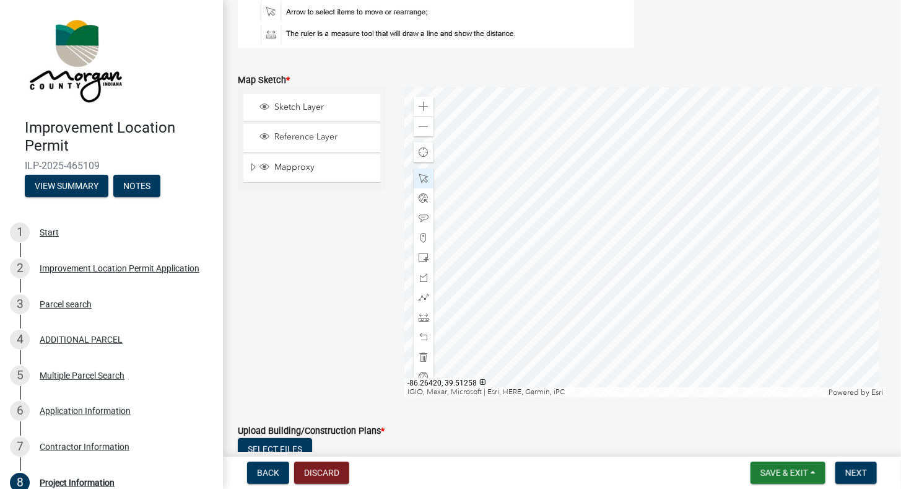
click at [744, 233] on div at bounding box center [645, 242] width 482 height 310
click at [745, 237] on div at bounding box center [645, 242] width 482 height 310
click at [768, 274] on div at bounding box center [645, 242] width 482 height 310
click at [777, 228] on div at bounding box center [645, 242] width 482 height 310
click at [774, 229] on div at bounding box center [645, 242] width 482 height 310
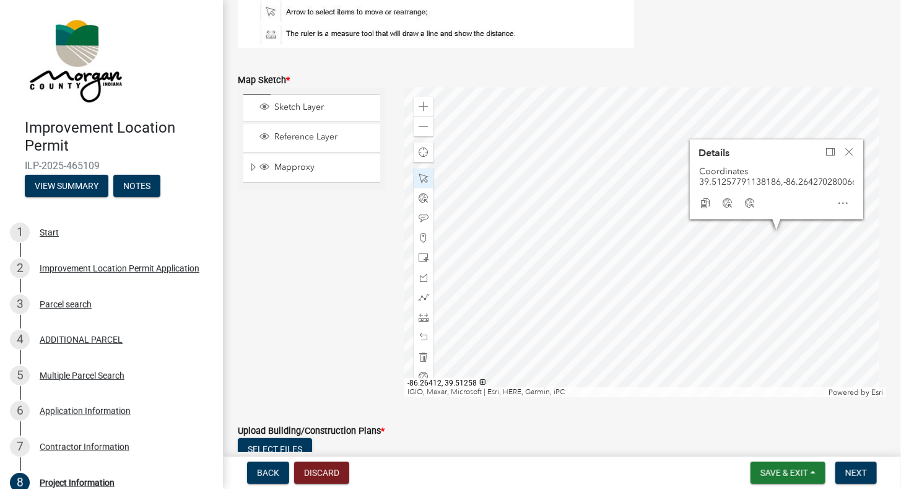
click at [767, 235] on div at bounding box center [645, 242] width 482 height 310
click at [739, 254] on div at bounding box center [645, 242] width 482 height 310
click at [698, 250] on div at bounding box center [645, 242] width 482 height 310
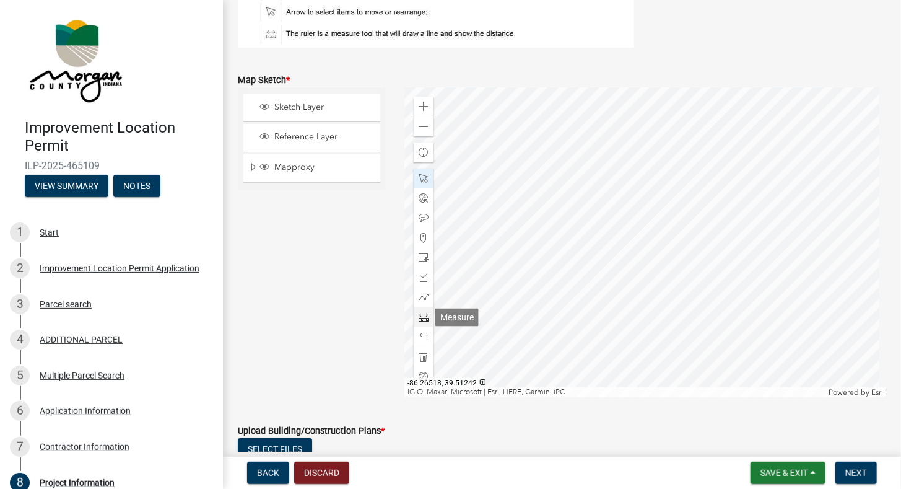
click at [426, 316] on span at bounding box center [424, 317] width 10 height 10
click at [709, 230] on div at bounding box center [645, 242] width 482 height 310
click at [743, 223] on div at bounding box center [645, 242] width 482 height 310
click at [768, 222] on div at bounding box center [645, 242] width 482 height 310
drag, startPoint x: 421, startPoint y: 176, endPoint x: 430, endPoint y: 180, distance: 9.4
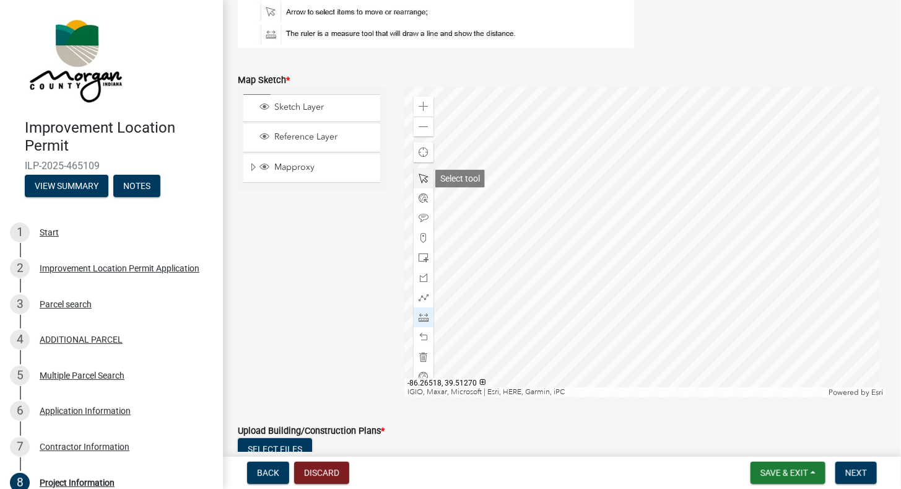
click at [422, 176] on span at bounding box center [424, 178] width 10 height 10
click at [414, 103] on div "Zoom in" at bounding box center [424, 107] width 20 height 20
click at [422, 123] on span at bounding box center [424, 127] width 10 height 10
click at [542, 232] on div at bounding box center [645, 242] width 482 height 310
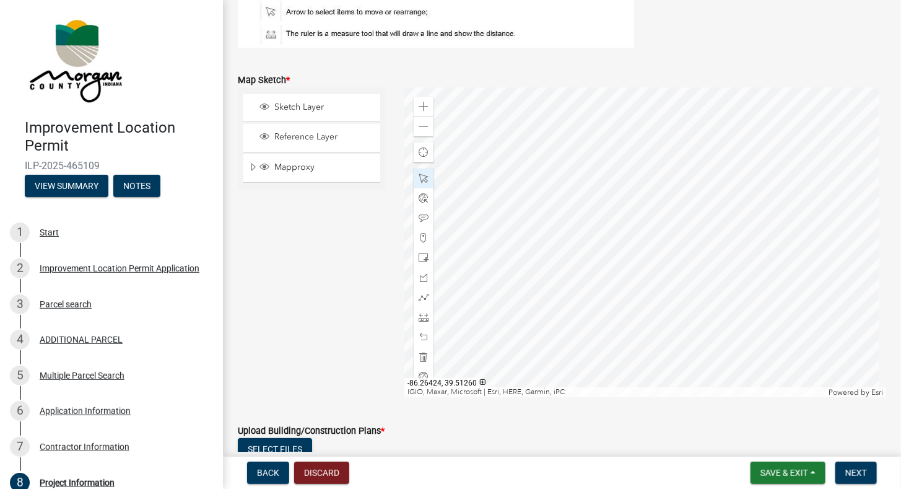
click at [653, 193] on div at bounding box center [645, 242] width 482 height 310
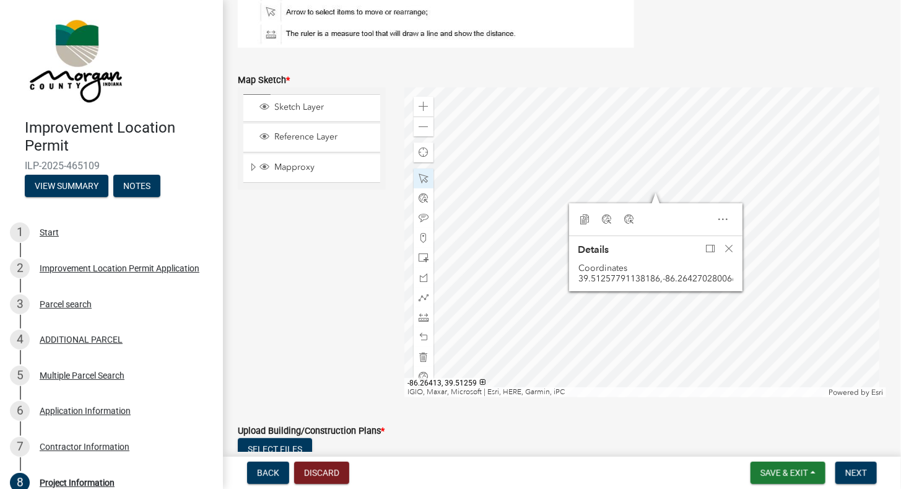
click at [749, 207] on div at bounding box center [645, 242] width 482 height 310
click at [705, 247] on span "Dock" at bounding box center [710, 248] width 10 height 10
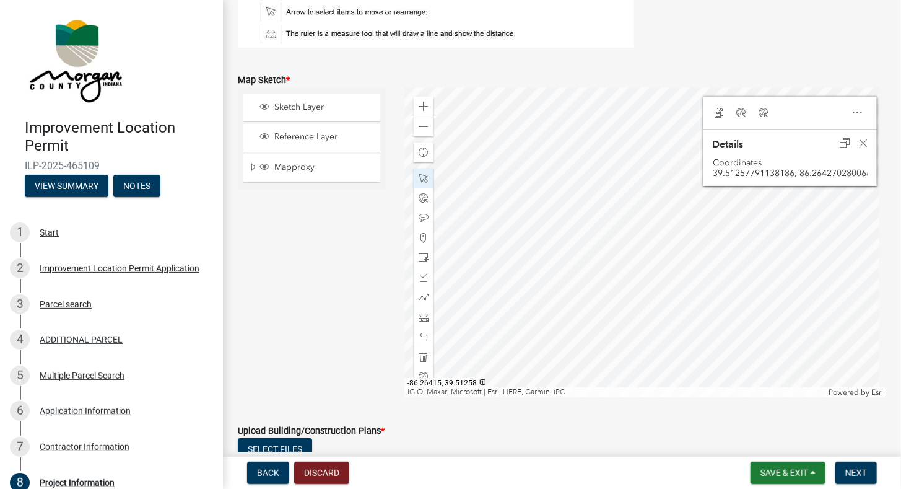
click at [728, 215] on div at bounding box center [645, 242] width 482 height 310
click at [858, 140] on span "Close" at bounding box center [863, 143] width 10 height 10
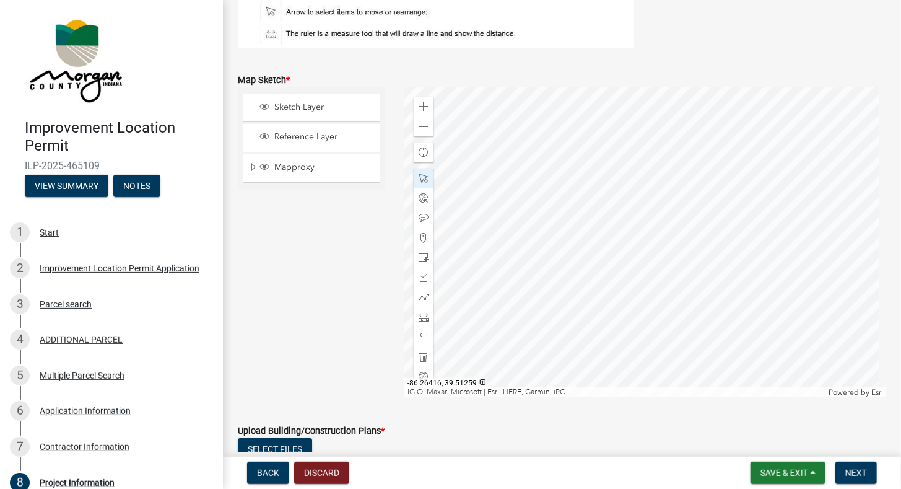
click at [716, 205] on div at bounding box center [645, 242] width 482 height 310
click at [736, 203] on div at bounding box center [645, 242] width 482 height 310
click at [650, 186] on div at bounding box center [645, 242] width 482 height 310
click at [425, 358] on span at bounding box center [424, 357] width 10 height 10
click at [422, 260] on span at bounding box center [424, 258] width 10 height 10
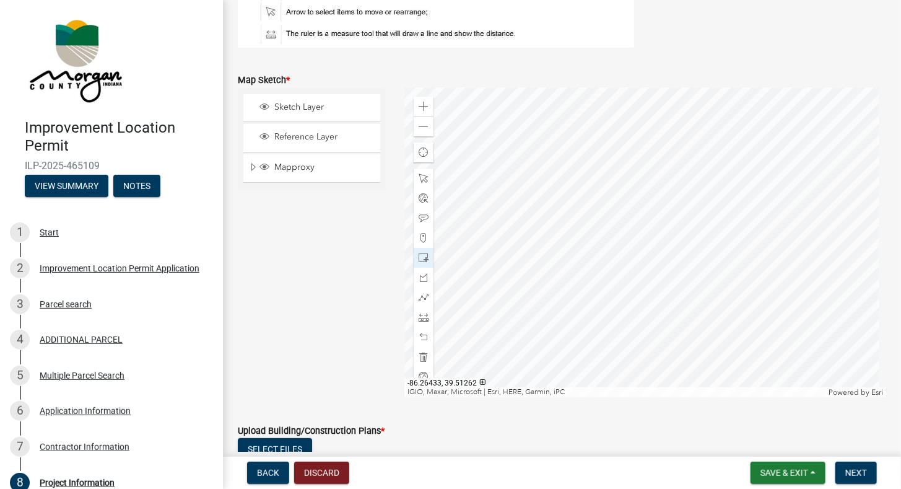
click at [565, 175] on div at bounding box center [645, 242] width 482 height 310
click at [579, 191] on div at bounding box center [645, 242] width 482 height 310
click at [422, 334] on span at bounding box center [424, 337] width 10 height 10
click at [422, 178] on span at bounding box center [424, 178] width 10 height 10
click at [552, 168] on div at bounding box center [645, 242] width 482 height 310
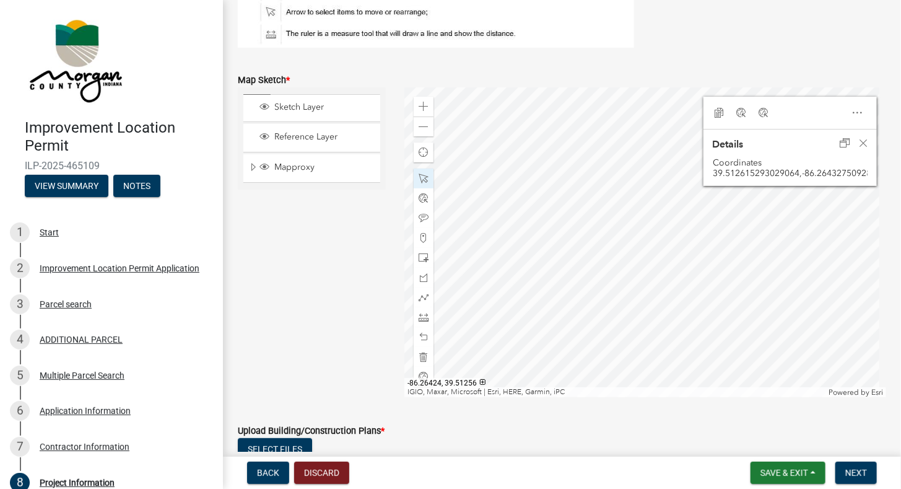
click at [649, 237] on div at bounding box center [645, 242] width 482 height 310
click at [582, 201] on div at bounding box center [645, 242] width 482 height 310
click at [556, 237] on div at bounding box center [645, 242] width 482 height 310
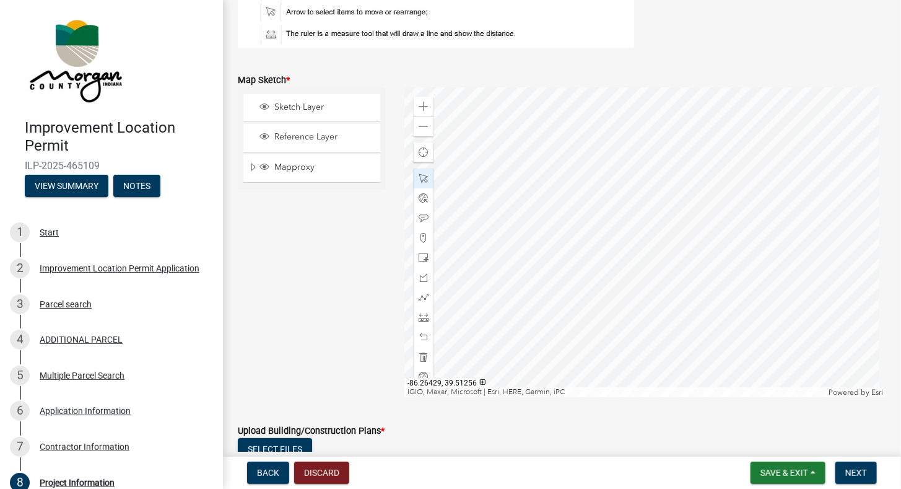
click at [602, 243] on div at bounding box center [645, 242] width 482 height 310
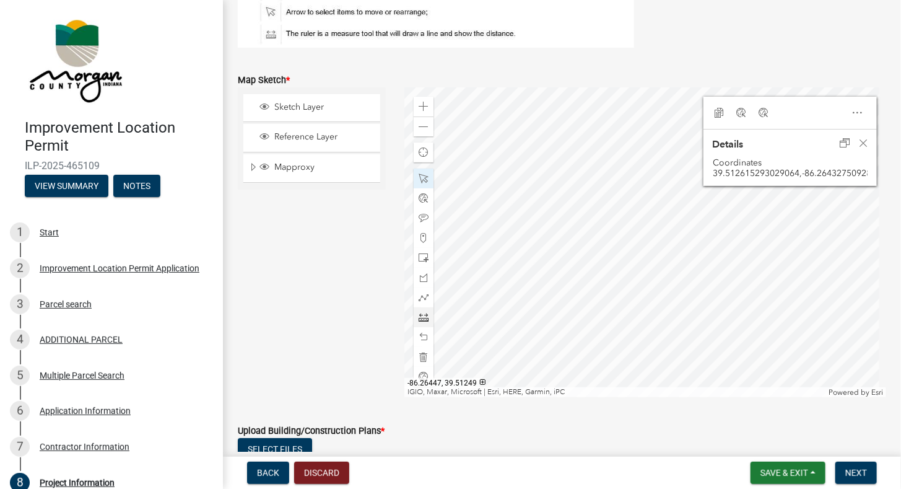
click at [425, 316] on span at bounding box center [424, 317] width 10 height 10
click at [584, 202] on div at bounding box center [645, 242] width 482 height 310
click at [584, 280] on div at bounding box center [645, 242] width 482 height 310
click at [347, 137] on span "Reference Layer" at bounding box center [323, 136] width 105 height 11
click at [362, 131] on span "Reference Layer" at bounding box center [323, 136] width 105 height 11
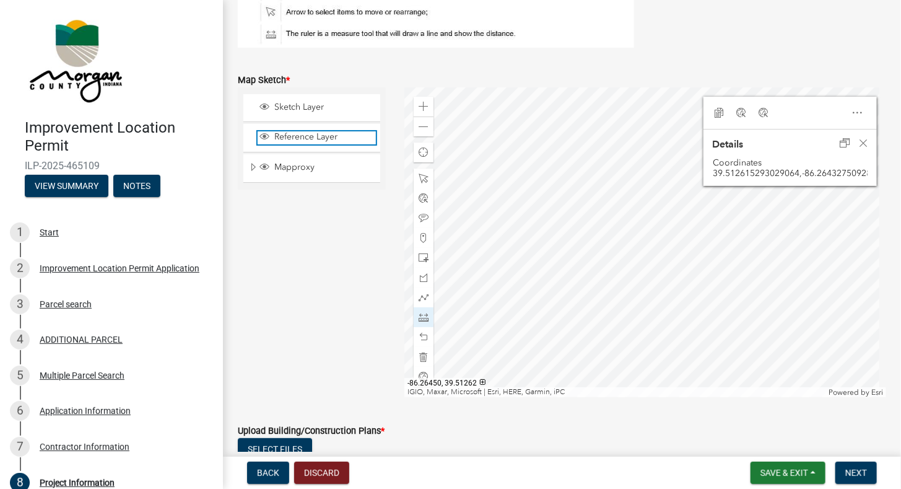
click at [364, 131] on span "Reference Layer" at bounding box center [323, 136] width 105 height 11
click at [363, 131] on span "Reference Layer" at bounding box center [323, 136] width 105 height 11
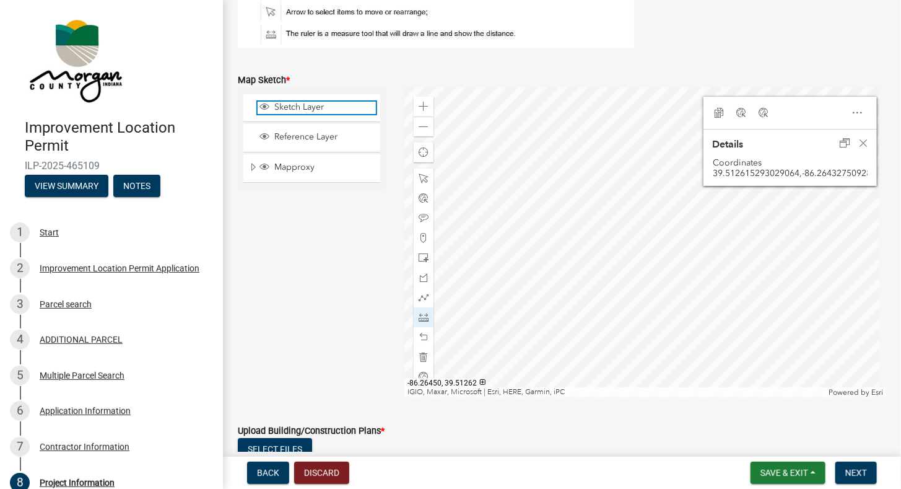
click at [355, 109] on span "Sketch Layer" at bounding box center [323, 107] width 105 height 11
click at [419, 178] on span at bounding box center [424, 178] width 10 height 10
click at [620, 250] on div at bounding box center [645, 242] width 482 height 310
click at [631, 277] on div at bounding box center [645, 242] width 482 height 310
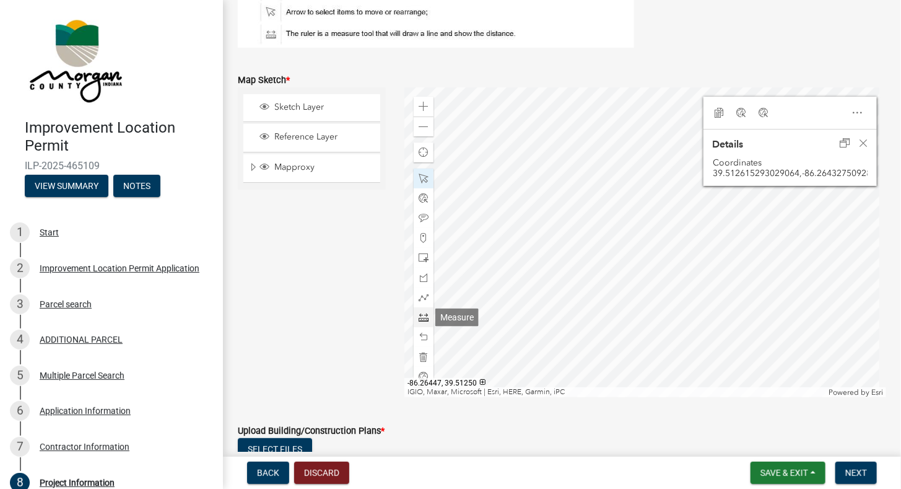
click at [426, 317] on span at bounding box center [424, 317] width 10 height 10
click at [585, 275] on div at bounding box center [645, 242] width 482 height 310
click at [424, 175] on span at bounding box center [424, 178] width 10 height 10
click at [654, 248] on div at bounding box center [645, 242] width 482 height 310
click at [687, 240] on div at bounding box center [645, 242] width 482 height 310
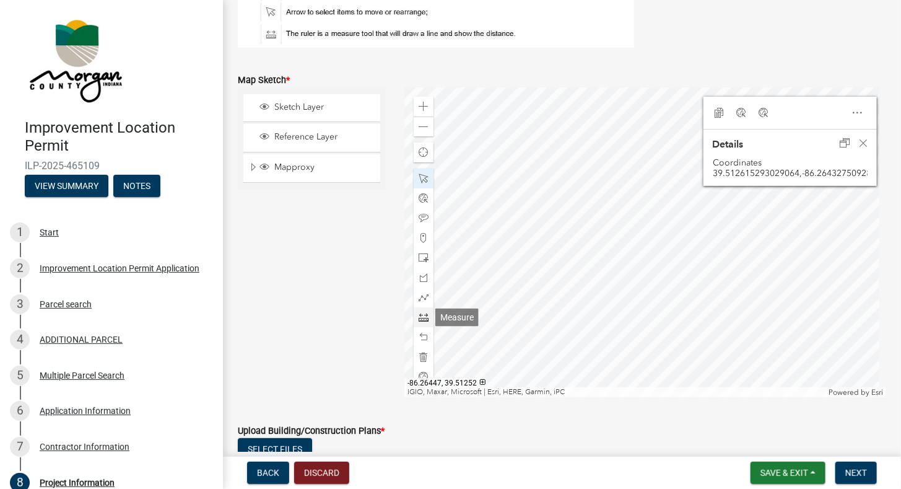
click at [425, 313] on span at bounding box center [424, 317] width 10 height 10
click at [585, 202] on div at bounding box center [645, 242] width 482 height 310
click at [586, 281] on div at bounding box center [645, 242] width 482 height 310
click at [422, 180] on span at bounding box center [424, 178] width 10 height 10
click at [601, 257] on div at bounding box center [645, 242] width 482 height 310
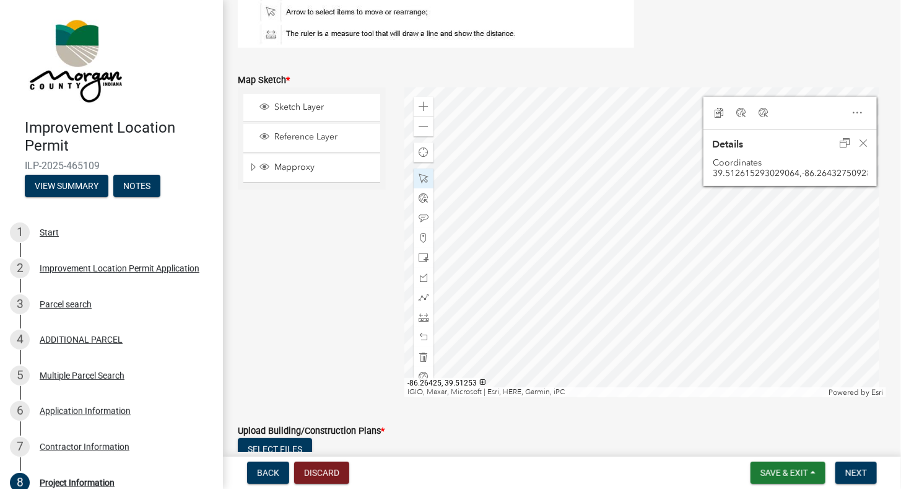
click at [634, 279] on div at bounding box center [645, 242] width 482 height 310
click at [716, 240] on div at bounding box center [645, 242] width 482 height 310
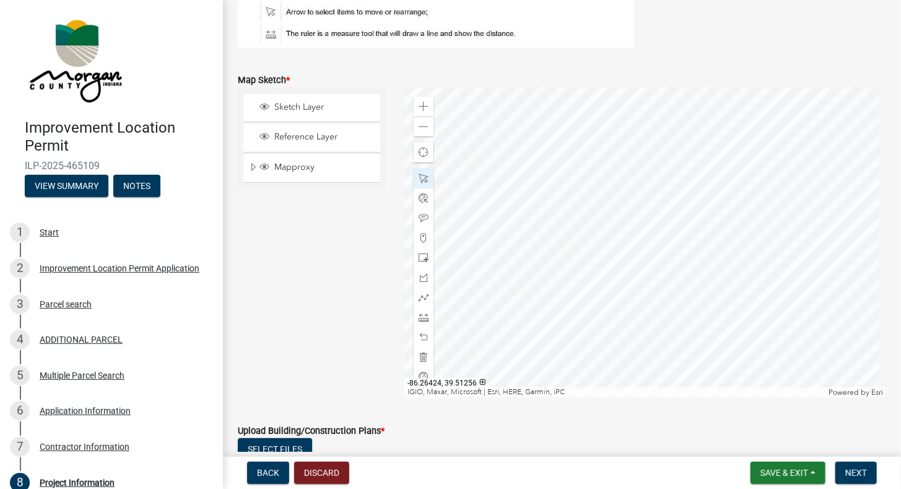
click at [646, 245] on div at bounding box center [645, 242] width 482 height 310
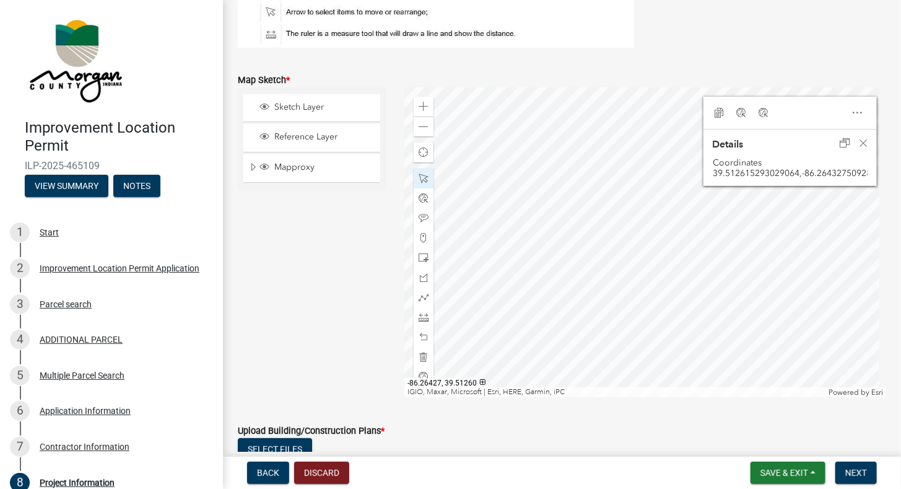
click at [620, 190] on div at bounding box center [645, 242] width 482 height 310
click at [573, 237] on div at bounding box center [645, 242] width 482 height 310
click at [561, 170] on div at bounding box center [645, 242] width 482 height 310
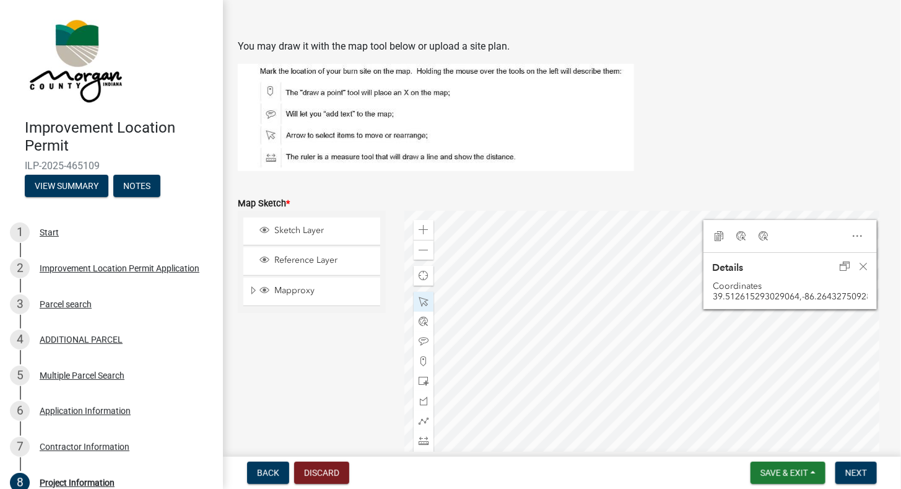
scroll to position [1981, 0]
click at [653, 317] on div at bounding box center [645, 366] width 482 height 310
click at [419, 252] on span at bounding box center [424, 251] width 10 height 10
click at [420, 253] on span at bounding box center [424, 251] width 10 height 10
click at [861, 266] on div "Close" at bounding box center [863, 266] width 19 height 17
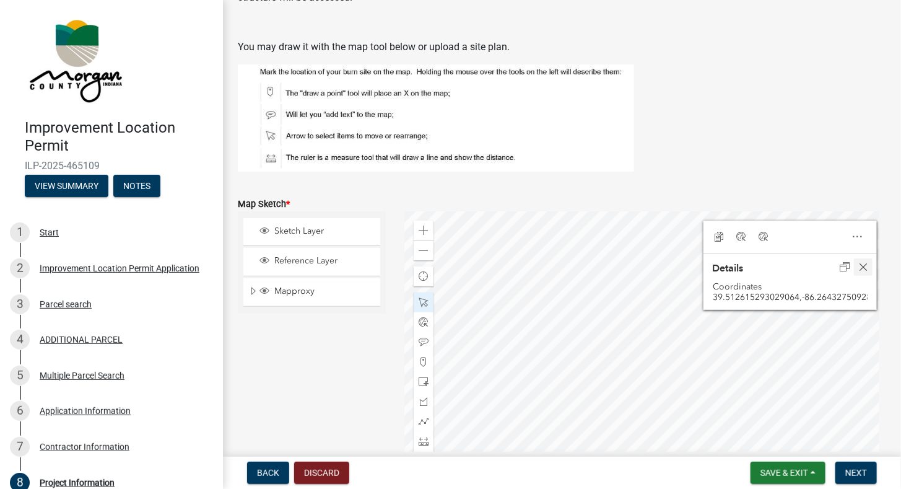
scroll to position [2051, 0]
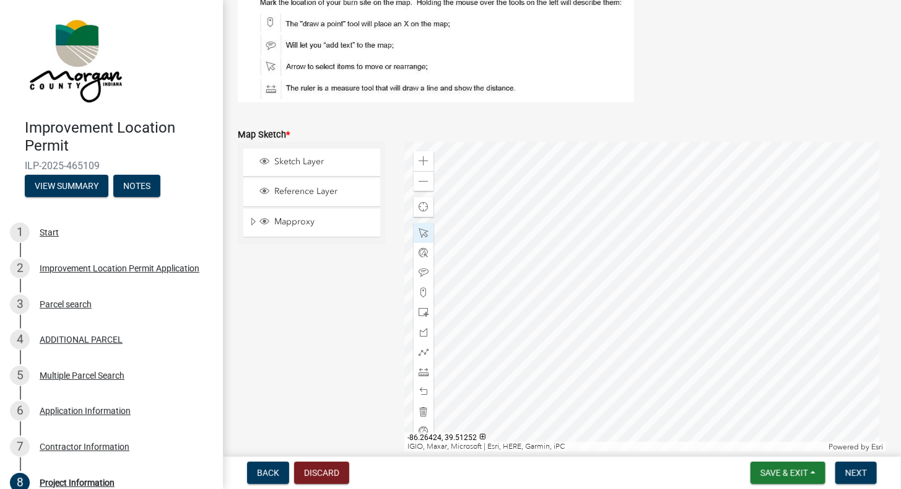
click at [645, 308] on div at bounding box center [645, 297] width 482 height 310
click at [420, 161] on span at bounding box center [424, 161] width 10 height 10
click at [650, 311] on div at bounding box center [645, 297] width 482 height 310
click at [682, 309] on div at bounding box center [645, 297] width 482 height 310
click at [425, 369] on span at bounding box center [424, 372] width 10 height 10
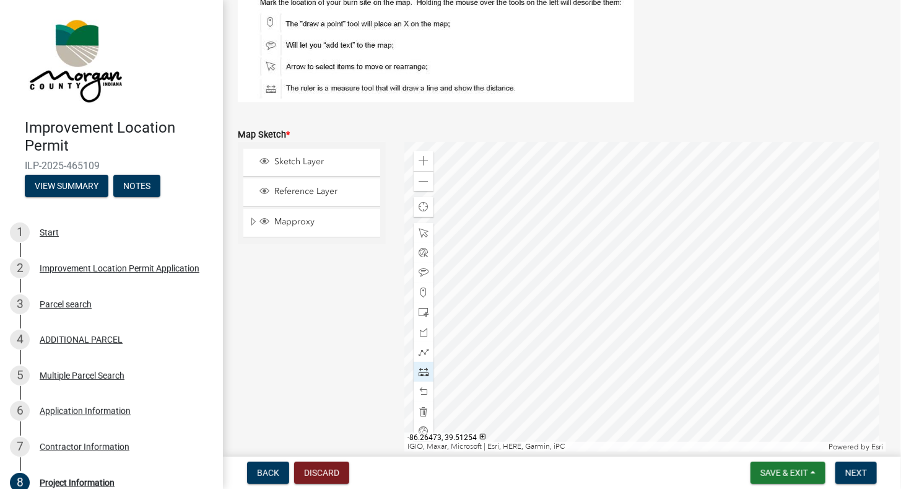
click at [534, 304] on div at bounding box center [645, 297] width 482 height 310
click at [535, 290] on div at bounding box center [645, 297] width 482 height 310
click at [421, 230] on span at bounding box center [424, 233] width 10 height 10
click at [759, 285] on div at bounding box center [645, 297] width 482 height 310
click at [760, 283] on div at bounding box center [645, 297] width 482 height 310
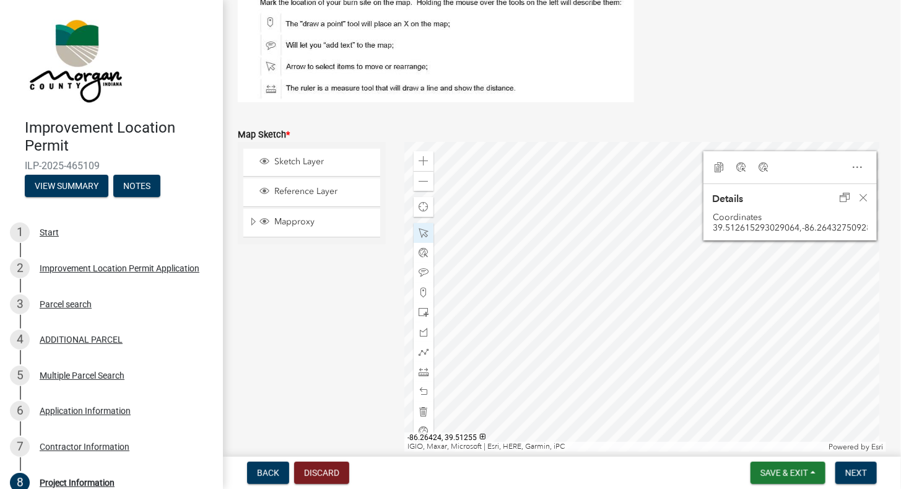
click at [765, 305] on div at bounding box center [645, 297] width 482 height 310
click at [617, 181] on div at bounding box center [645, 297] width 482 height 310
click at [858, 199] on span "Close" at bounding box center [863, 198] width 10 height 10
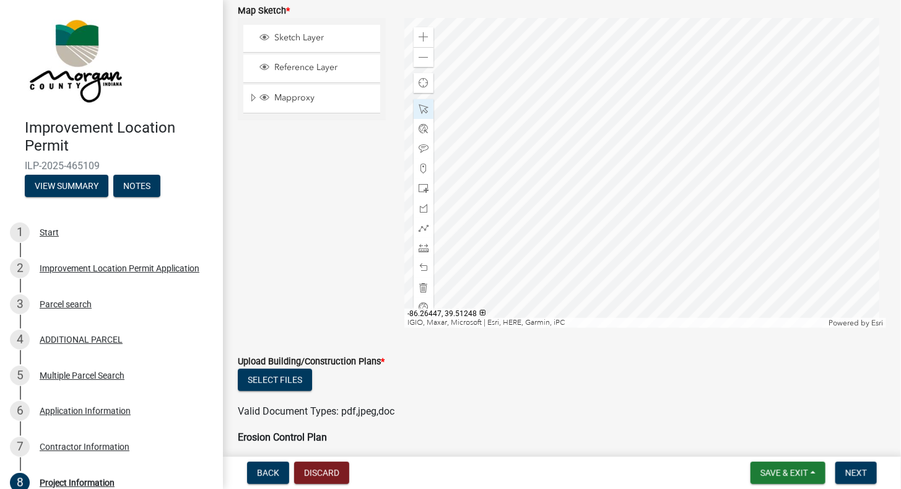
scroll to position [2113, 0]
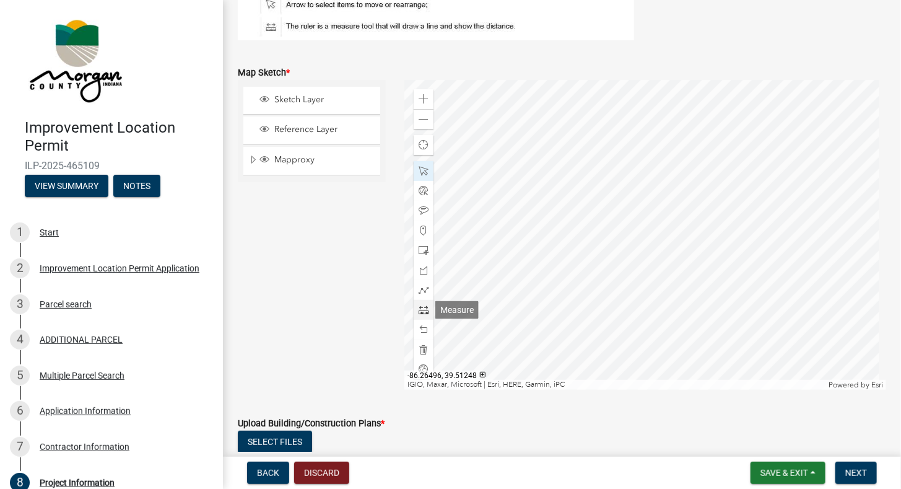
click at [426, 305] on span at bounding box center [424, 310] width 10 height 10
click at [760, 317] on div at bounding box center [645, 235] width 482 height 310
click at [752, 267] on div at bounding box center [645, 235] width 482 height 310
click at [419, 173] on span at bounding box center [424, 171] width 10 height 10
click at [773, 232] on div at bounding box center [645, 235] width 482 height 310
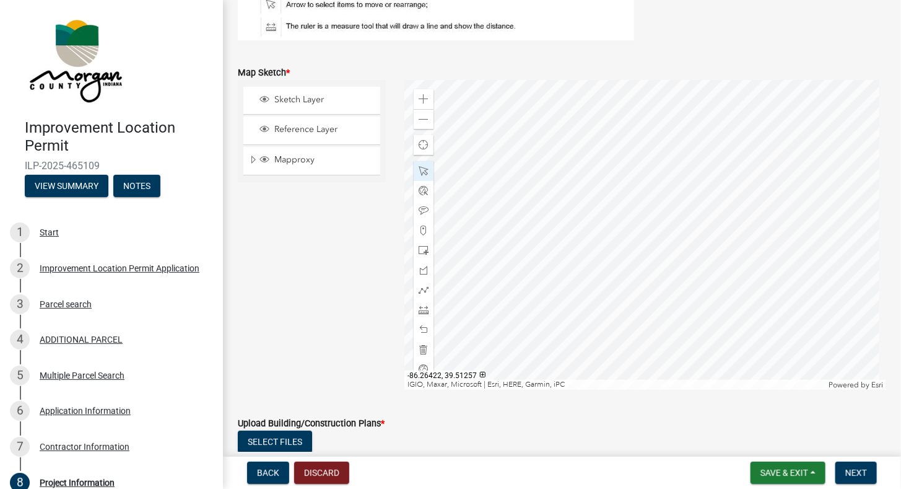
click at [773, 232] on div at bounding box center [645, 235] width 482 height 310
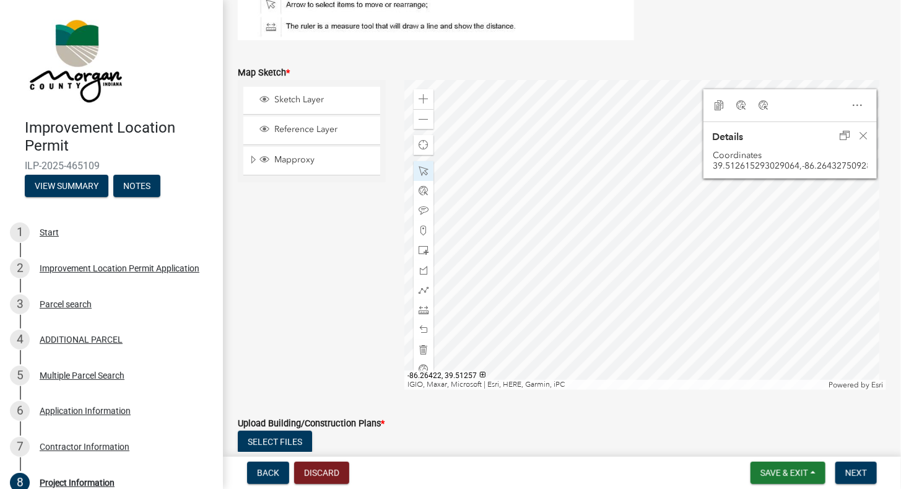
click at [773, 235] on div at bounding box center [645, 235] width 482 height 310
click at [719, 338] on div at bounding box center [645, 235] width 482 height 310
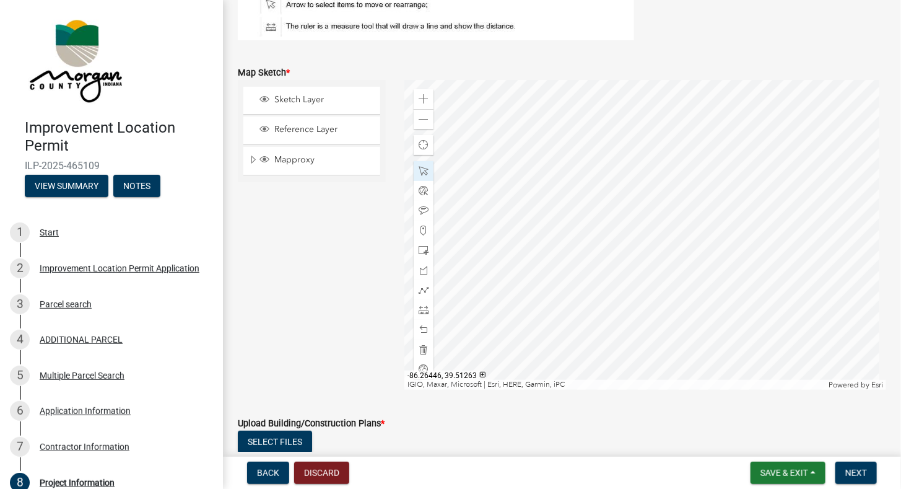
click at [715, 191] on div at bounding box center [645, 235] width 482 height 310
click at [785, 183] on div at bounding box center [645, 235] width 482 height 310
click at [420, 307] on span at bounding box center [424, 310] width 10 height 10
click at [639, 222] on div at bounding box center [645, 235] width 482 height 310
click at [761, 208] on div at bounding box center [645, 235] width 482 height 310
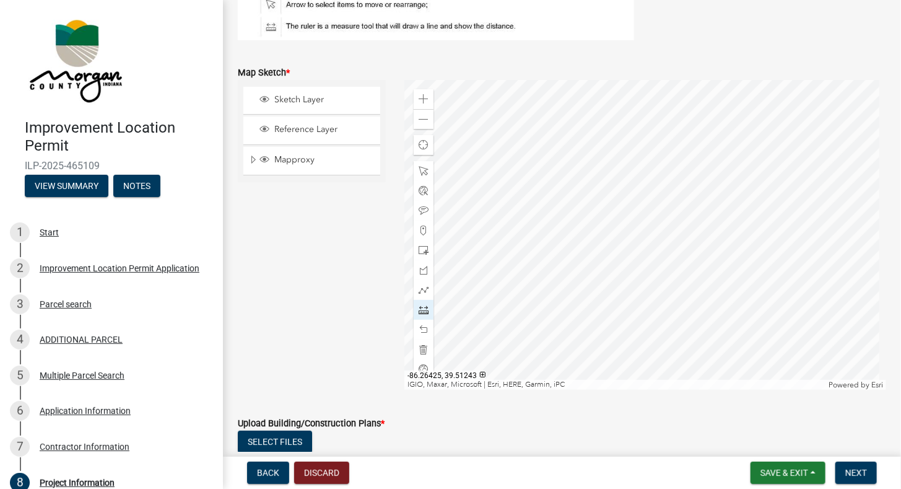
click at [771, 263] on div at bounding box center [645, 235] width 482 height 310
click at [422, 173] on span at bounding box center [424, 171] width 10 height 10
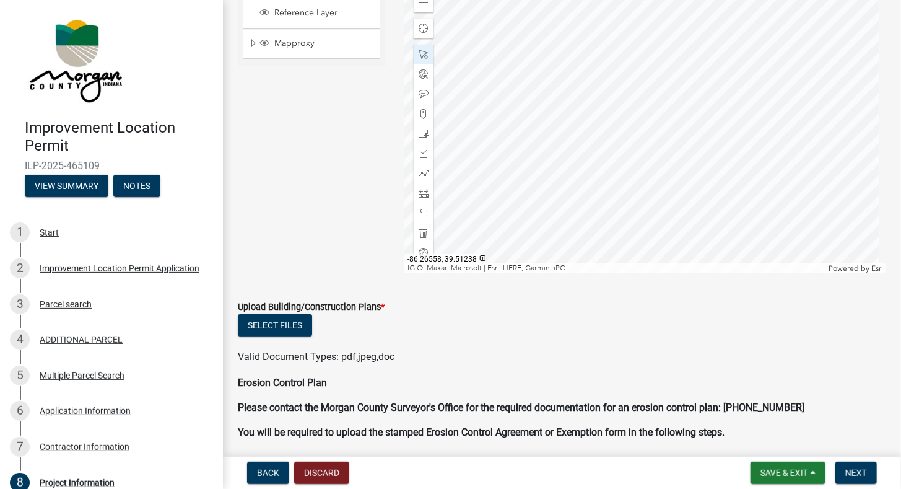
scroll to position [2236, 0]
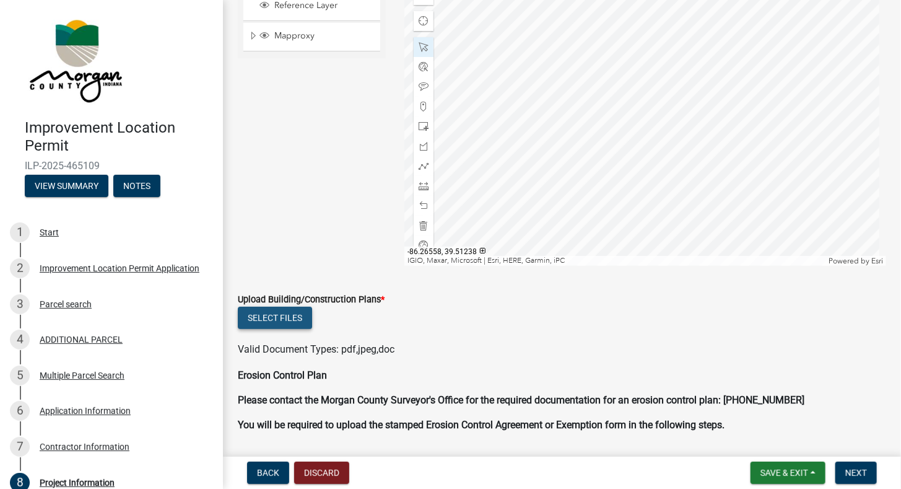
click at [264, 317] on button "Select files" at bounding box center [275, 317] width 74 height 22
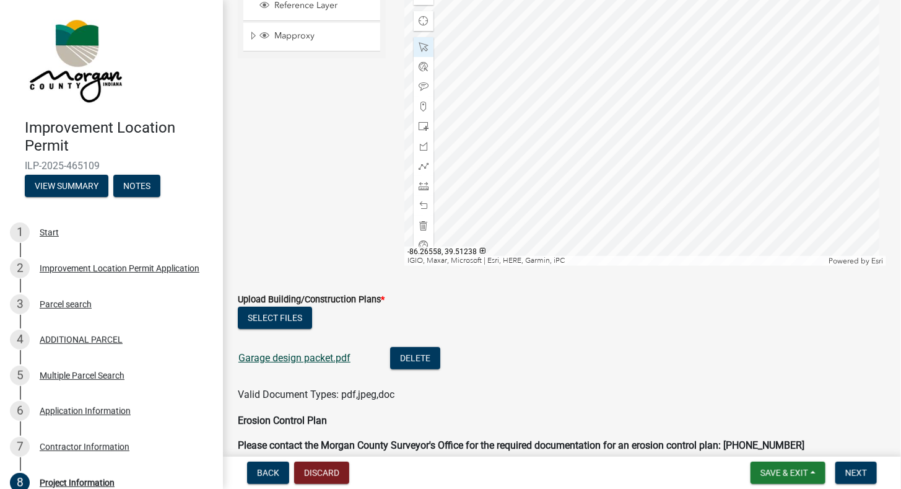
click at [307, 353] on link "Garage design packet.pdf" at bounding box center [294, 358] width 112 height 12
click at [414, 354] on button "Delete" at bounding box center [415, 358] width 50 height 22
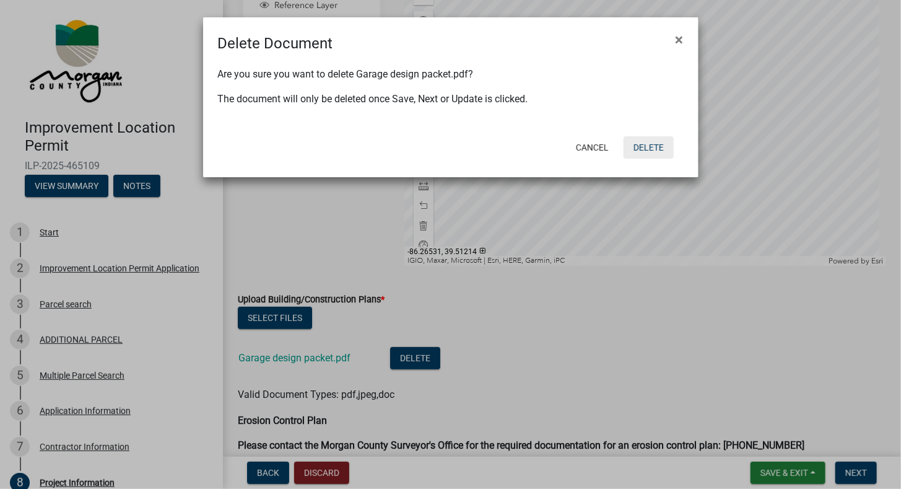
click at [653, 150] on button "Delete" at bounding box center [649, 147] width 50 height 22
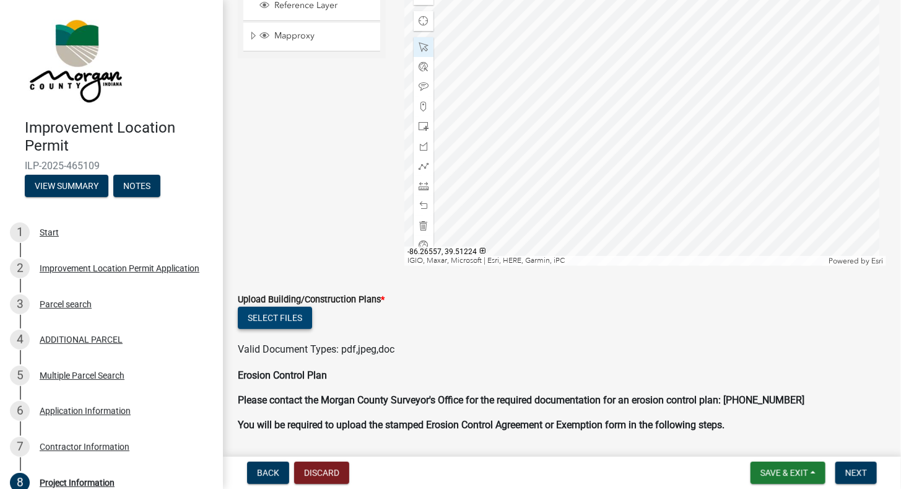
click at [305, 317] on button "Select files" at bounding box center [275, 317] width 74 height 22
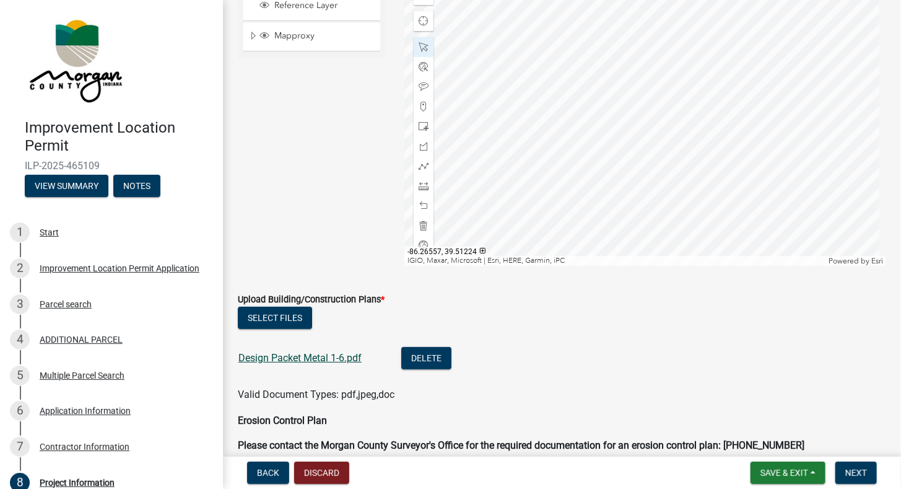
click at [308, 356] on link "Design Packet Metal 1-6.pdf" at bounding box center [299, 358] width 123 height 12
click at [421, 355] on button "Delete" at bounding box center [426, 358] width 50 height 22
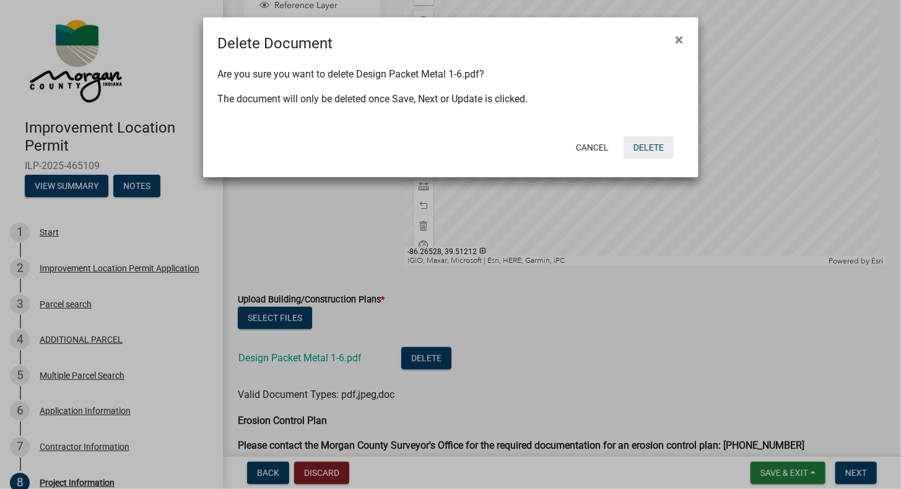
click at [646, 147] on button "Delete" at bounding box center [649, 147] width 50 height 22
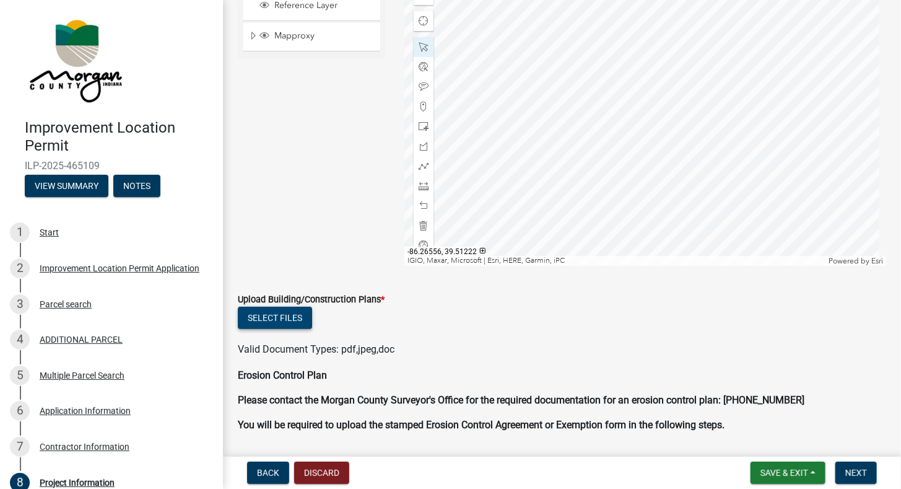
click at [299, 322] on button "Select files" at bounding box center [275, 317] width 74 height 22
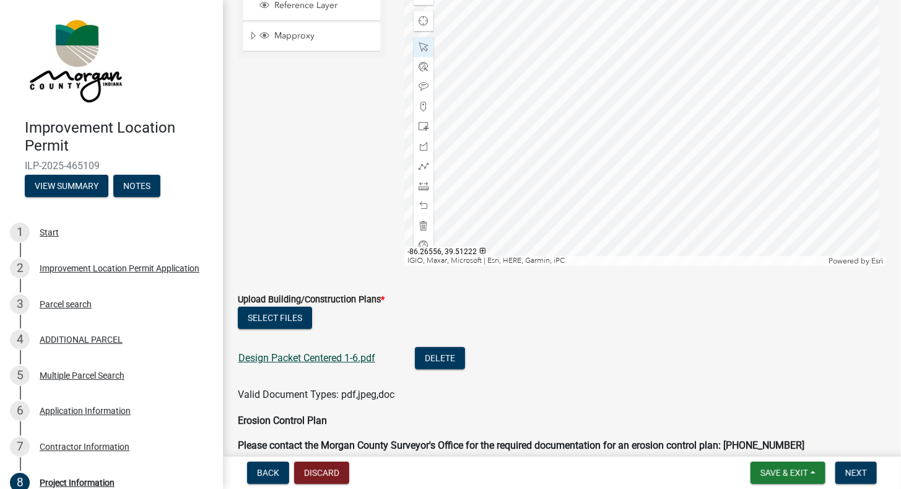
click at [344, 360] on link "Design Packet Centered 1-6.pdf" at bounding box center [306, 358] width 137 height 12
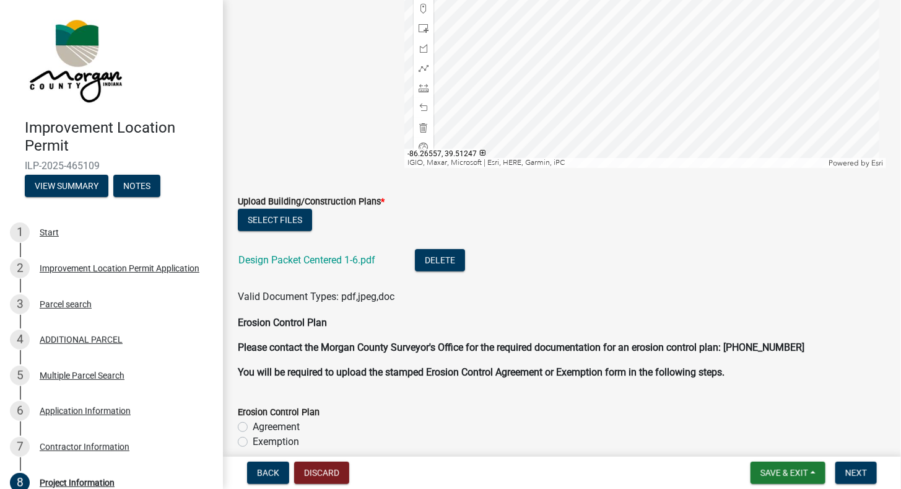
scroll to position [2360, 0]
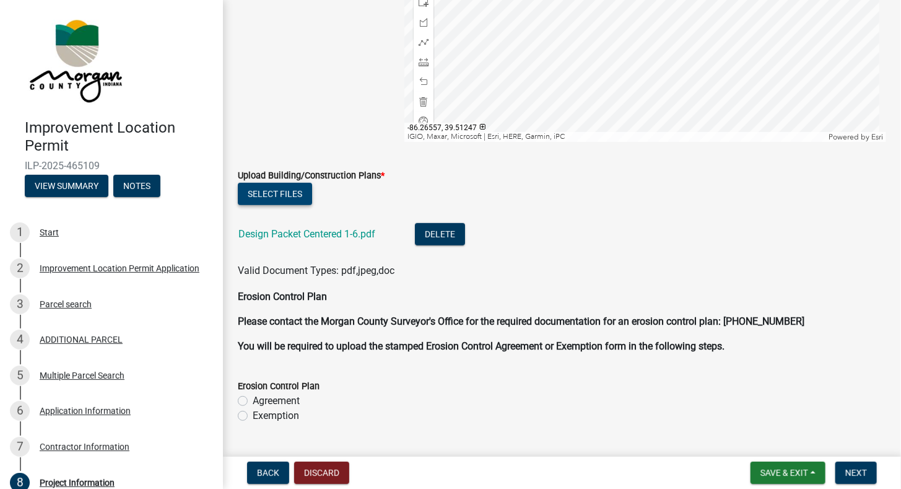
click at [279, 189] on button "Select files" at bounding box center [275, 194] width 74 height 22
click at [285, 195] on button "Select files" at bounding box center [275, 194] width 74 height 22
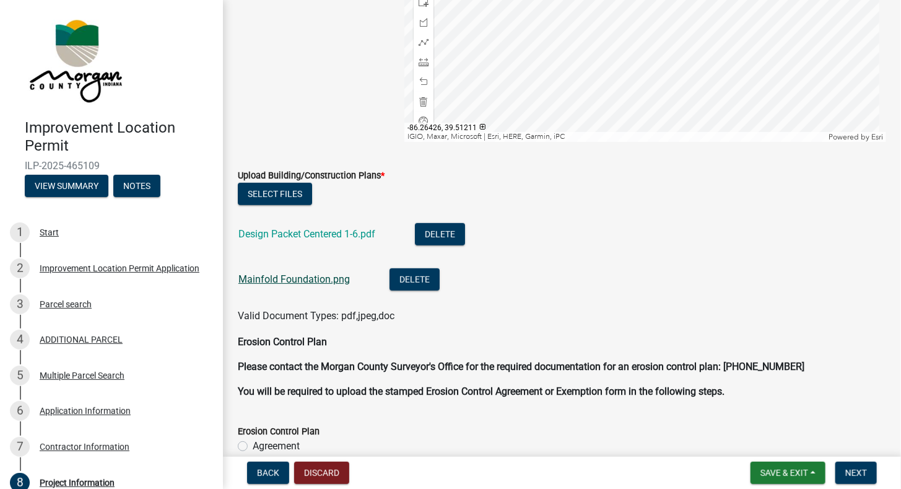
click at [304, 280] on link "Mainfold Foundation.png" at bounding box center [293, 279] width 111 height 12
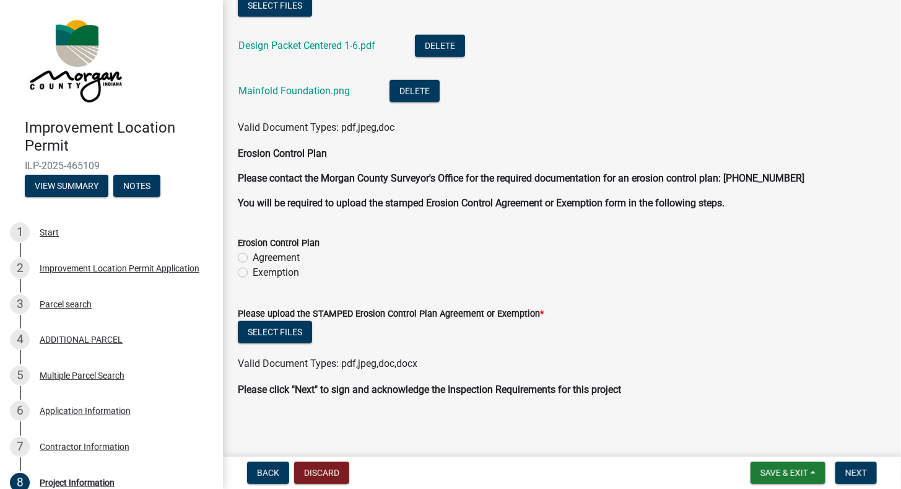
scroll to position [2552, 0]
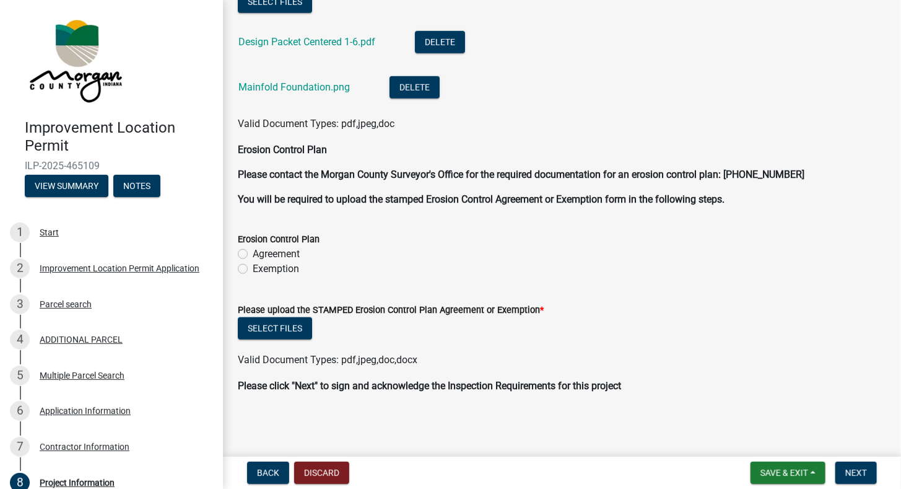
click at [253, 269] on label "Exemption" at bounding box center [276, 268] width 46 height 15
click at [253, 269] on input "Exemption" at bounding box center [257, 265] width 8 height 8
radio input "true"
click at [253, 254] on label "Agreement" at bounding box center [276, 253] width 47 height 15
click at [253, 254] on input "Agreement" at bounding box center [257, 250] width 8 height 8
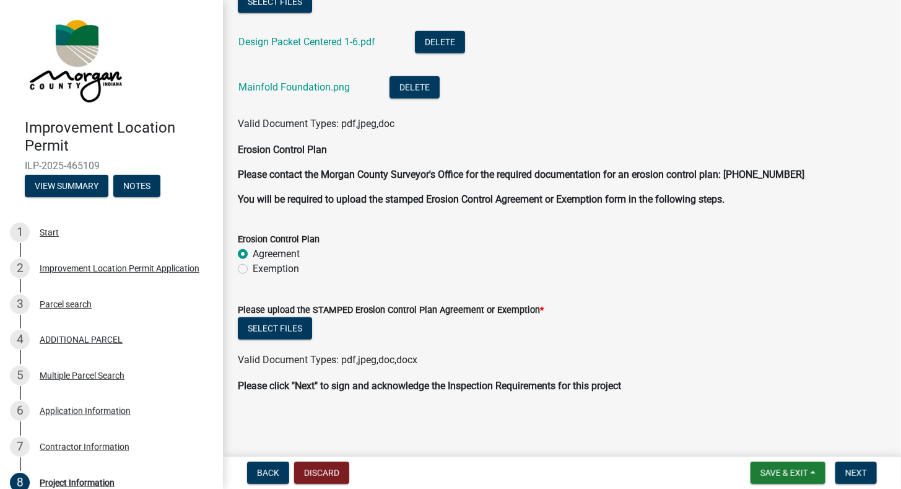
radio input "true"
click at [789, 470] on span "Save & Exit" at bounding box center [784, 472] width 48 height 10
click at [773, 416] on button "Save" at bounding box center [775, 411] width 99 height 30
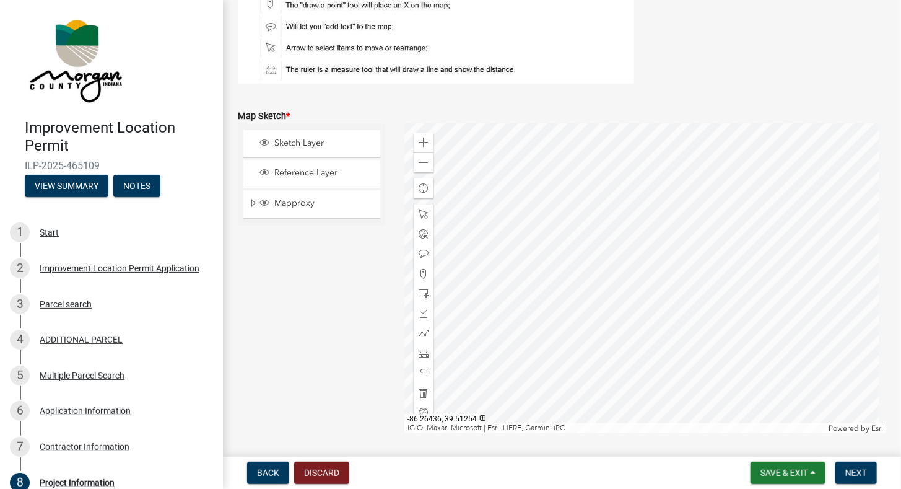
scroll to position [2043, 0]
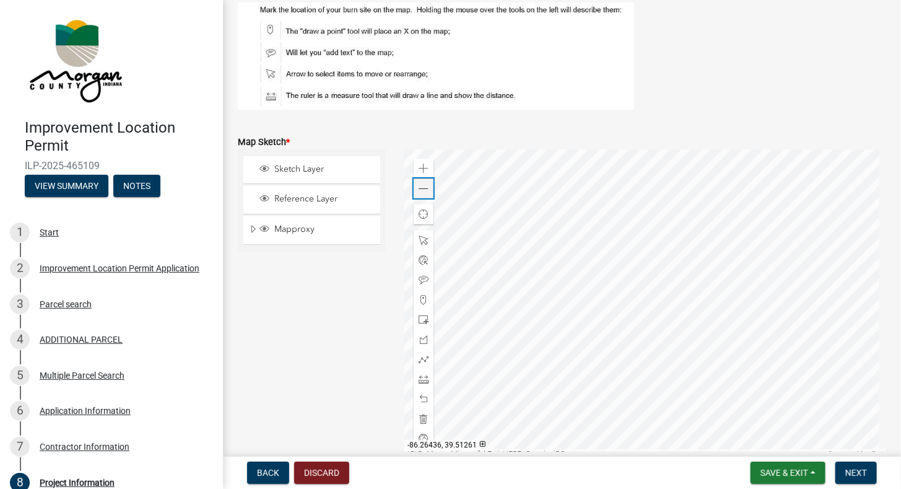
click at [425, 193] on div "Zoom out" at bounding box center [424, 188] width 20 height 20
